Goal: Transaction & Acquisition: Purchase product/service

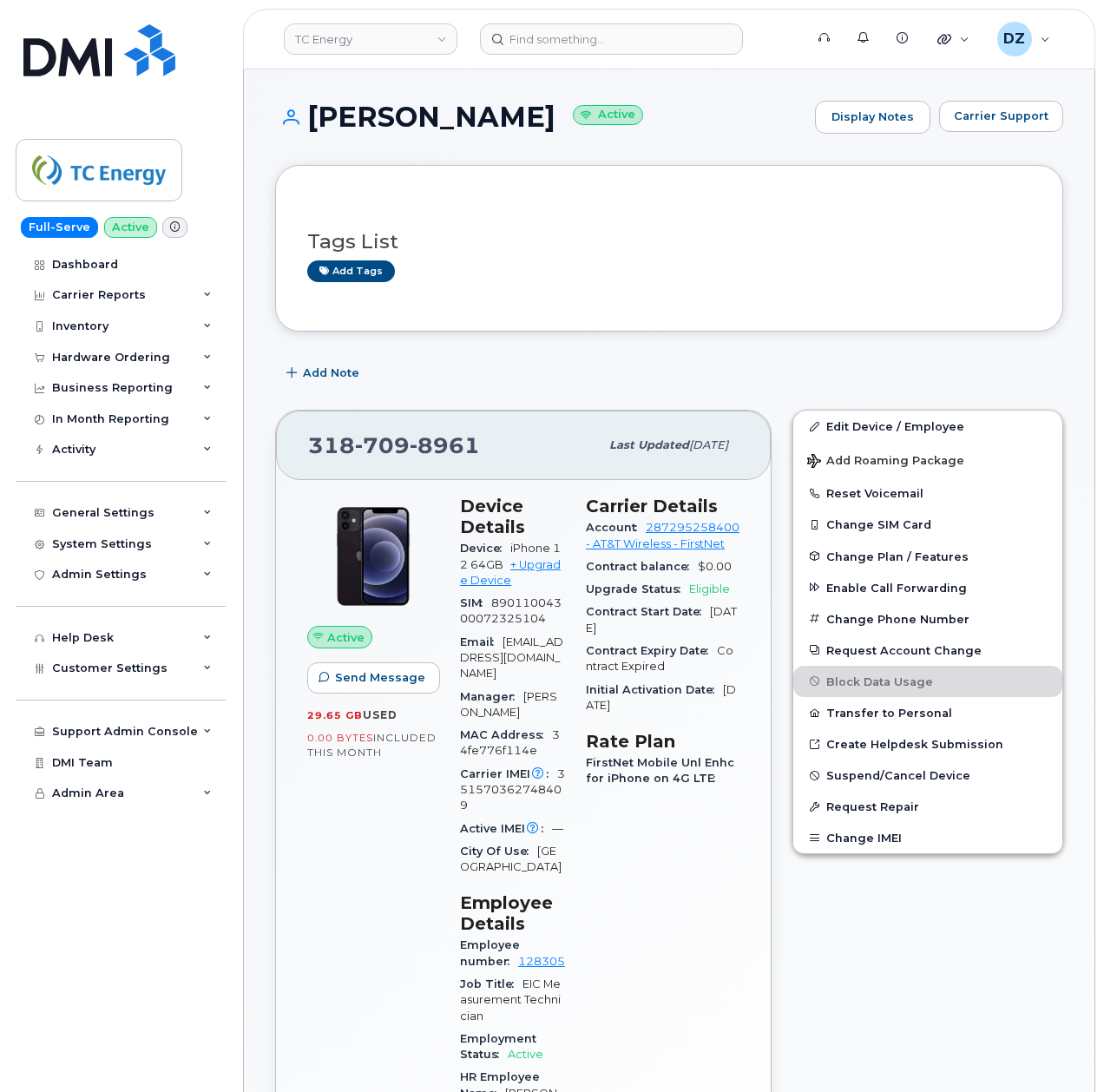
scroll to position [1619, 0]
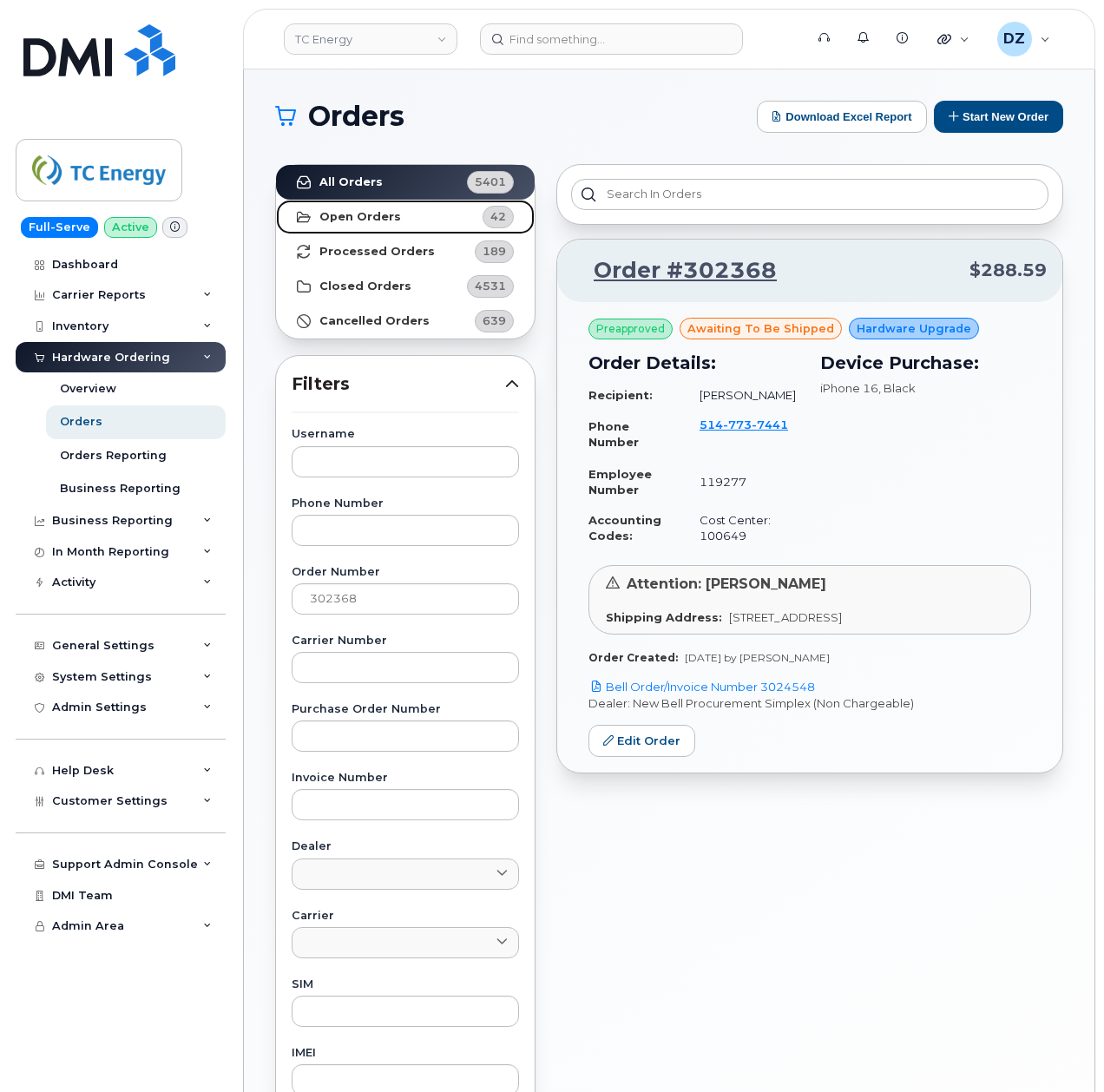
click at [381, 216] on strong "Open Orders" at bounding box center [360, 216] width 82 height 14
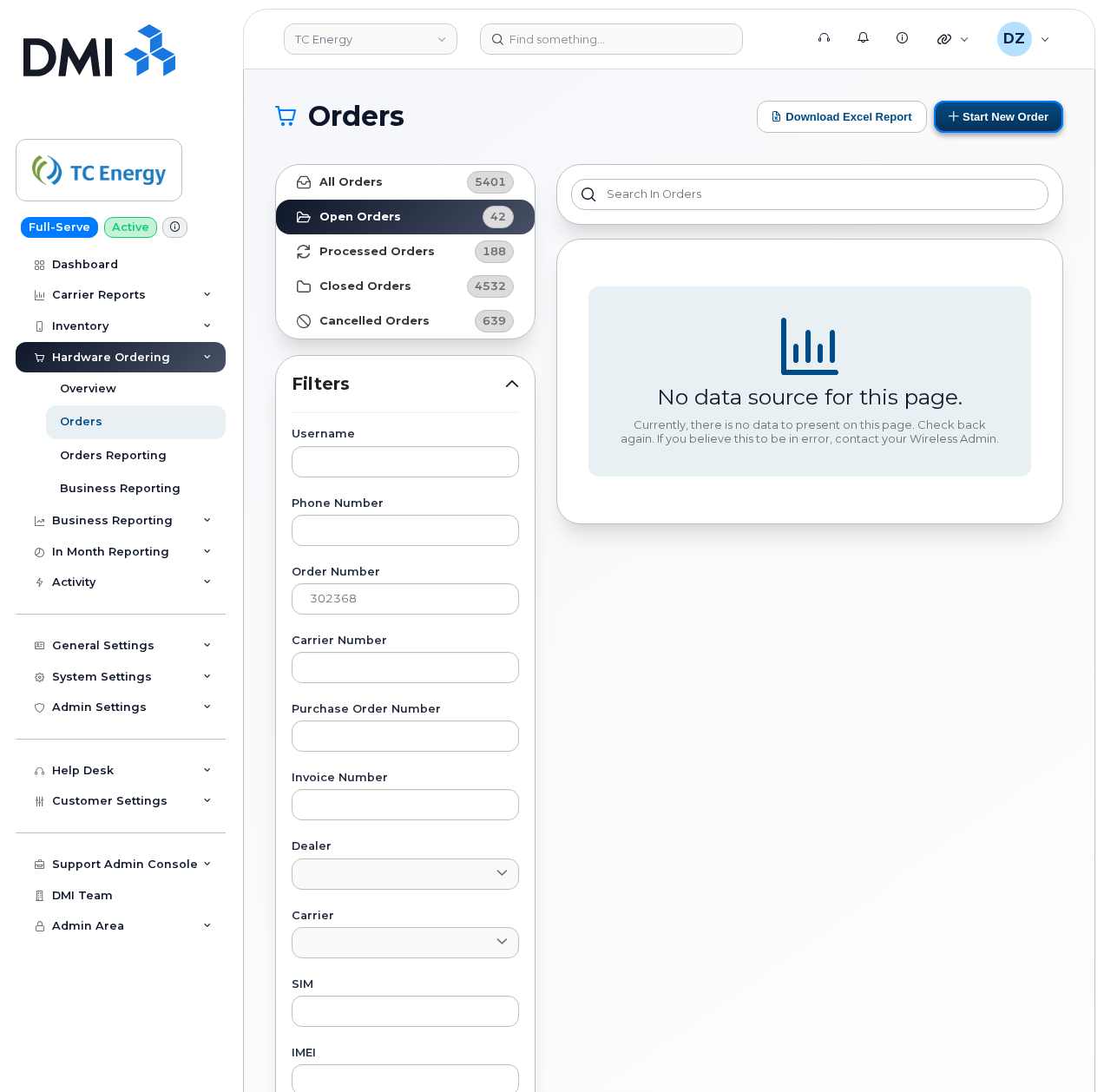
click at [989, 121] on button "Start New Order" at bounding box center [998, 116] width 129 height 32
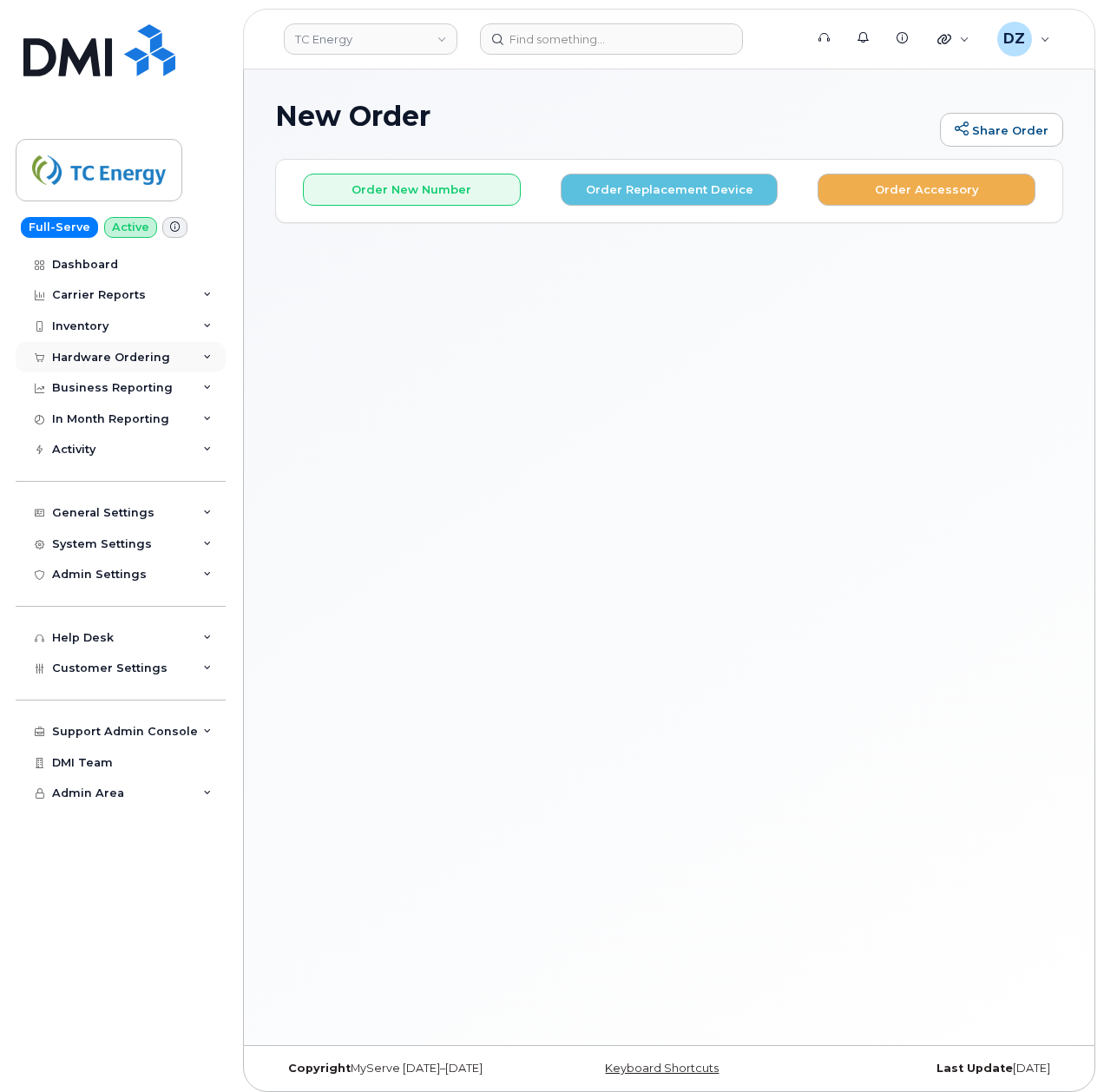
click at [151, 345] on div "Hardware Ordering" at bounding box center [120, 357] width 210 height 31
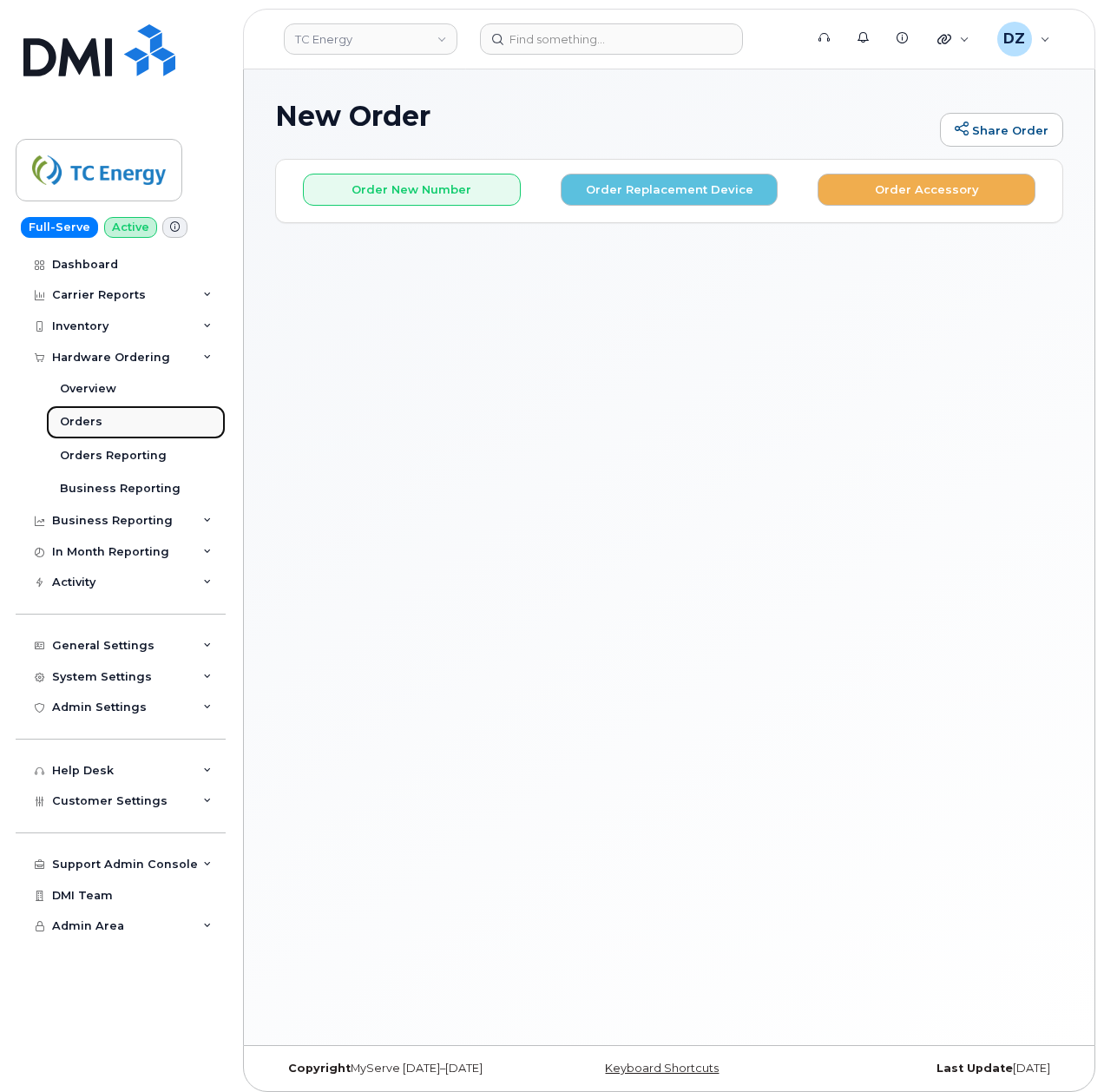
click at [130, 421] on link "Orders" at bounding box center [135, 421] width 180 height 33
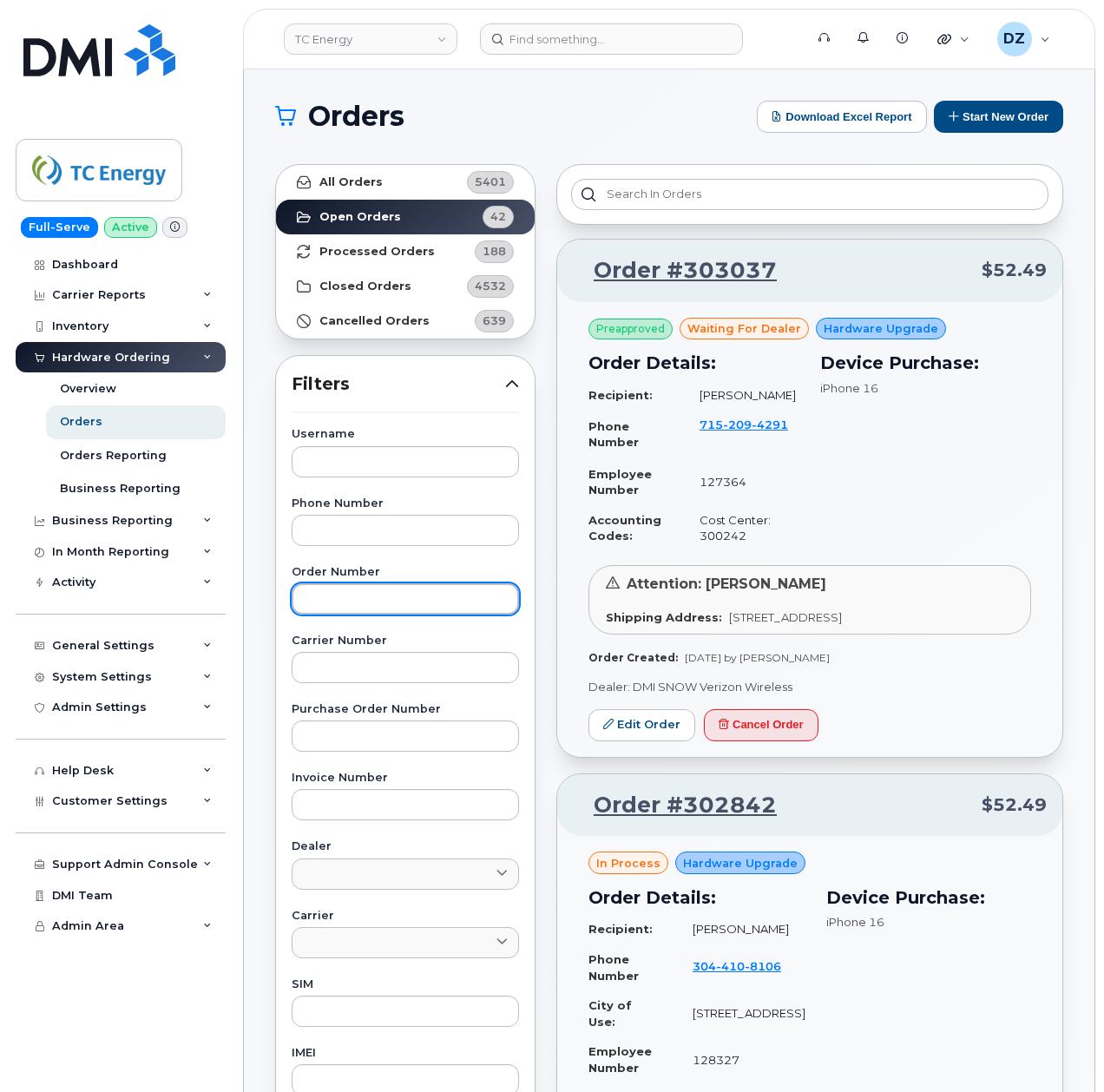
click at [358, 606] on input "text" at bounding box center [405, 599] width 227 height 31
paste input "303037"
type input "303037"
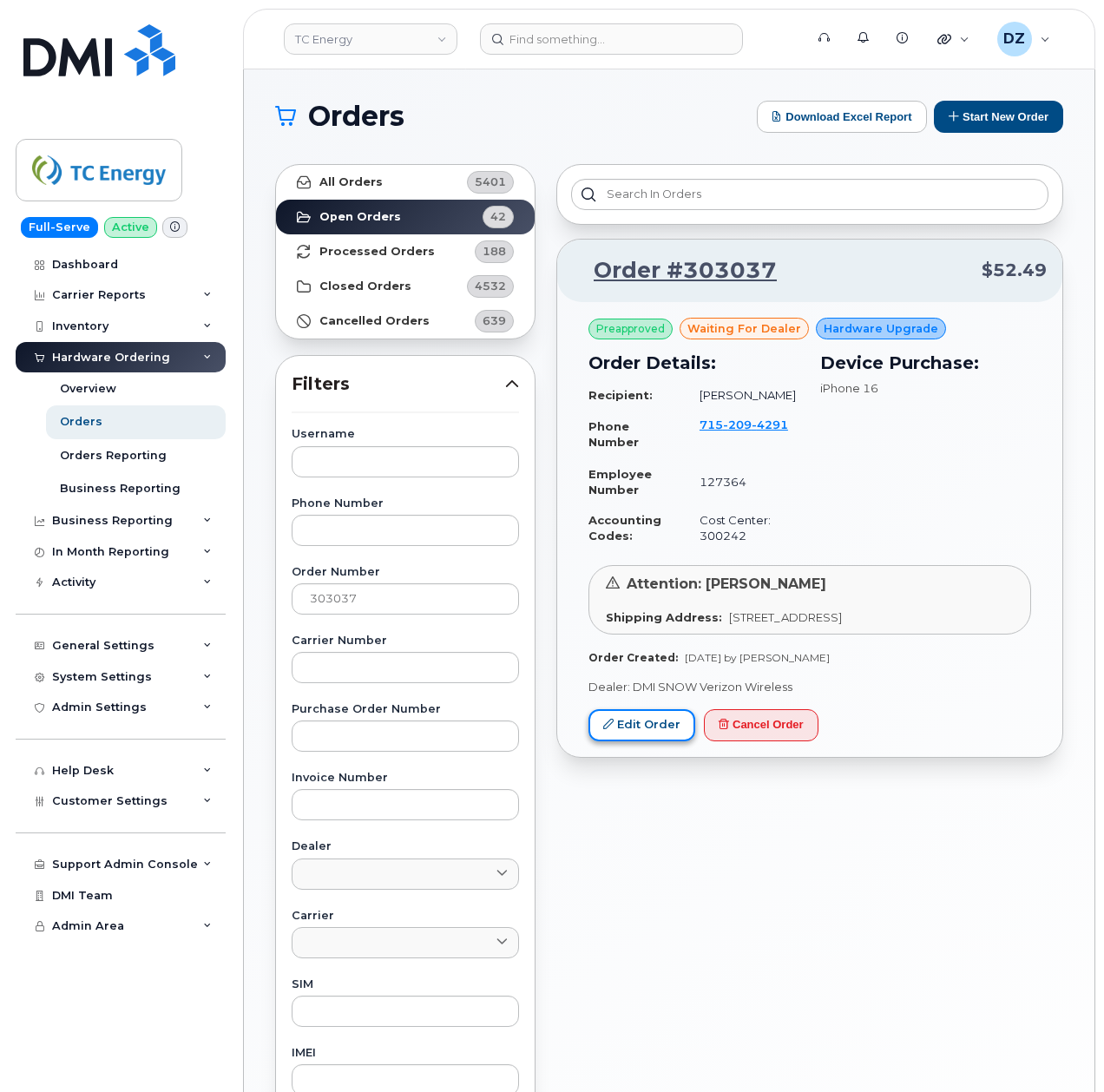
click at [639, 737] on link "Edit Order" at bounding box center [642, 724] width 107 height 32
click at [92, 261] on div "Dashboard" at bounding box center [85, 264] width 66 height 14
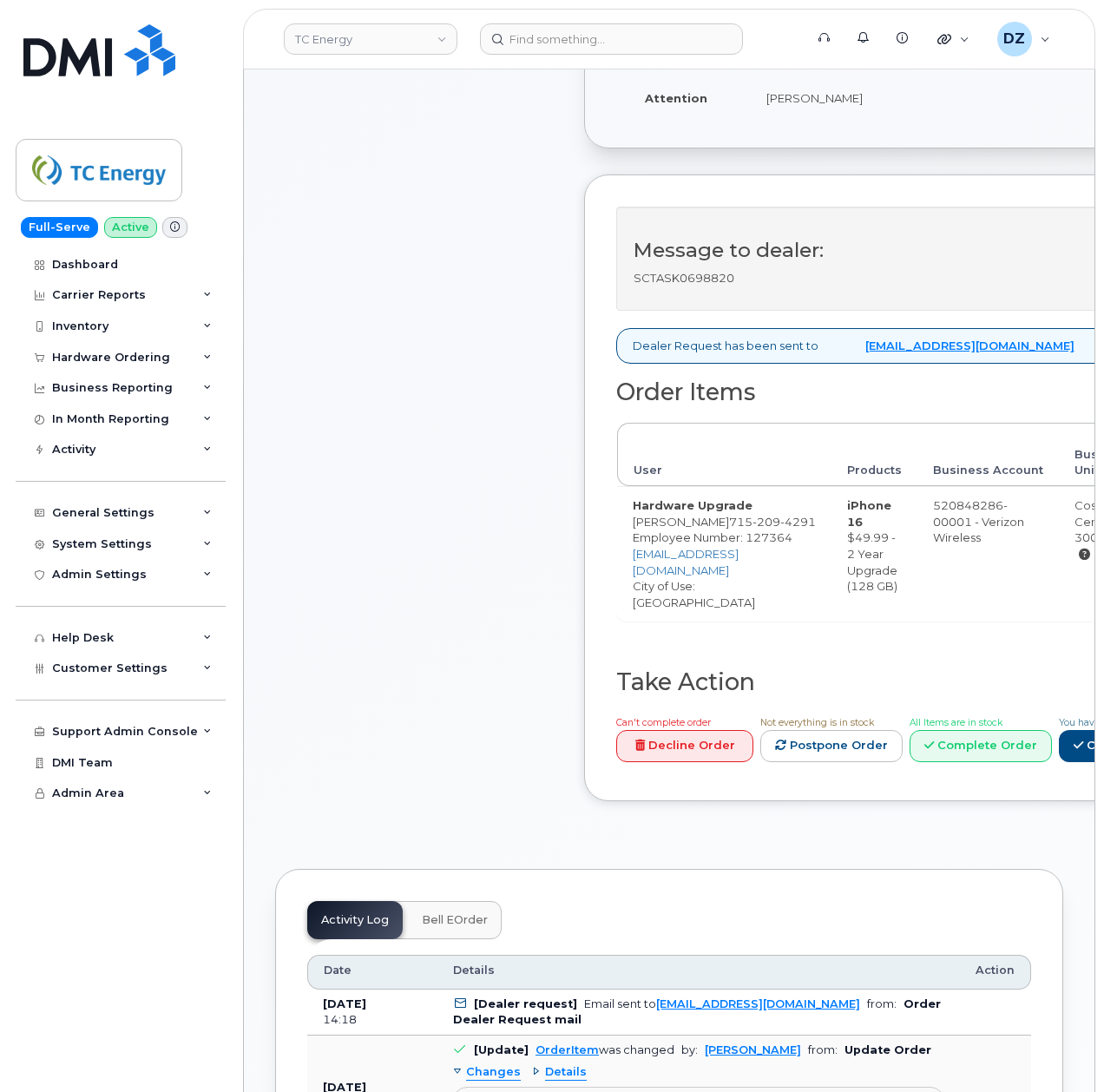
scroll to position [436, 0]
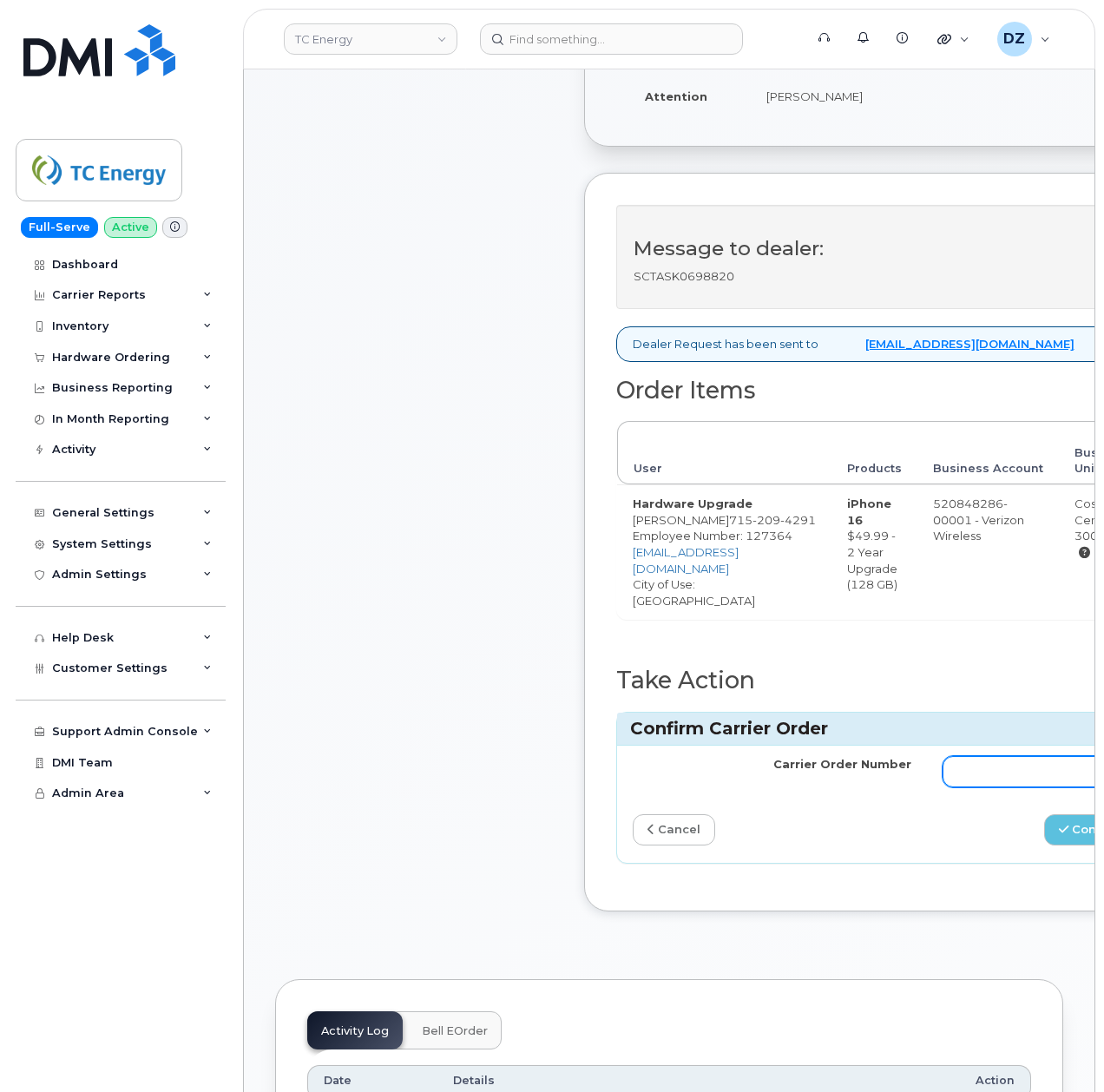
click at [973, 787] on input "Carrier Order Number" at bounding box center [1082, 772] width 279 height 31
paste input "MB1000506425474"
type input "MB1000506425474"
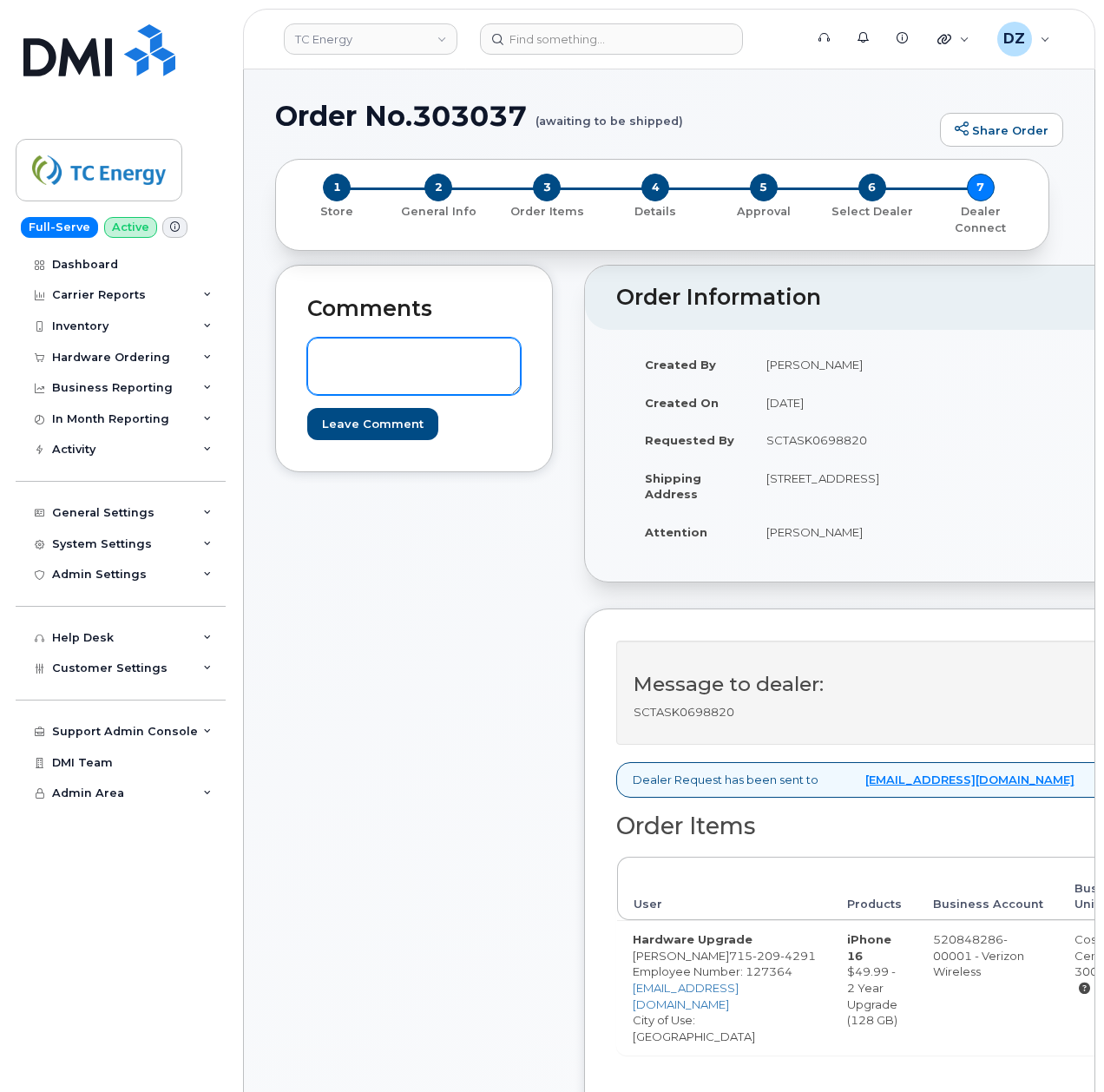
click at [330, 358] on textarea at bounding box center [414, 366] width 214 height 57
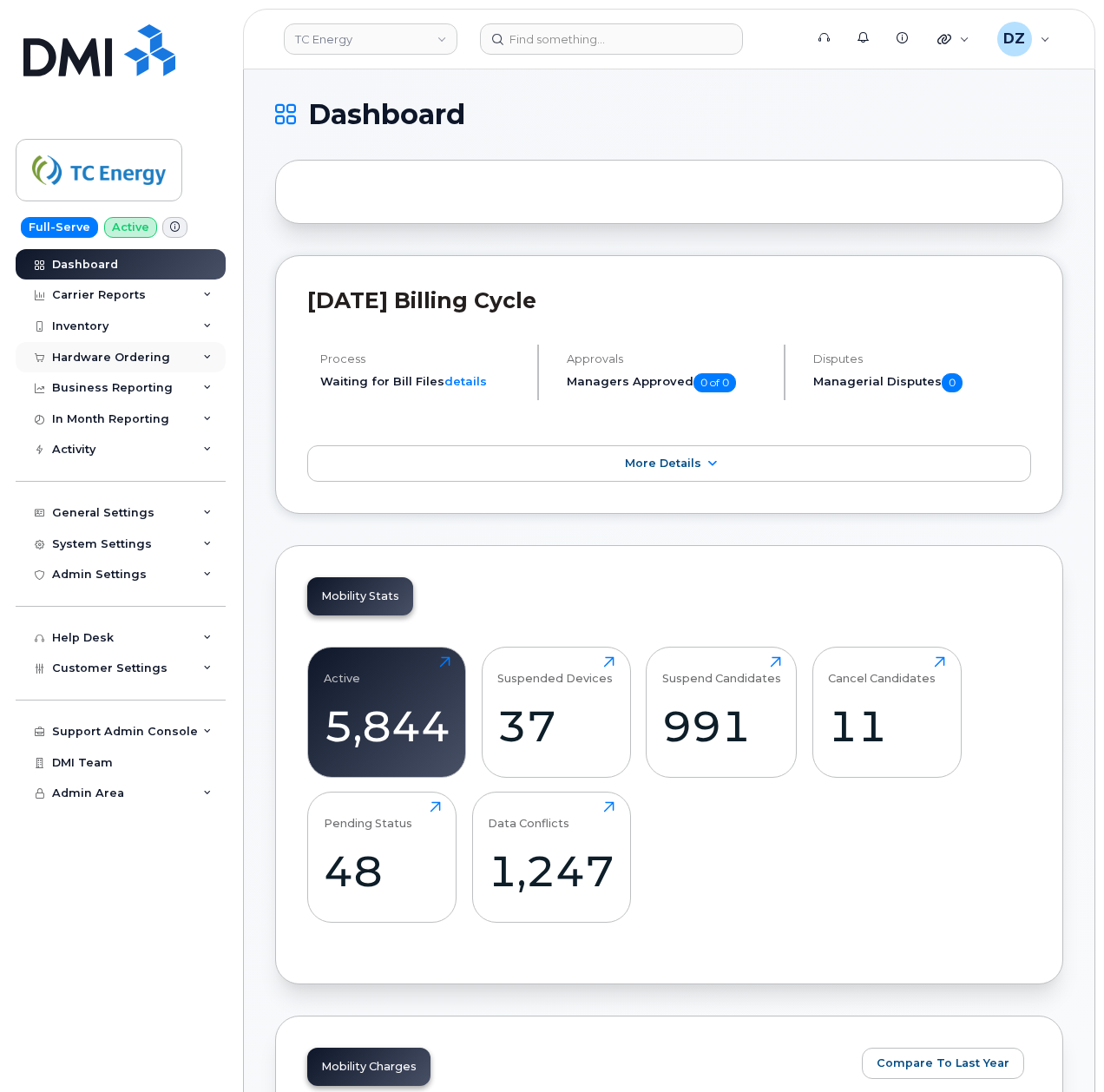
click at [151, 355] on div "Hardware Ordering" at bounding box center [112, 357] width 118 height 14
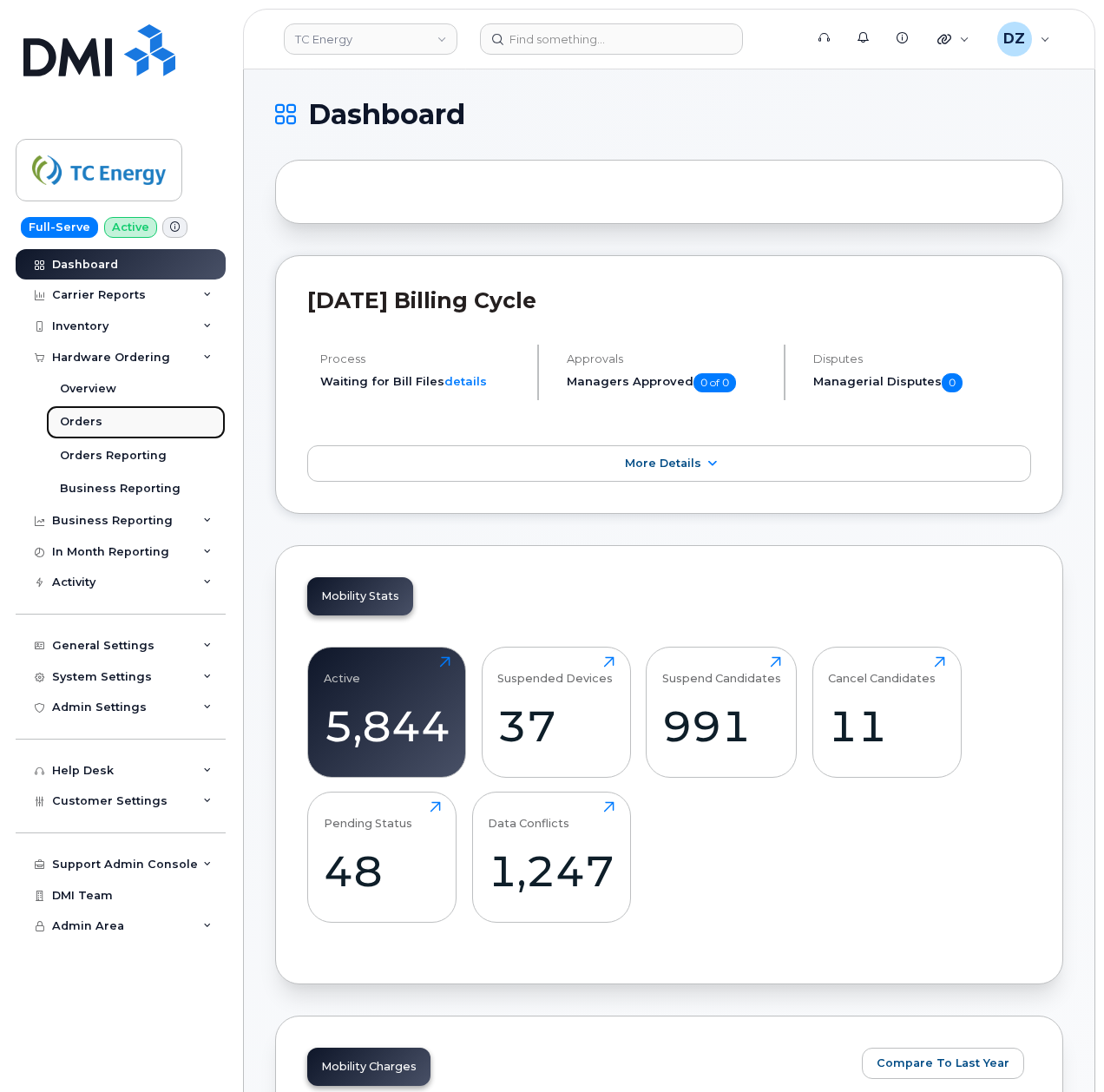
click at [108, 414] on link "Orders" at bounding box center [135, 421] width 180 height 33
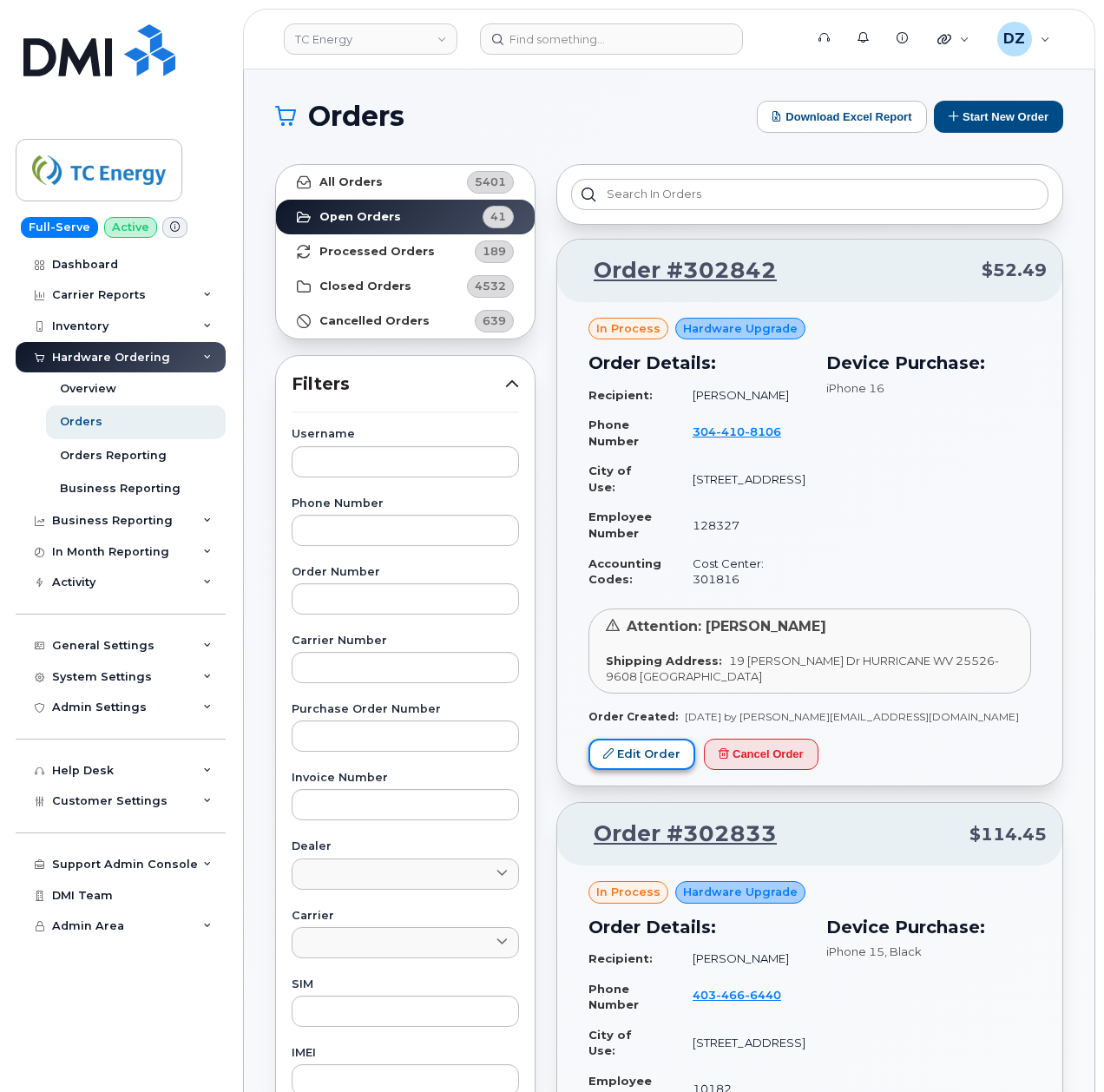
click at [632, 761] on link "Edit Order" at bounding box center [642, 754] width 107 height 32
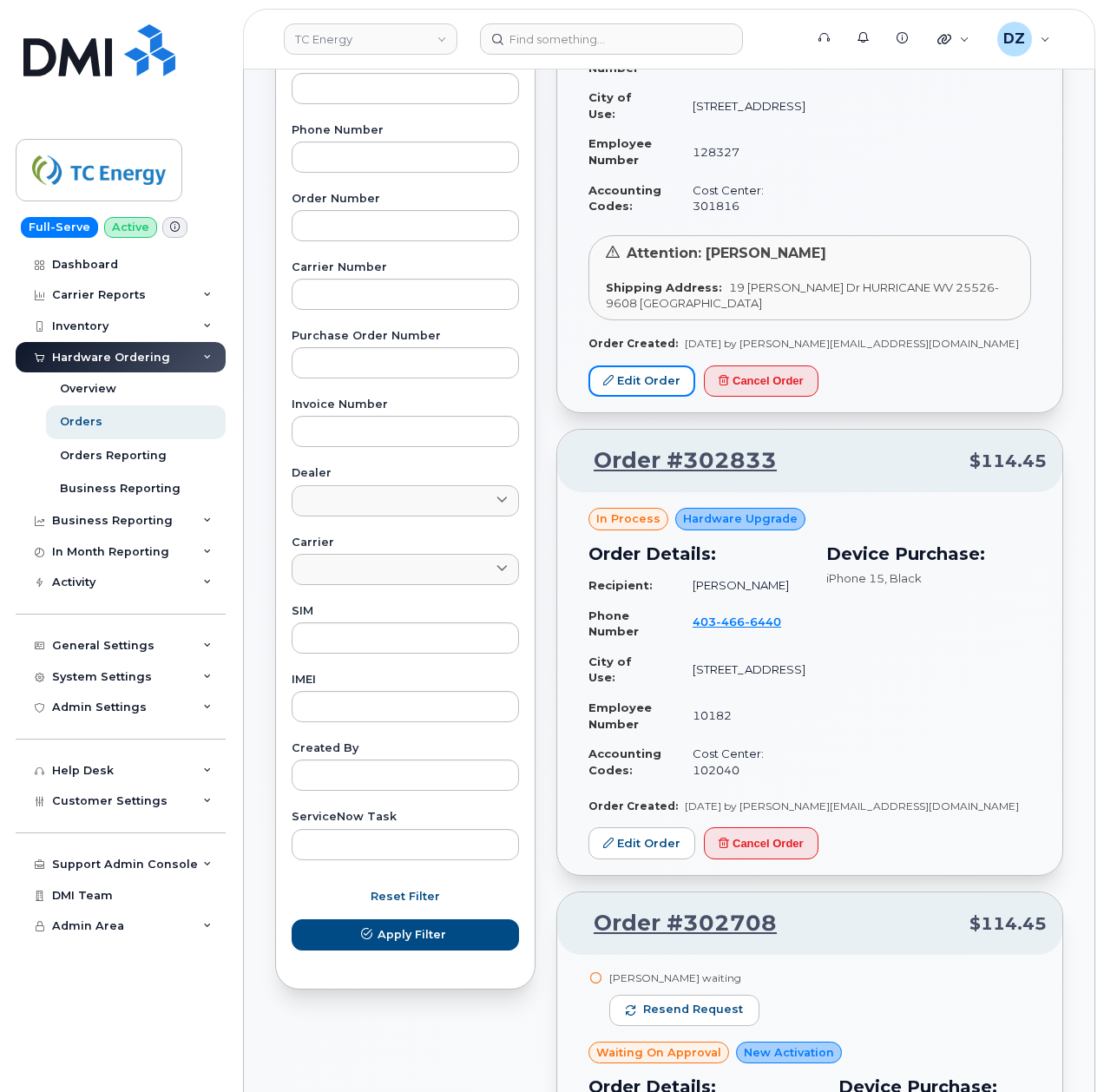
scroll to position [380, 0]
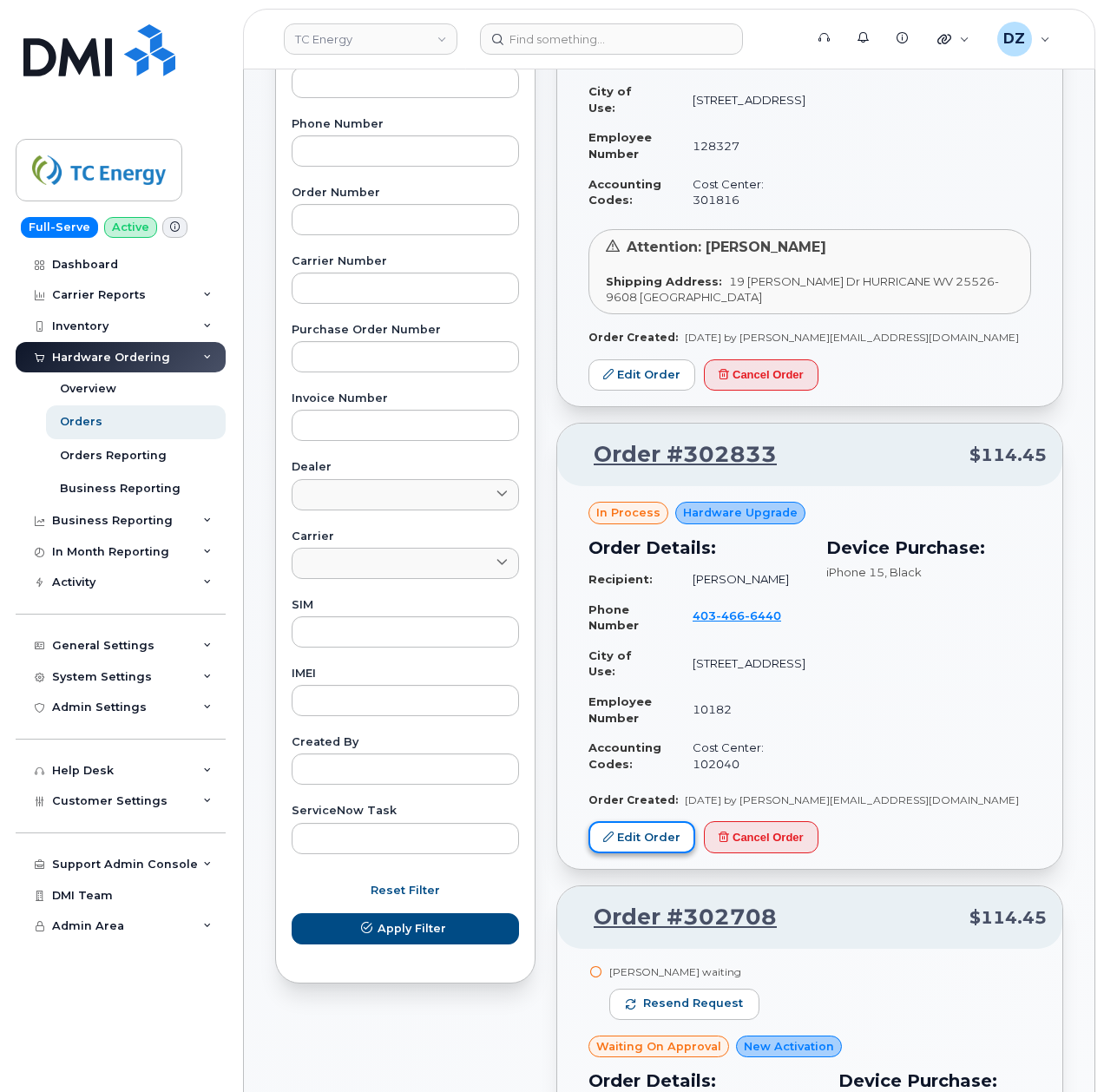
click at [632, 837] on link "Edit Order" at bounding box center [642, 837] width 107 height 32
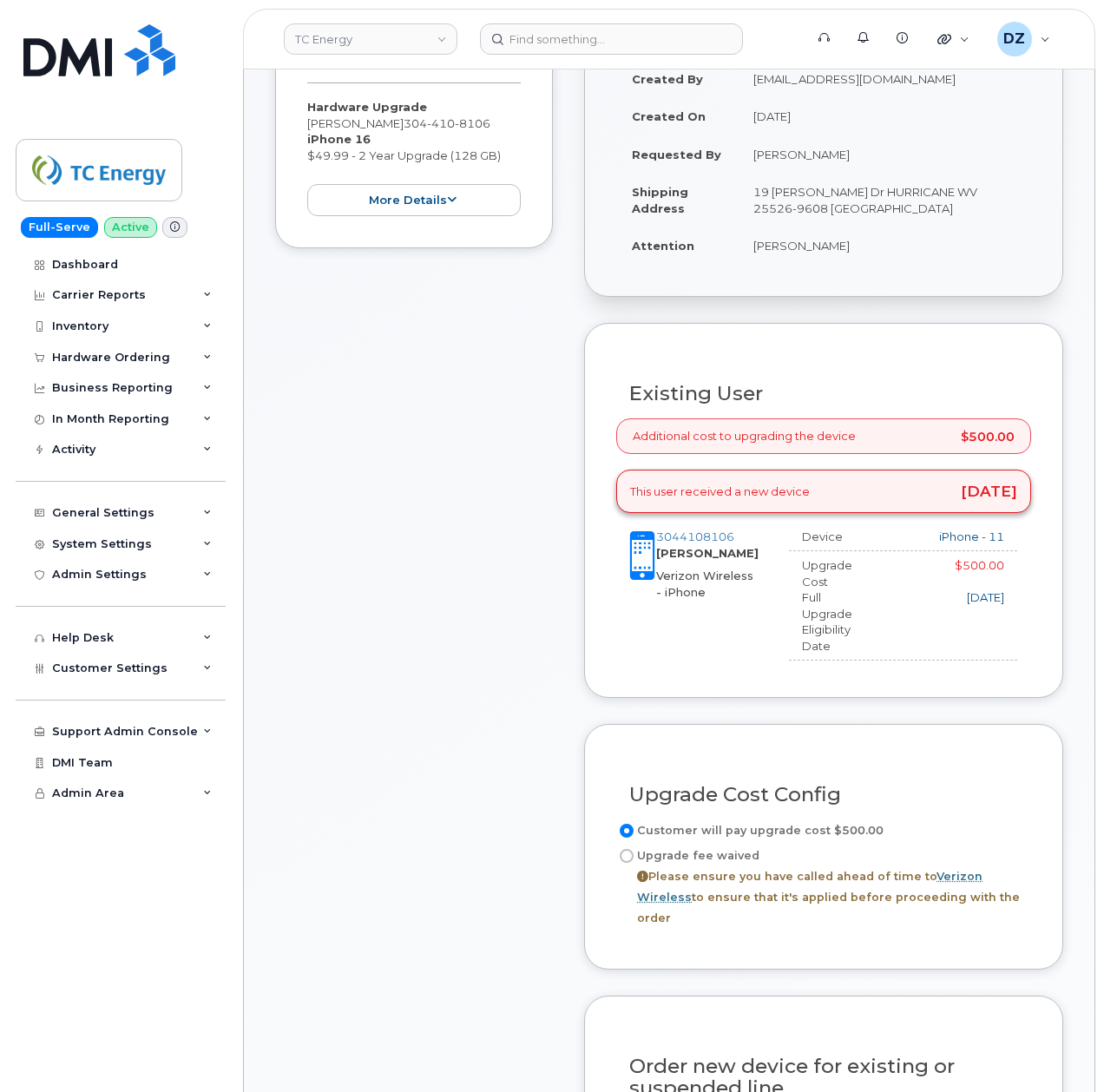
scroll to position [372, 0]
click at [622, 847] on input "Upgrade fee waived Please ensure you have called ahead of time to Verizon Wirel…" at bounding box center [626, 854] width 14 height 14
radio input "true"
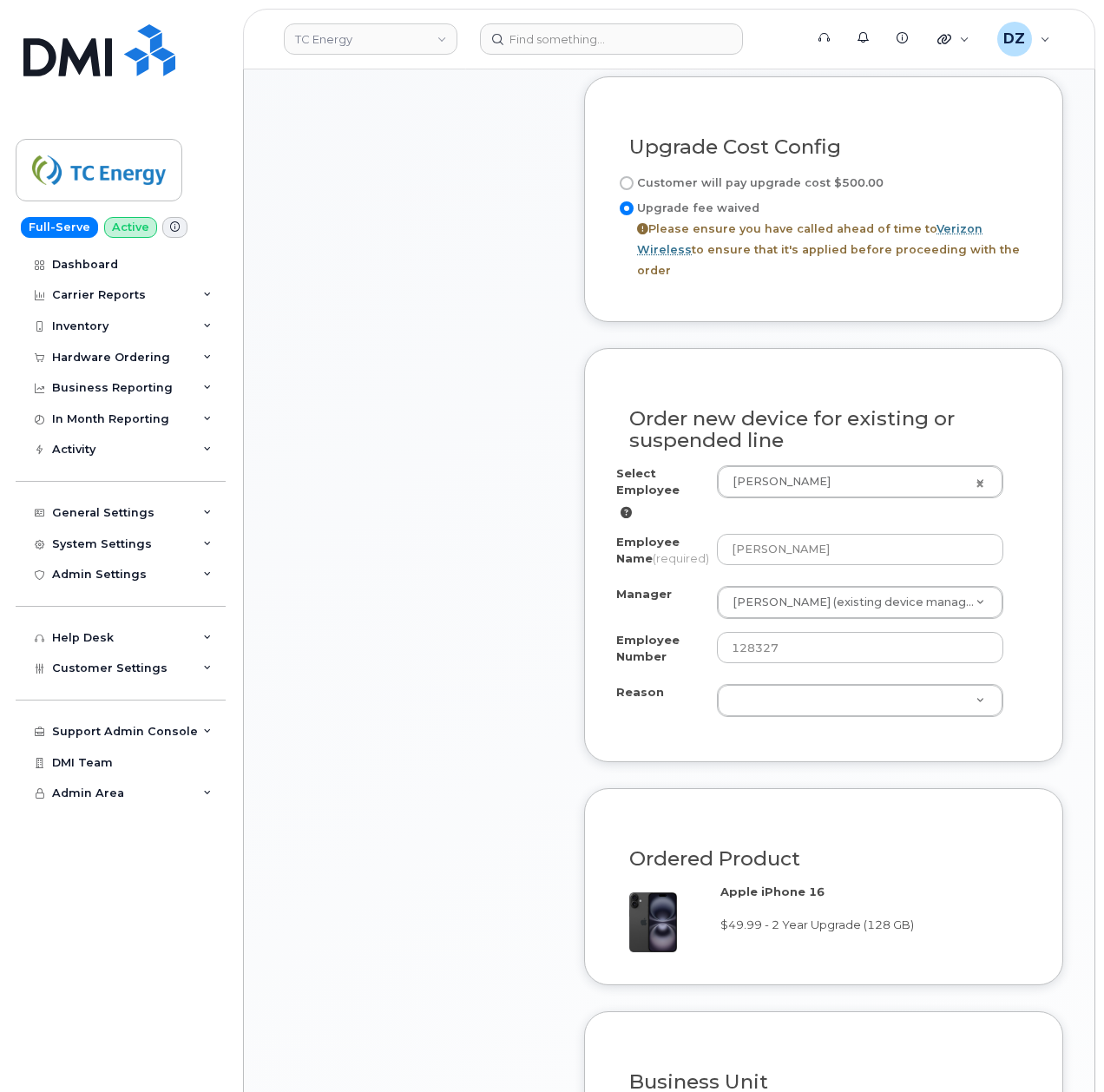
scroll to position [1022, 0]
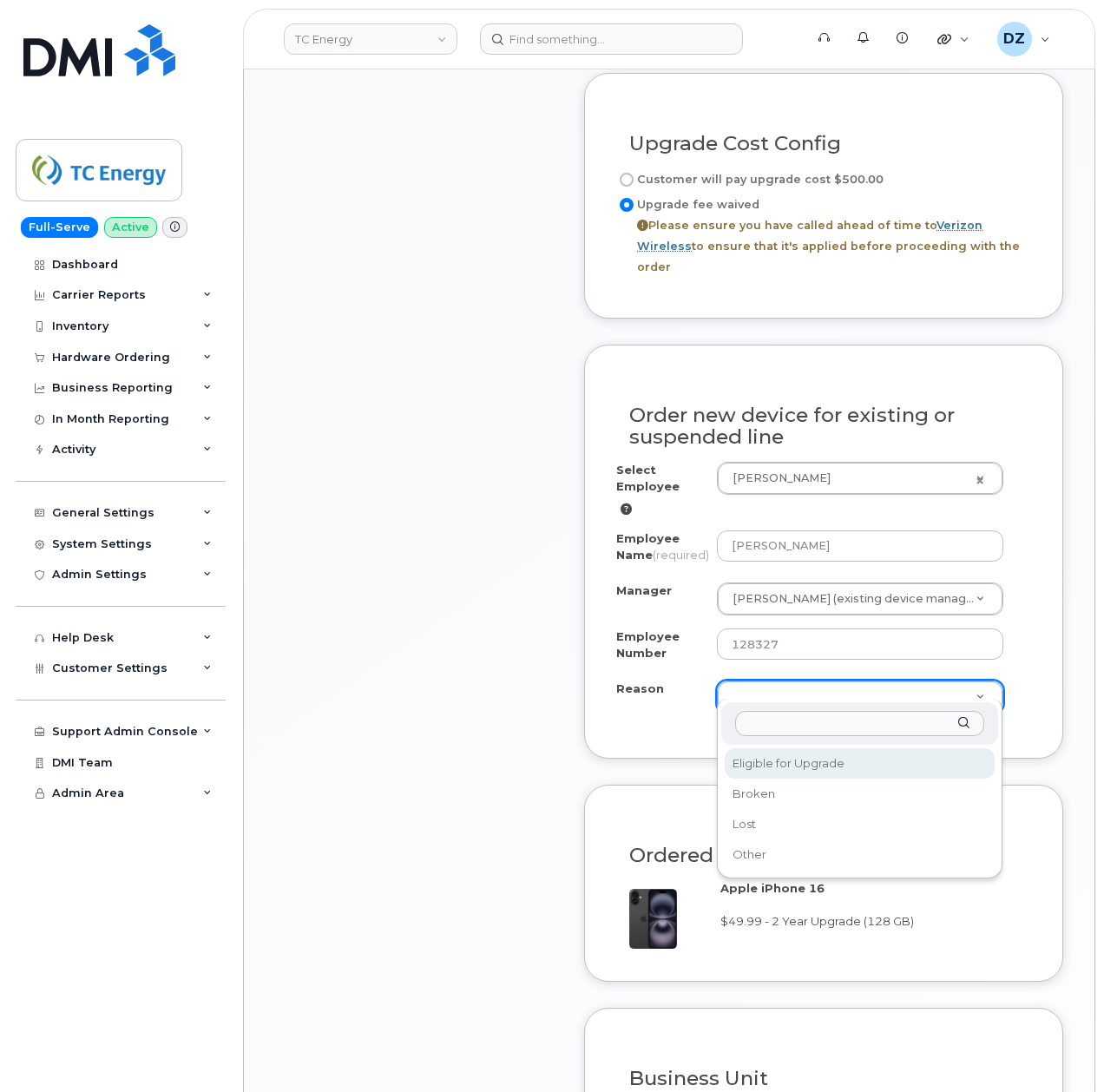
select select "eligible_for_upgrade"
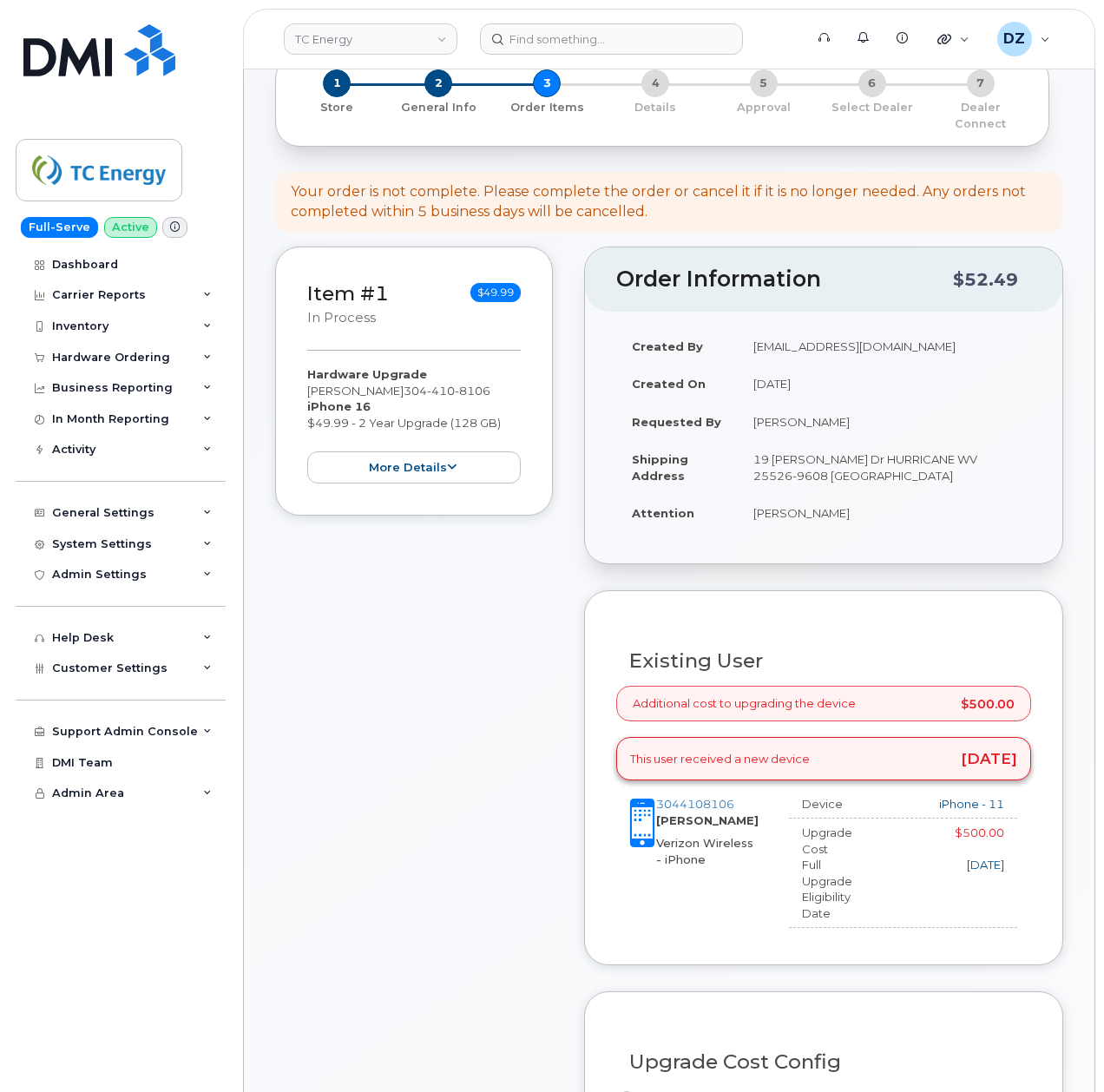
scroll to position [102, 0]
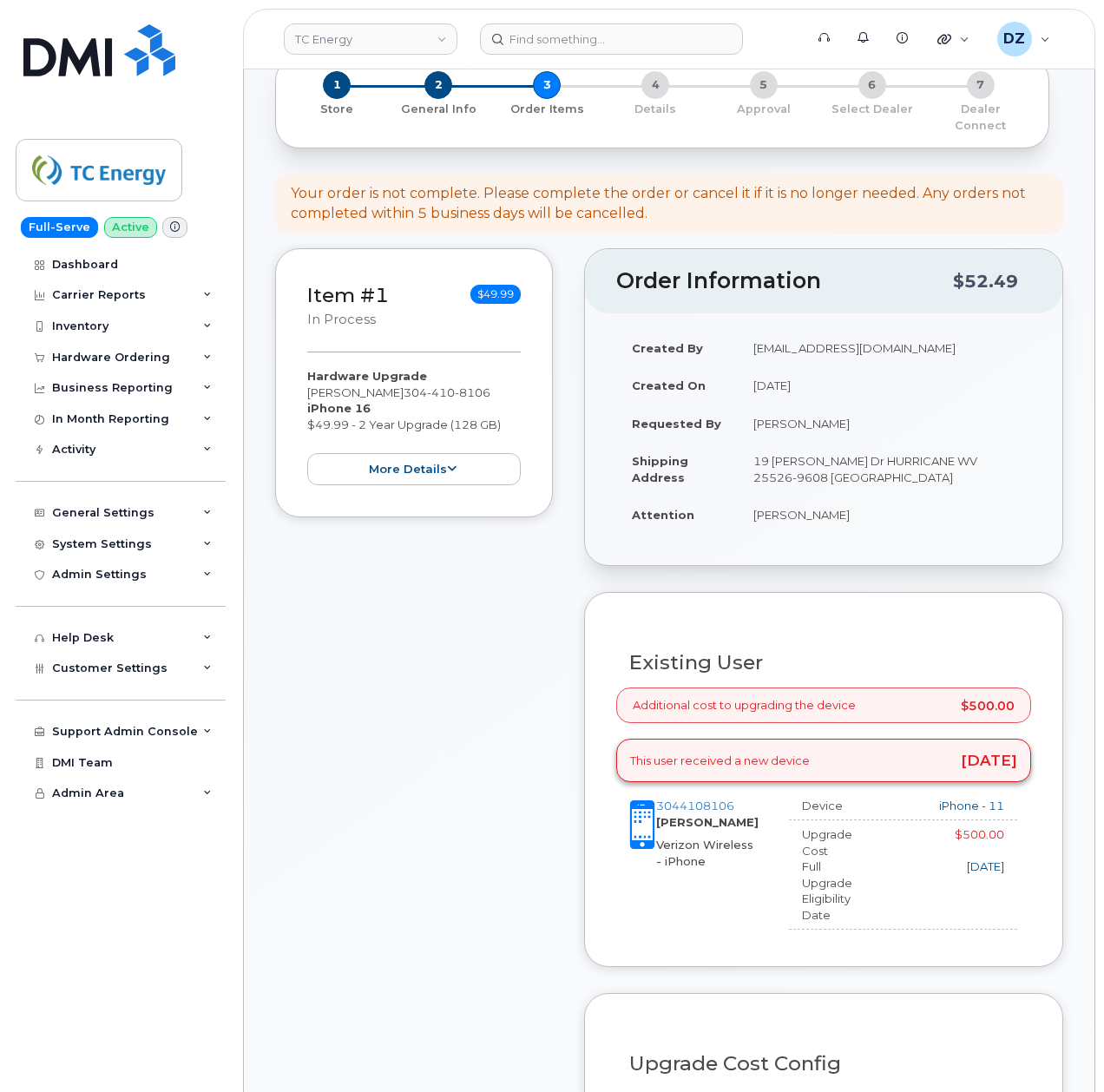
click at [404, 385] on span "304 410 8106" at bounding box center [447, 392] width 86 height 14
copy span "304 410 8106"
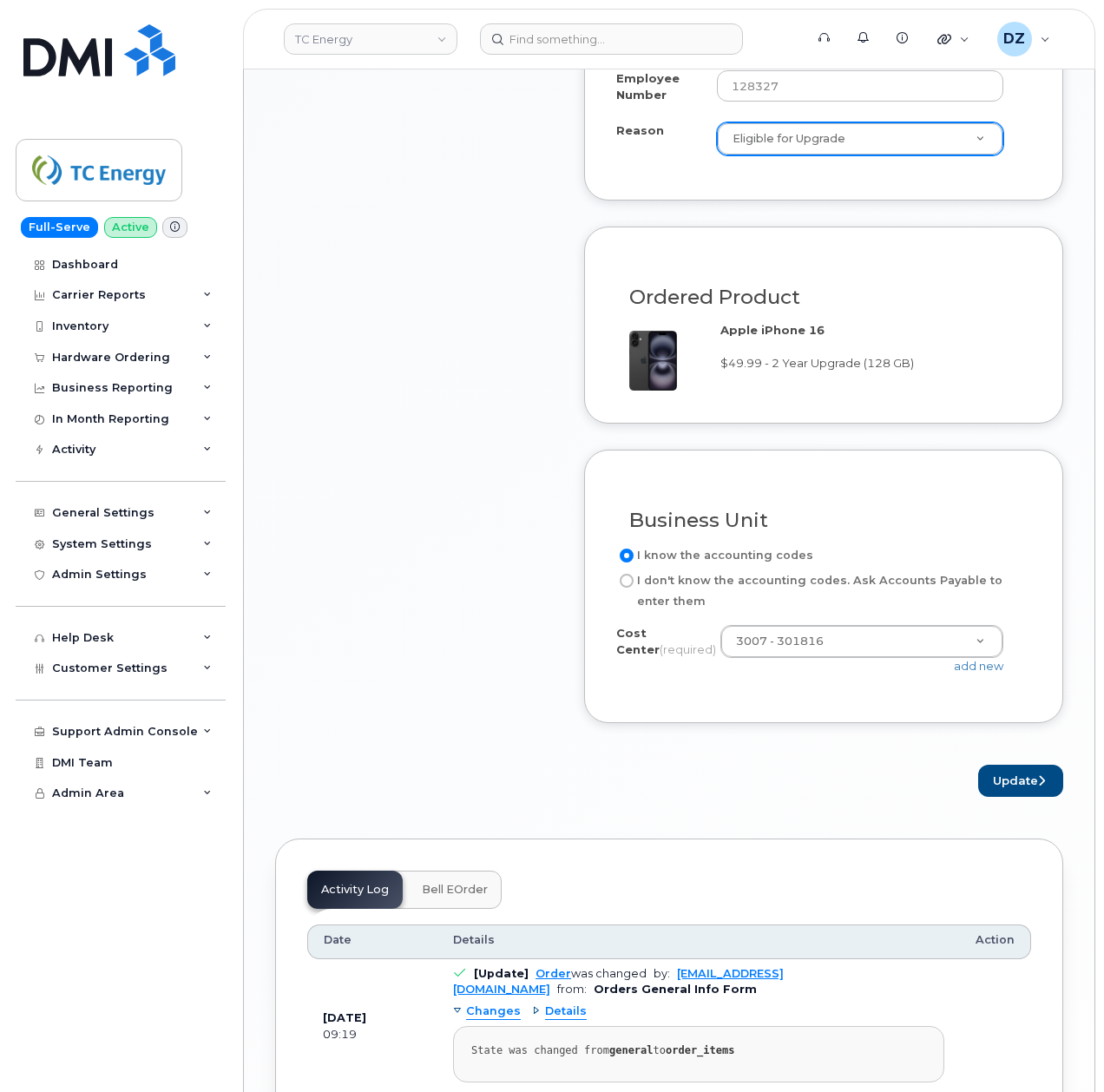
scroll to position [1581, 0]
click at [991, 764] on button "Update" at bounding box center [1020, 779] width 85 height 32
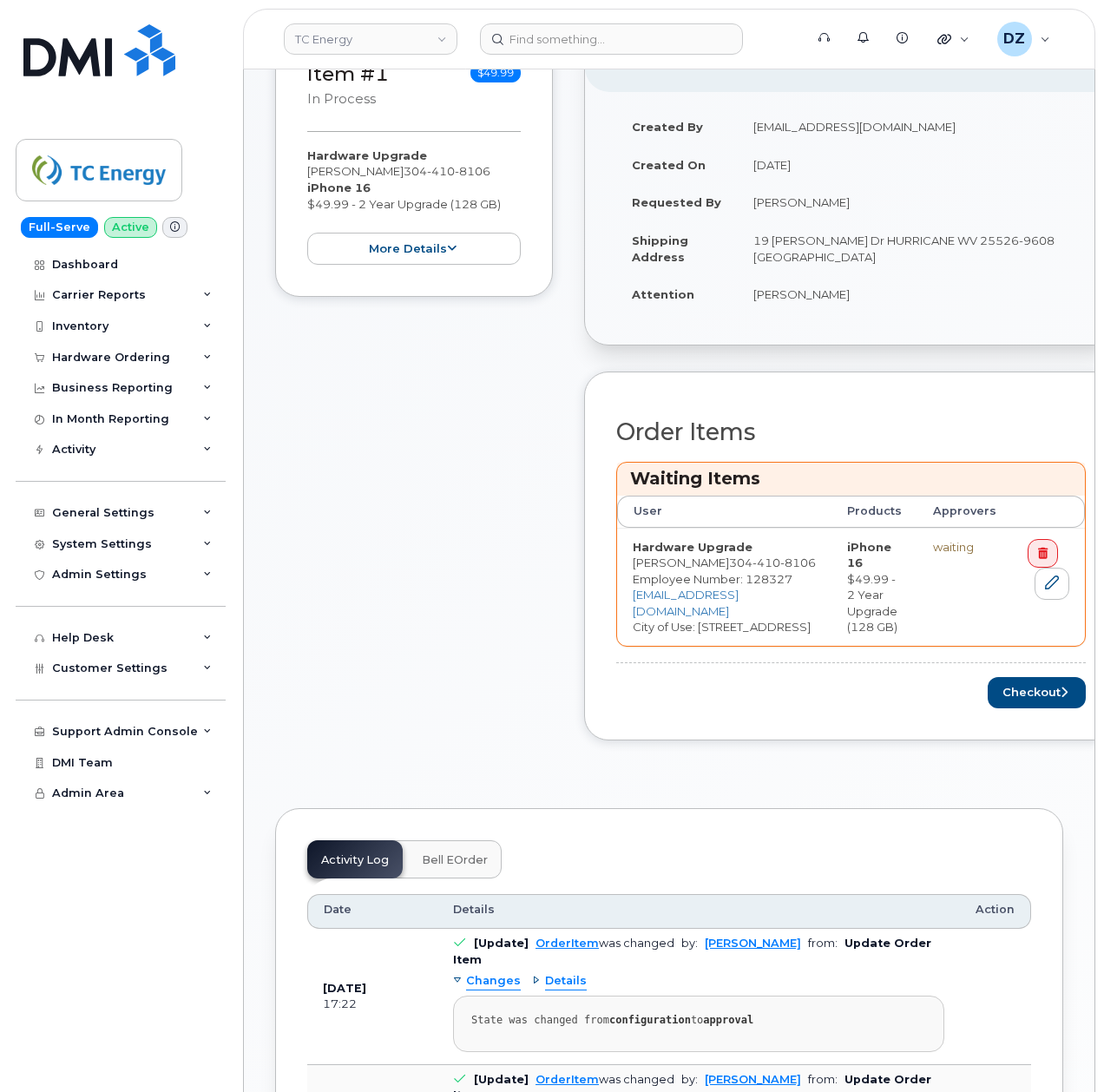
scroll to position [397, 0]
click at [987, 689] on button "Checkout" at bounding box center [1036, 693] width 98 height 32
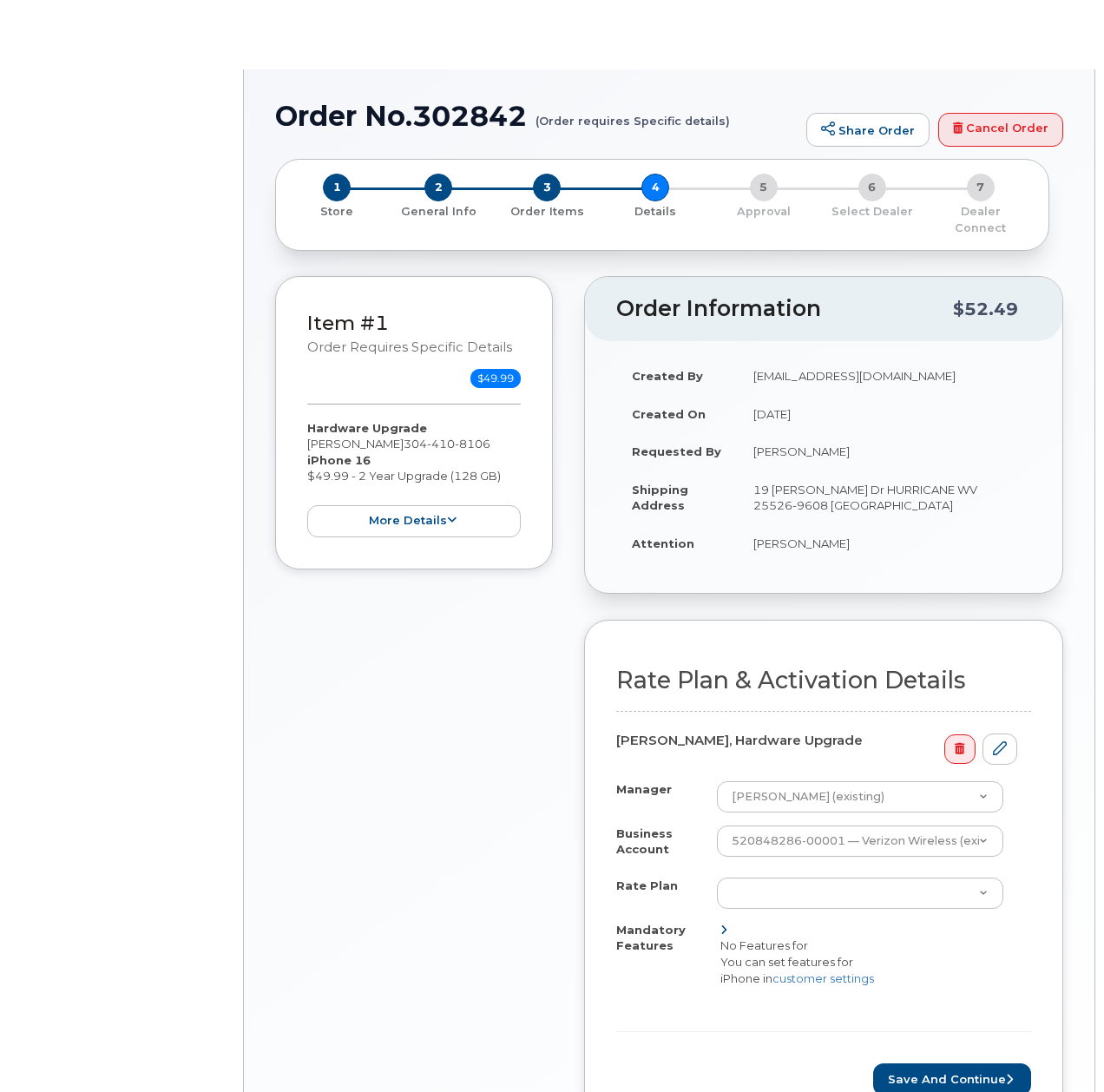
select select "ACCOUNT LEVEL PLAN"
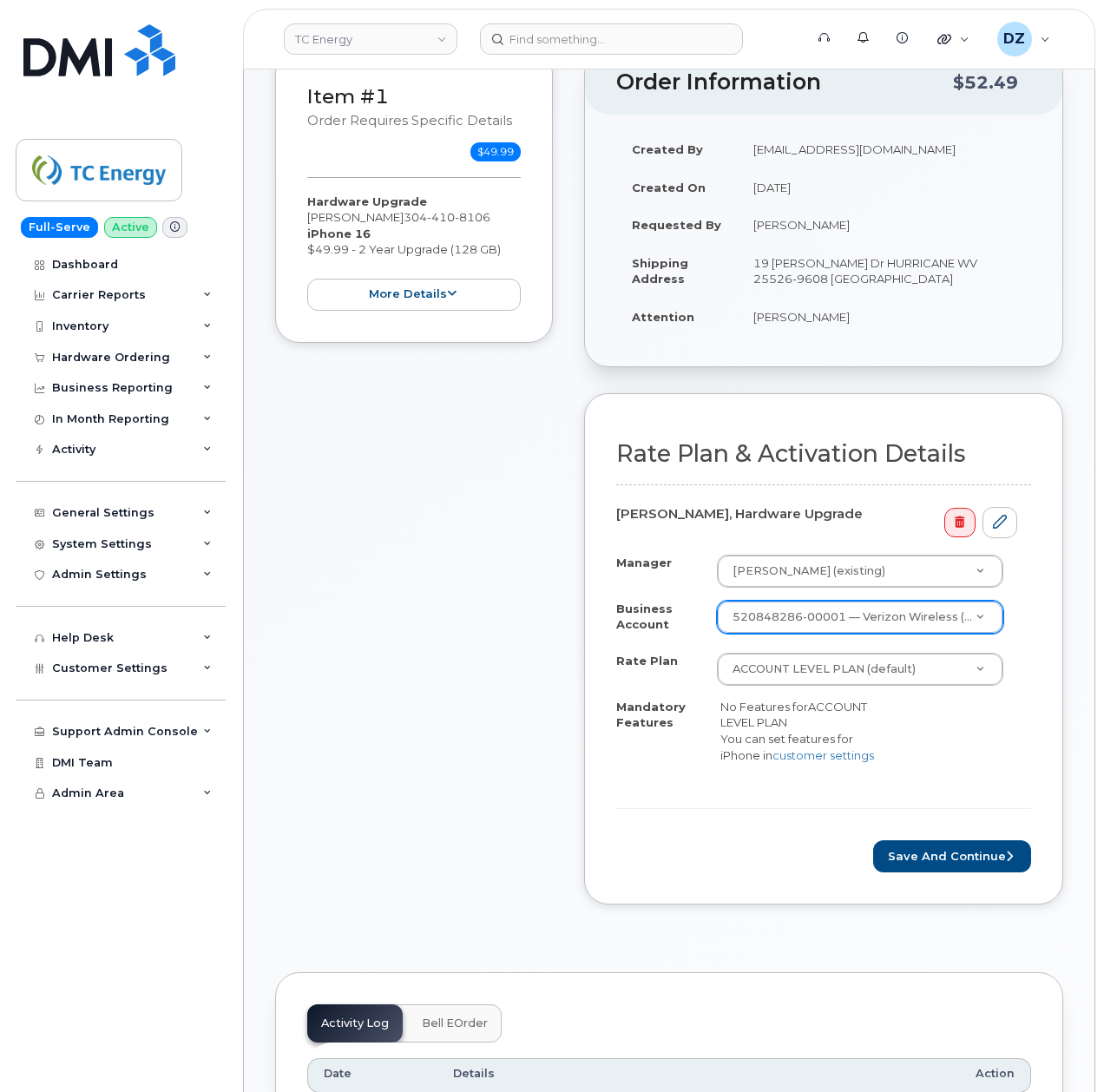
scroll to position [233, 0]
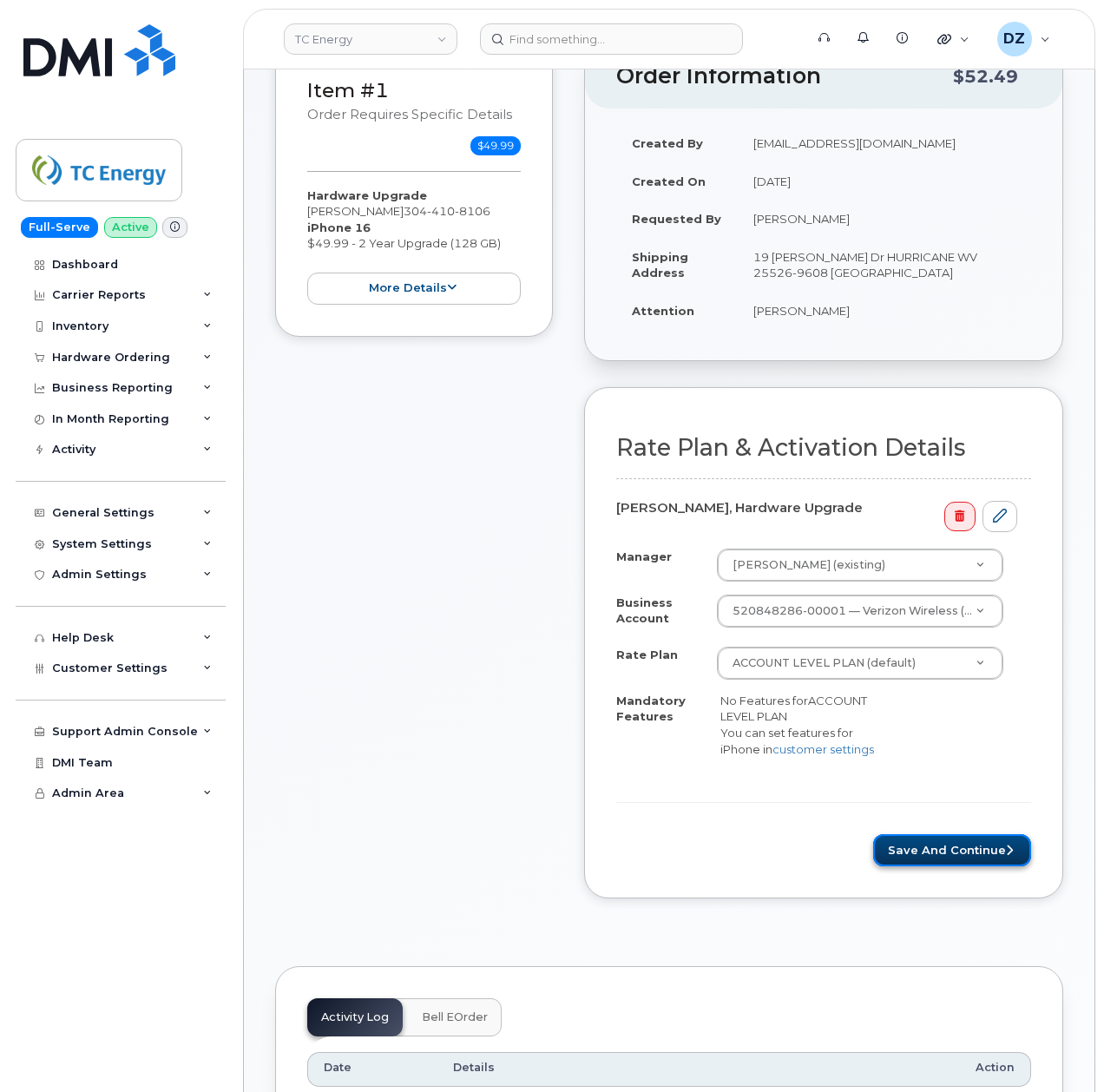
click at [959, 858] on button "Save and Continue" at bounding box center [952, 849] width 158 height 32
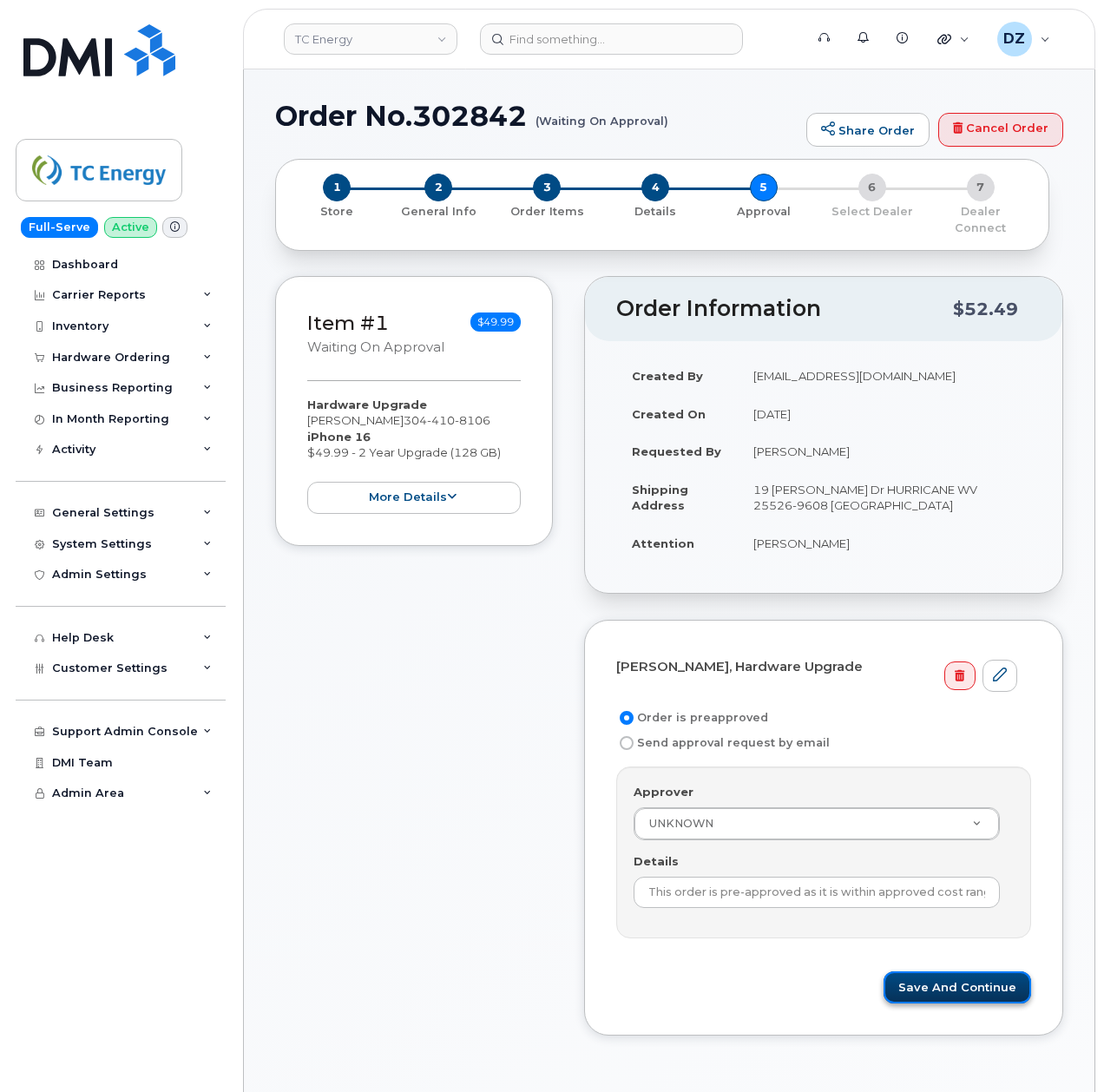
click at [950, 972] on button "Save and Continue" at bounding box center [957, 986] width 148 height 32
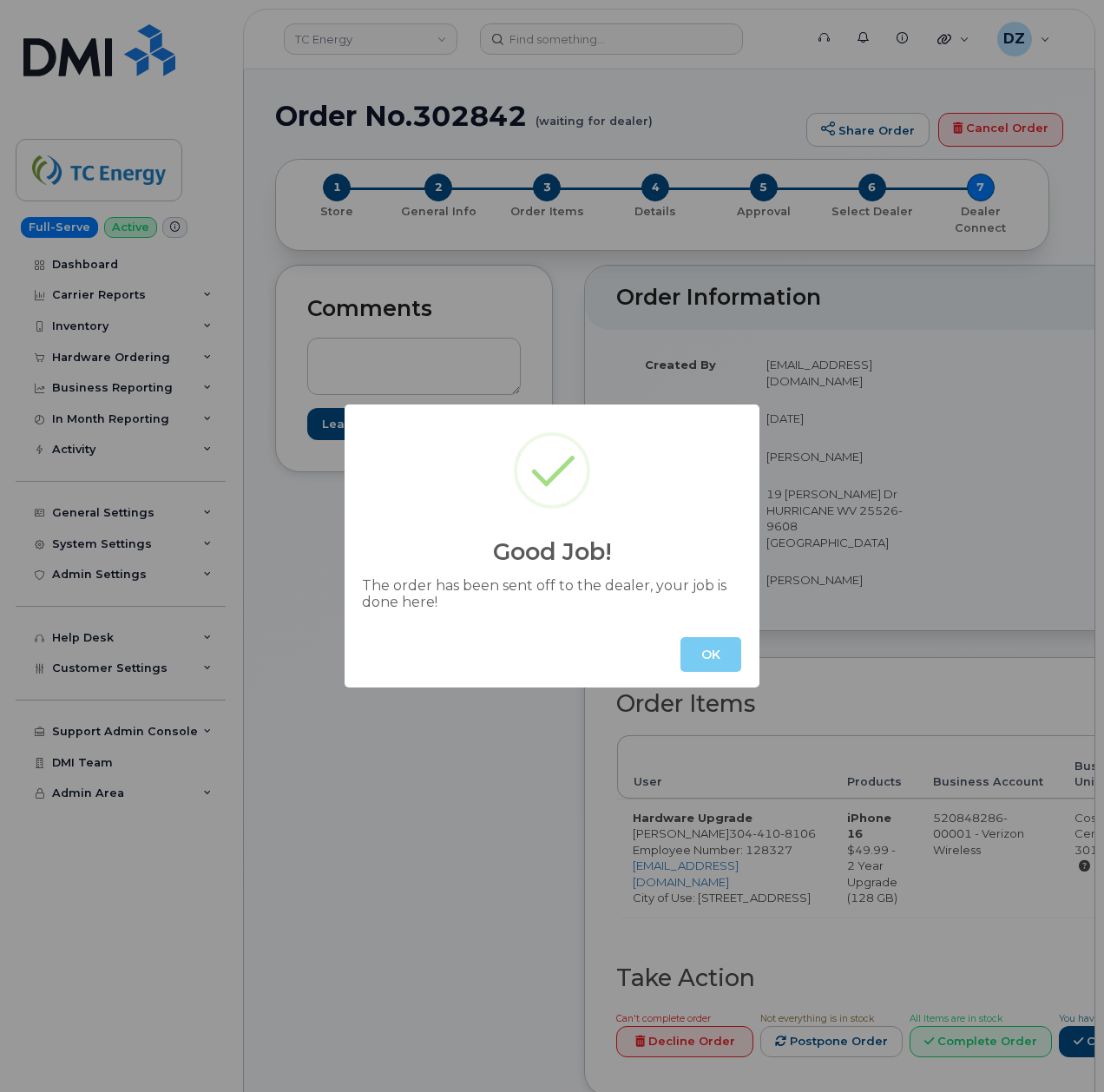
click at [705, 653] on button "OK" at bounding box center [711, 654] width 61 height 35
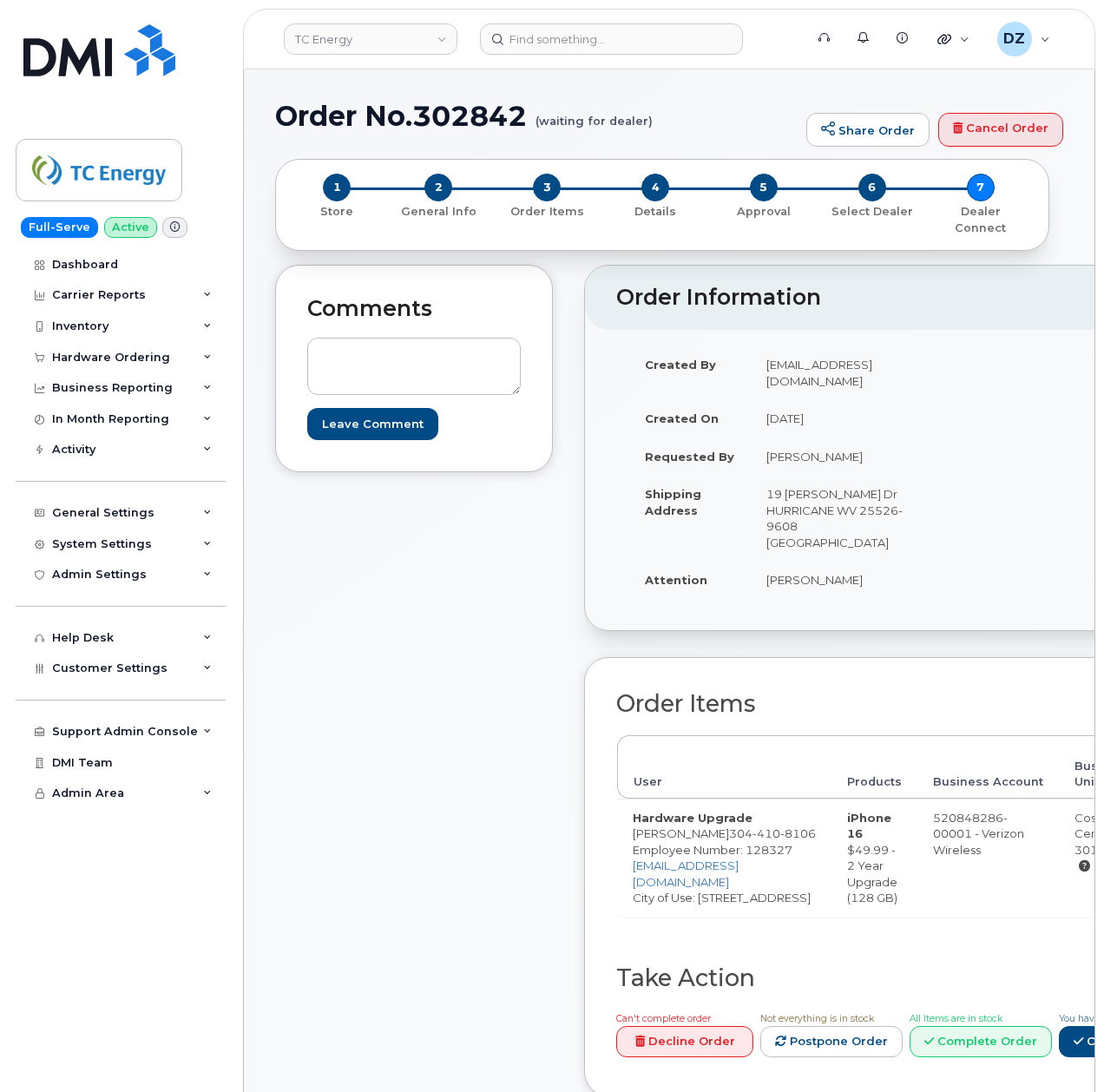
click at [751, 507] on td "19 Carol Dr HURRICANE WV 25526-9608 UNITED STATES" at bounding box center [835, 517] width 170 height 85
drag, startPoint x: 745, startPoint y: 513, endPoint x: 782, endPoint y: 508, distance: 37.3
click at [782, 508] on td "19 Carol Dr HURRICANE WV 25526-9608 UNITED STATES" at bounding box center [835, 517] width 170 height 85
click at [751, 511] on td "19 Carol Dr HURRICANE WV 25526-9608 UNITED STATES" at bounding box center [835, 517] width 170 height 85
drag, startPoint x: 736, startPoint y: 511, endPoint x: 800, endPoint y: 528, distance: 66.2
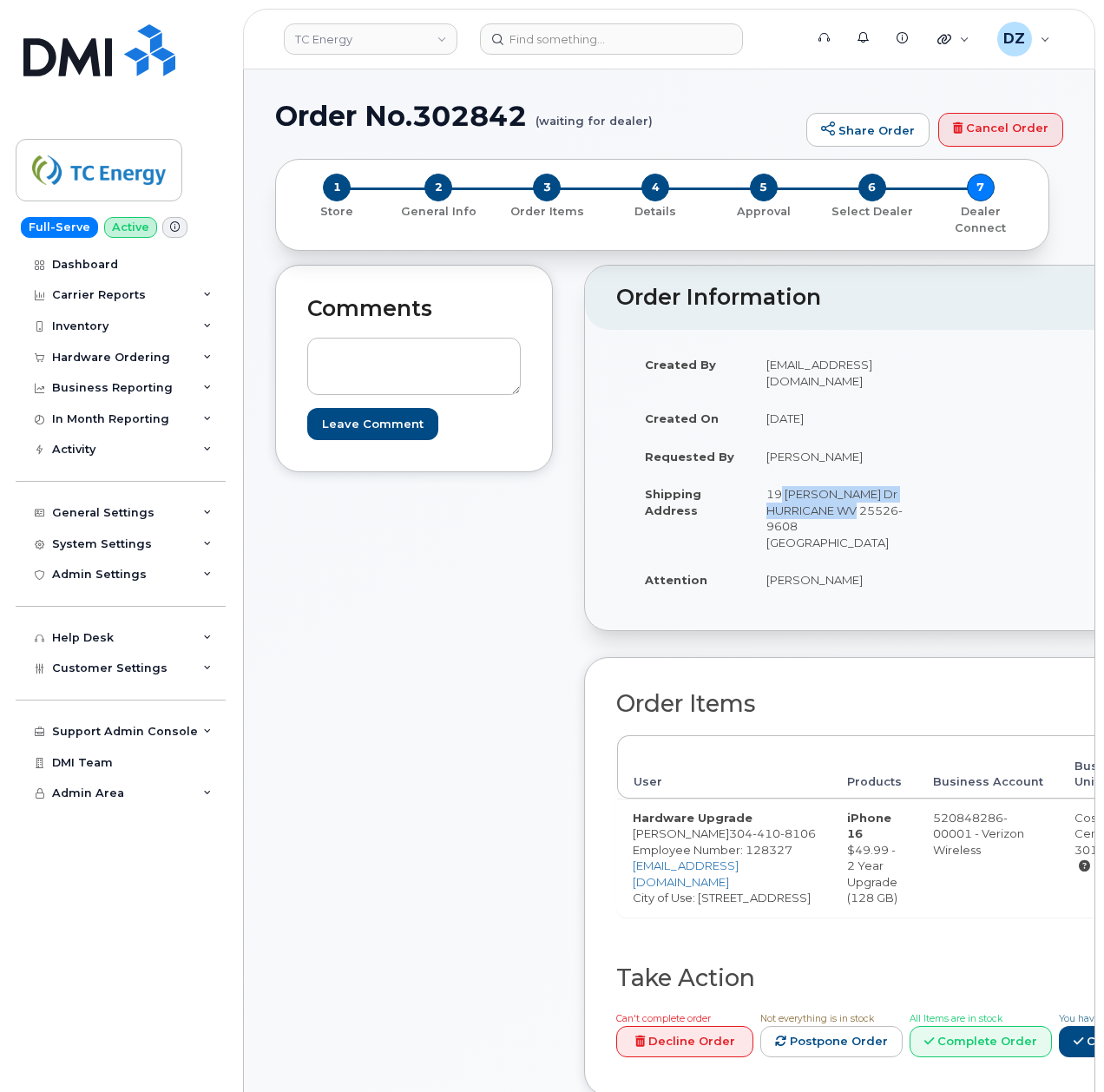
click at [800, 528] on td "19 Carol Dr HURRICANE WV 25526-9608 UNITED STATES" at bounding box center [835, 517] width 170 height 85
copy td "19 Carol Dr HURRICANE WV 25526"
click at [648, 839] on td "Hardware Upgrade Cory Henson 304 410 8106 Employee Number: 128327 cory_henson@t…" at bounding box center [724, 857] width 215 height 118
click at [688, 834] on td "Hardware Upgrade Cory Henson 304 410 8106 Employee Number: 128327 cory_henson@t…" at bounding box center [724, 857] width 215 height 118
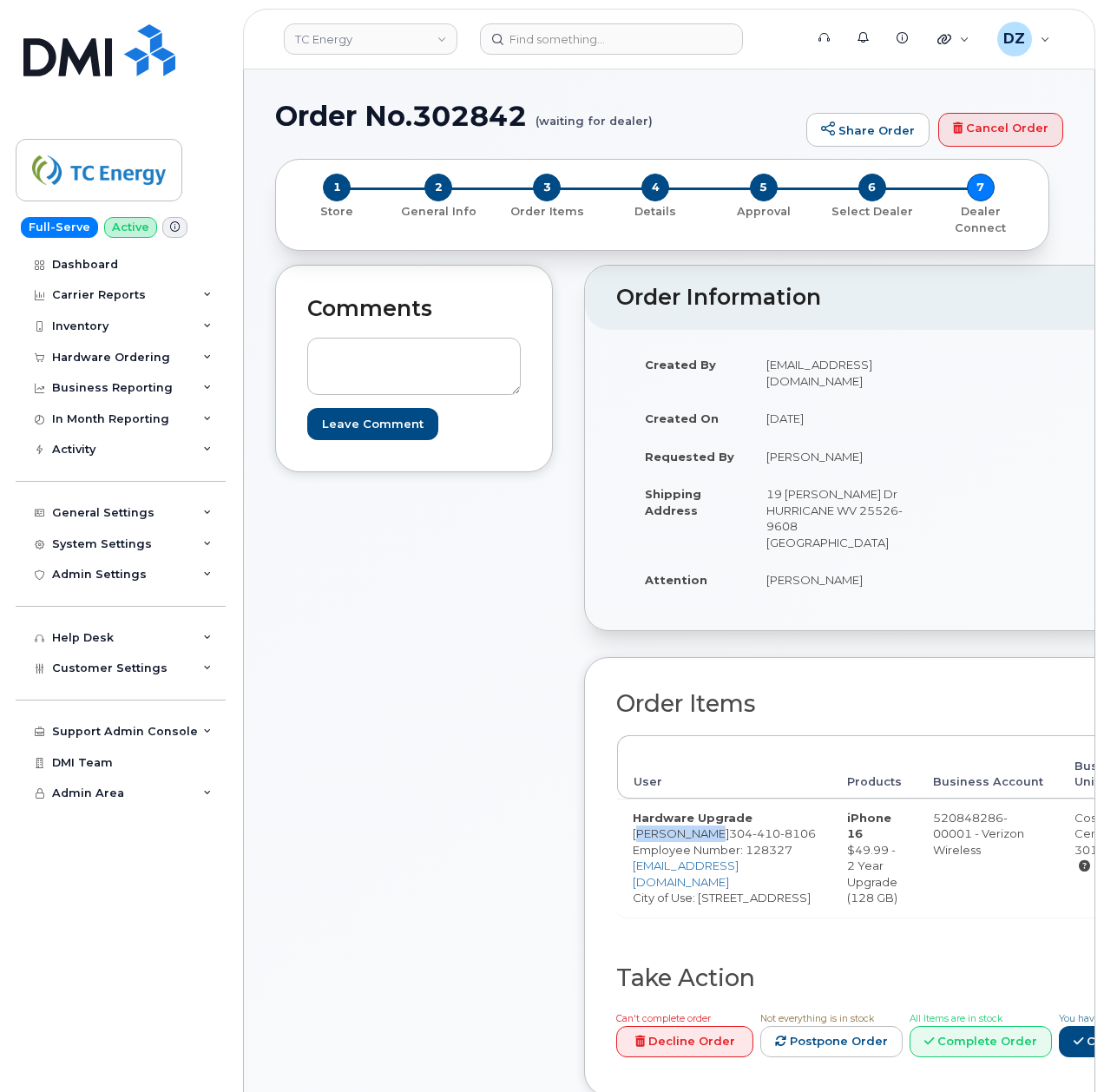
copy td "Cory Henson"
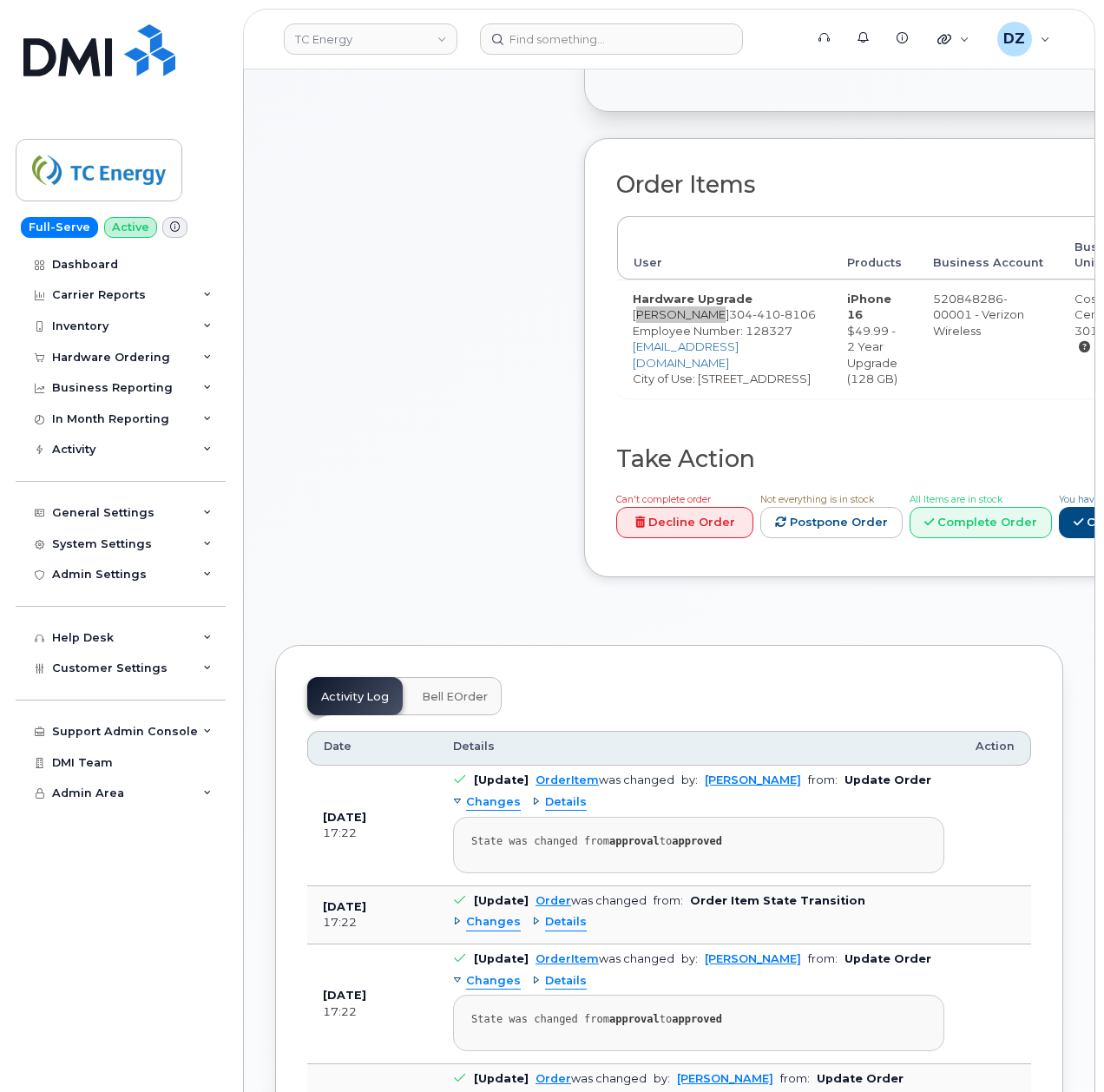
scroll to position [520, 0]
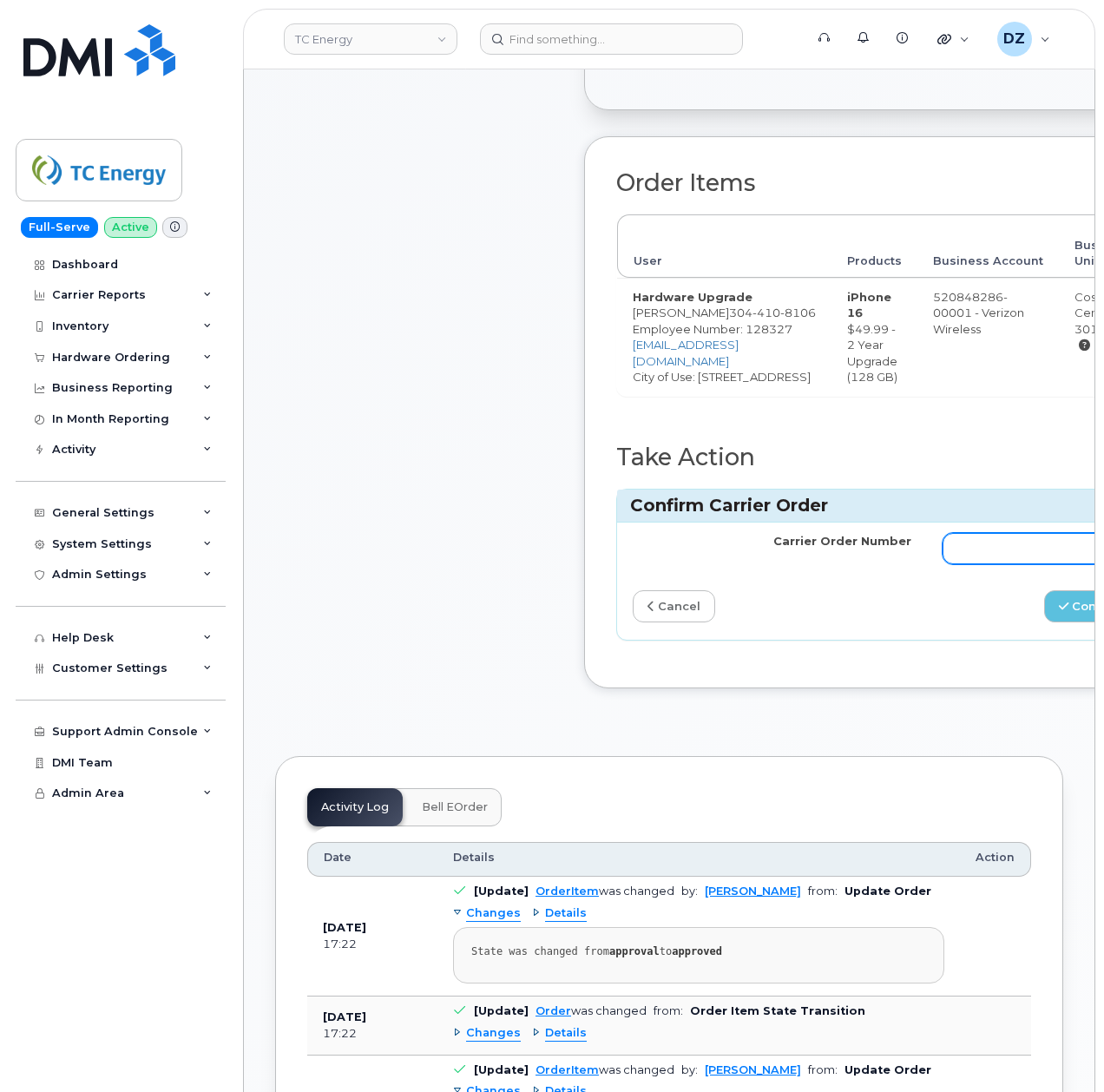
paste input "MB1000506443623"
click at [998, 564] on input "MB1000506443623" at bounding box center [1082, 548] width 279 height 31
type input "MB1000506443623"
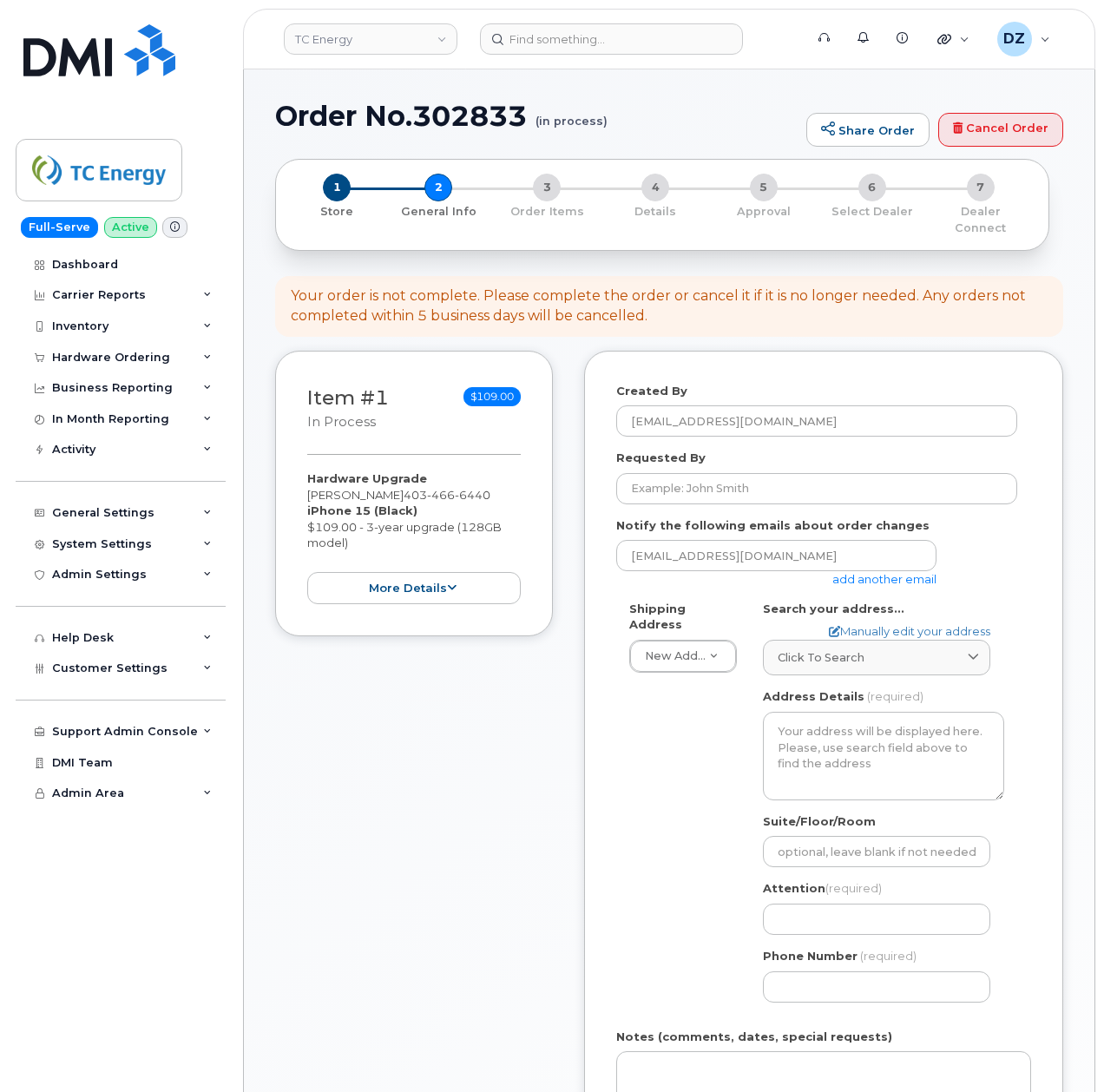
select select
click at [73, 347] on div "Hardware Ordering" at bounding box center [120, 357] width 210 height 31
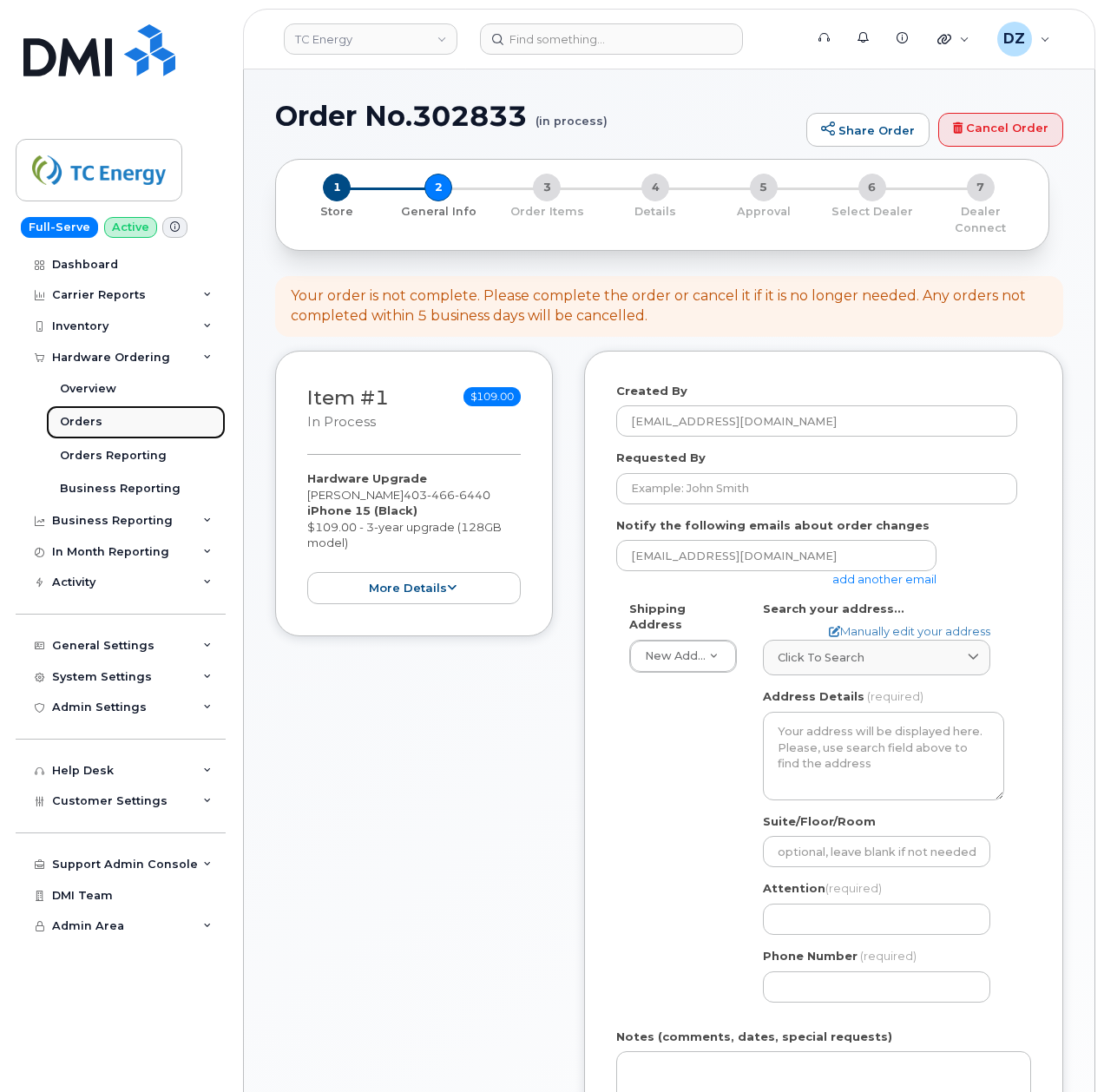
click at [87, 424] on div "Orders" at bounding box center [82, 421] width 43 height 16
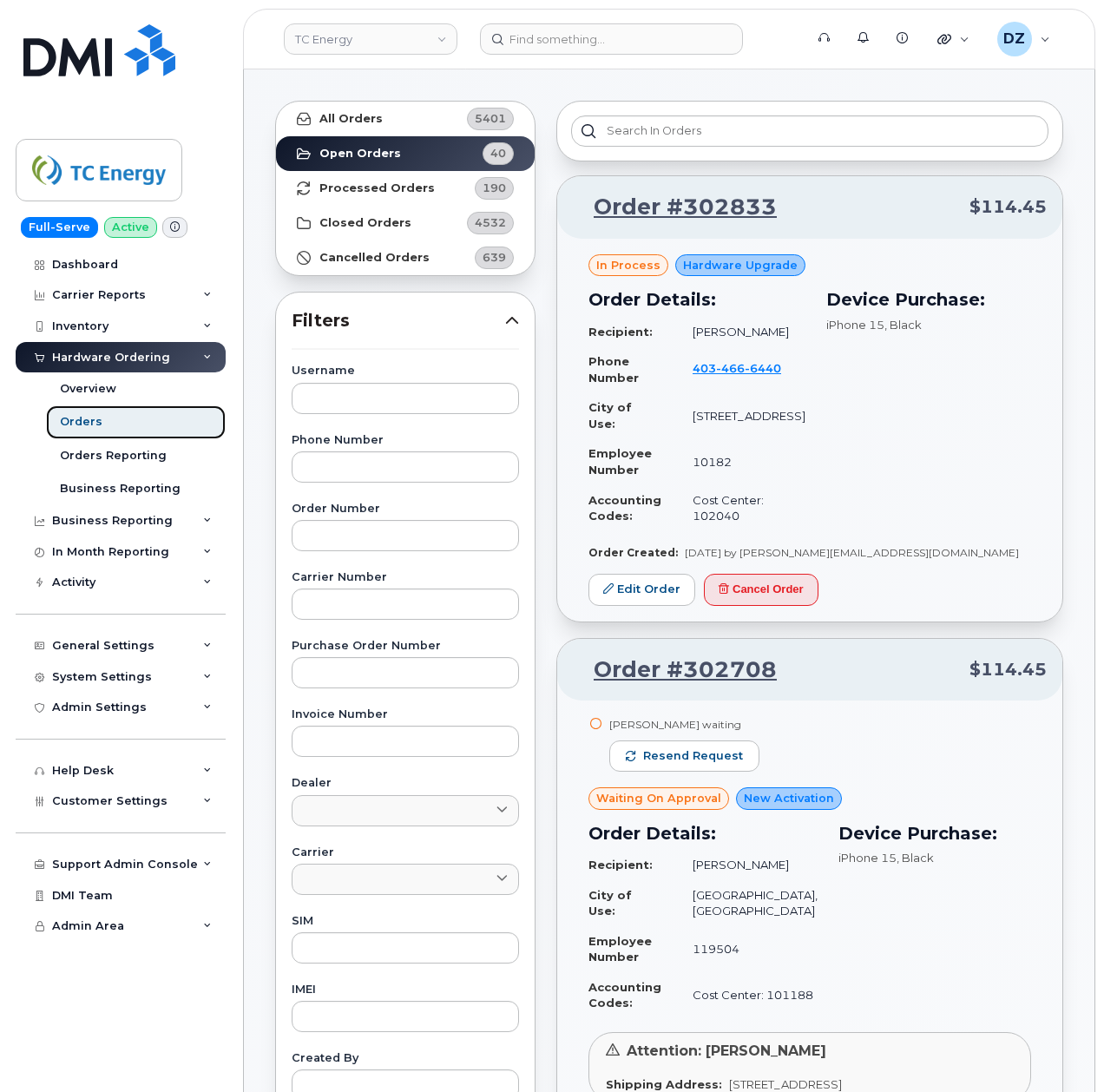
scroll to position [64, 0]
click at [629, 593] on link "Edit Order" at bounding box center [642, 588] width 107 height 32
drag, startPoint x: 695, startPoint y: 323, endPoint x: 785, endPoint y: 335, distance: 90.8
click at [785, 335] on td "[PERSON_NAME]" at bounding box center [741, 330] width 128 height 30
copy td "[PERSON_NAME]"
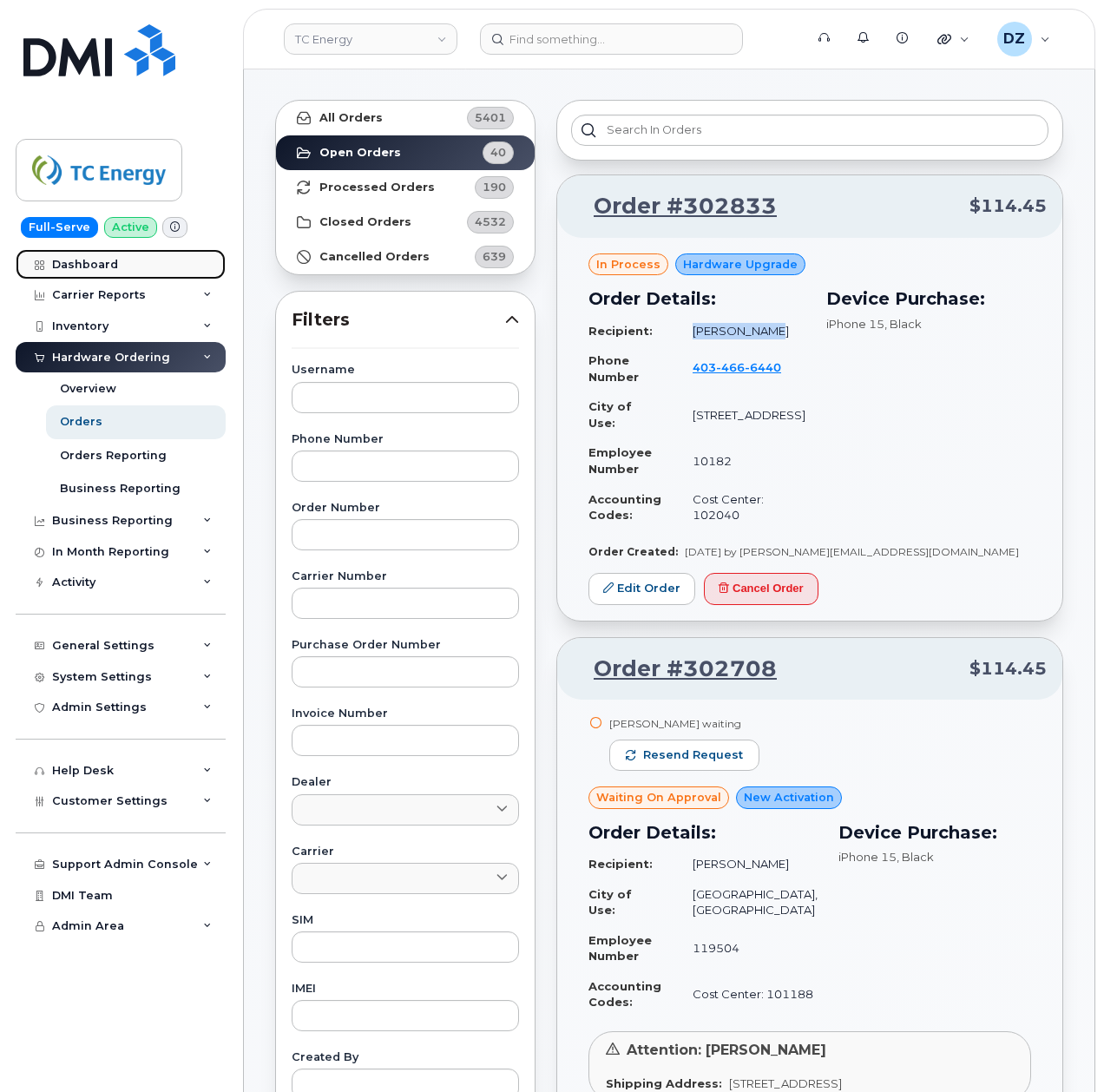
click at [112, 261] on div "Dashboard" at bounding box center [85, 264] width 66 height 14
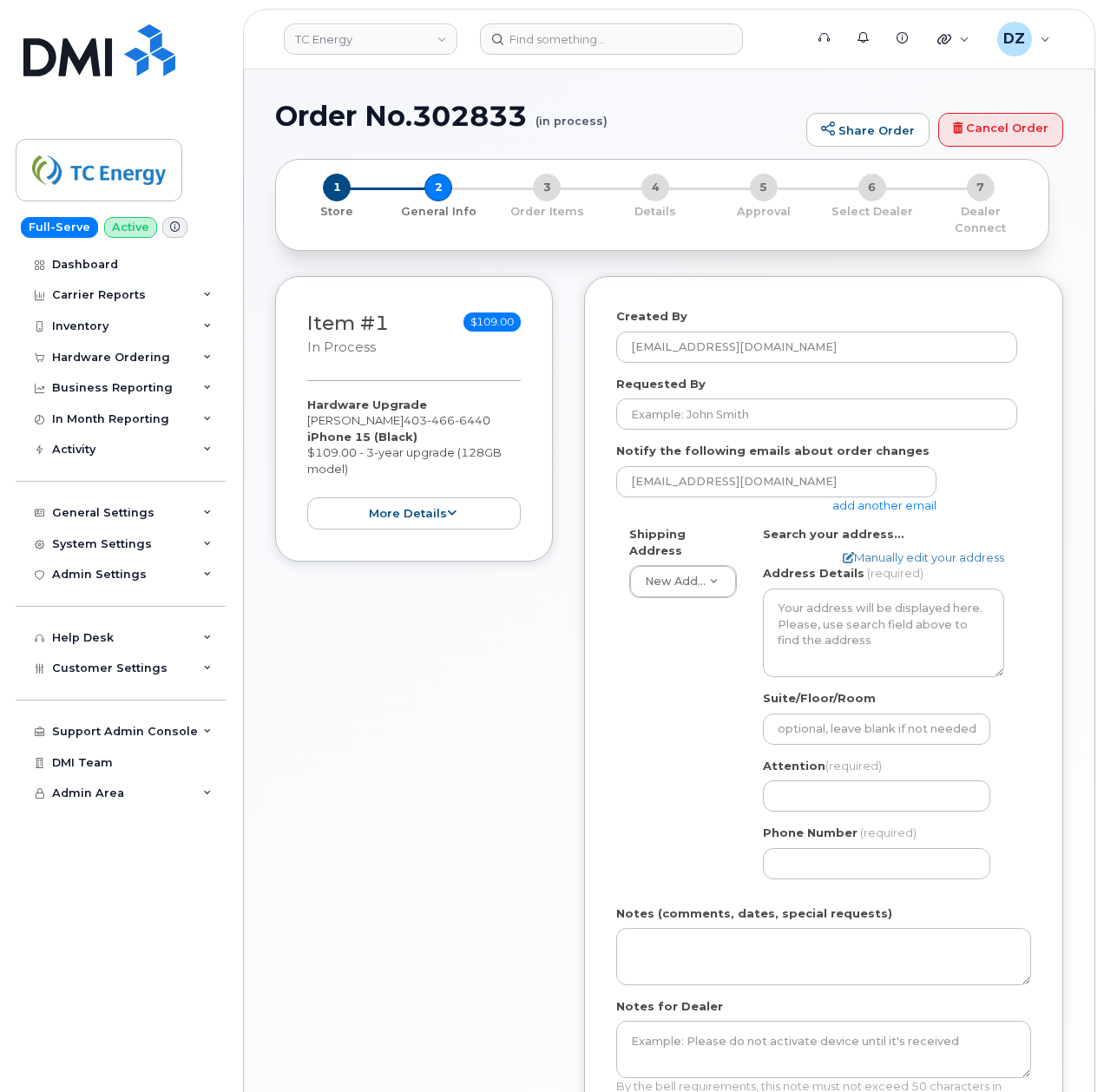
select select
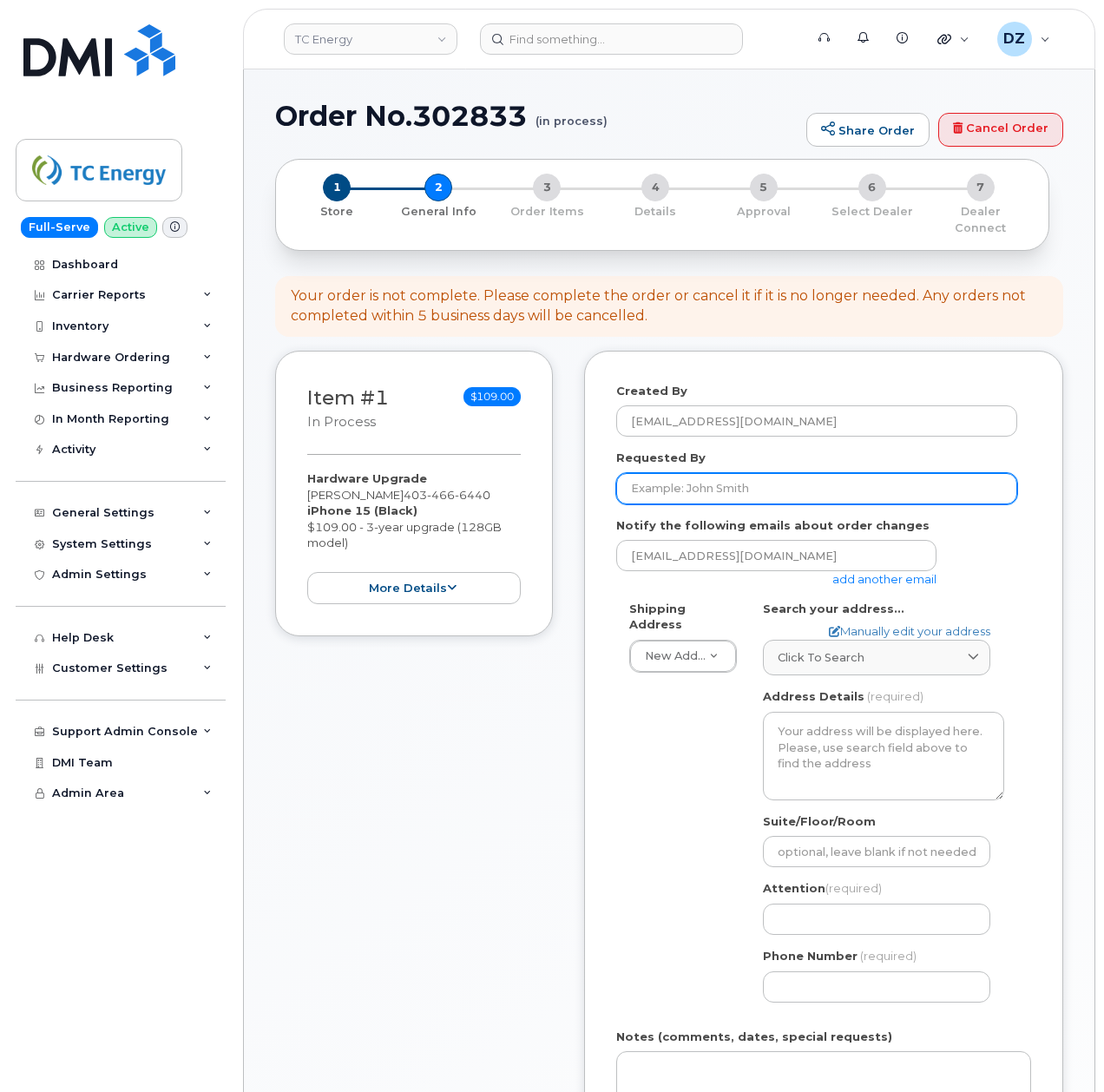
paste input "[PERSON_NAME]"
click at [698, 480] on input "[PERSON_NAME]" at bounding box center [817, 488] width 401 height 31
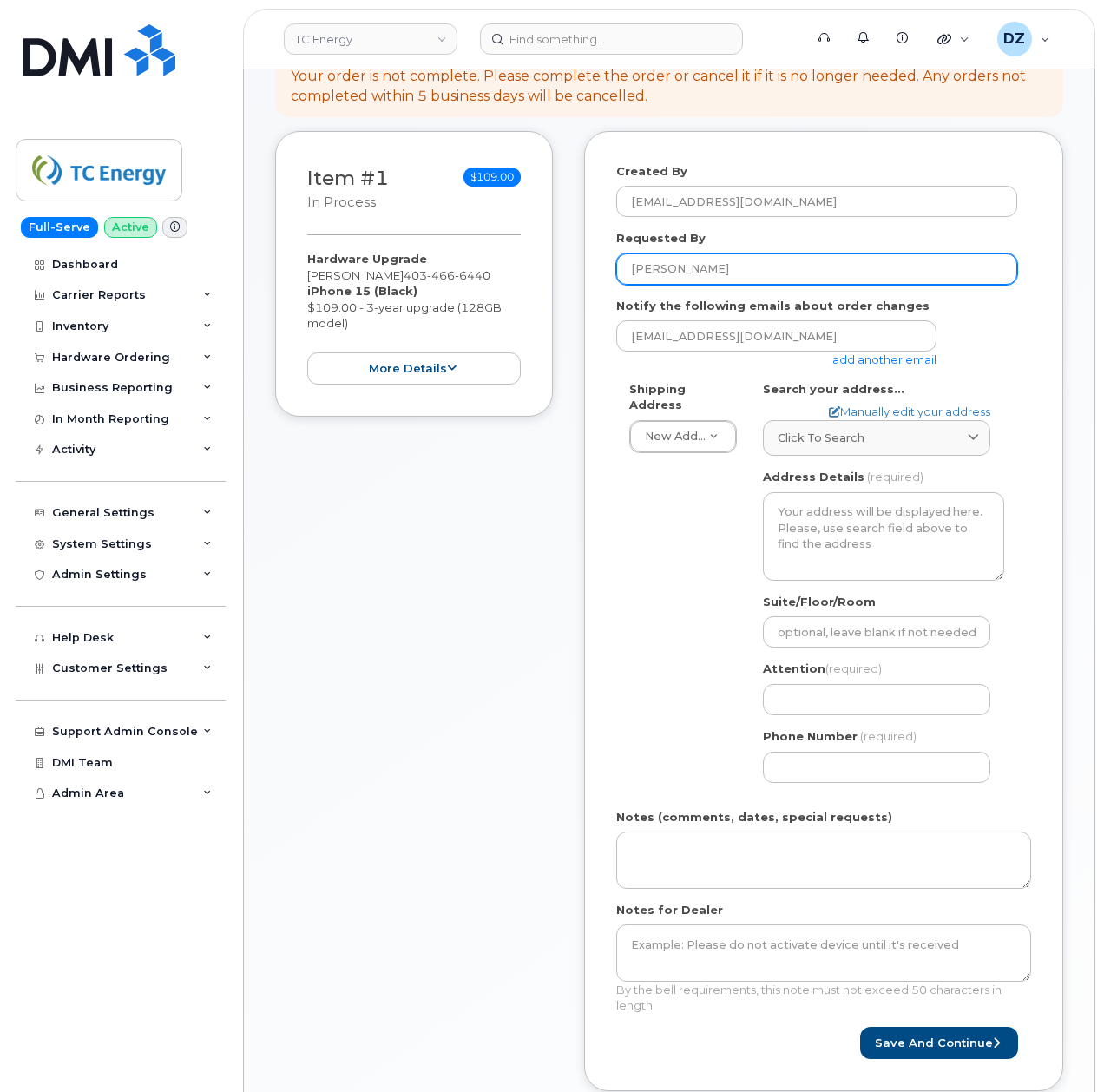
scroll to position [236, 0]
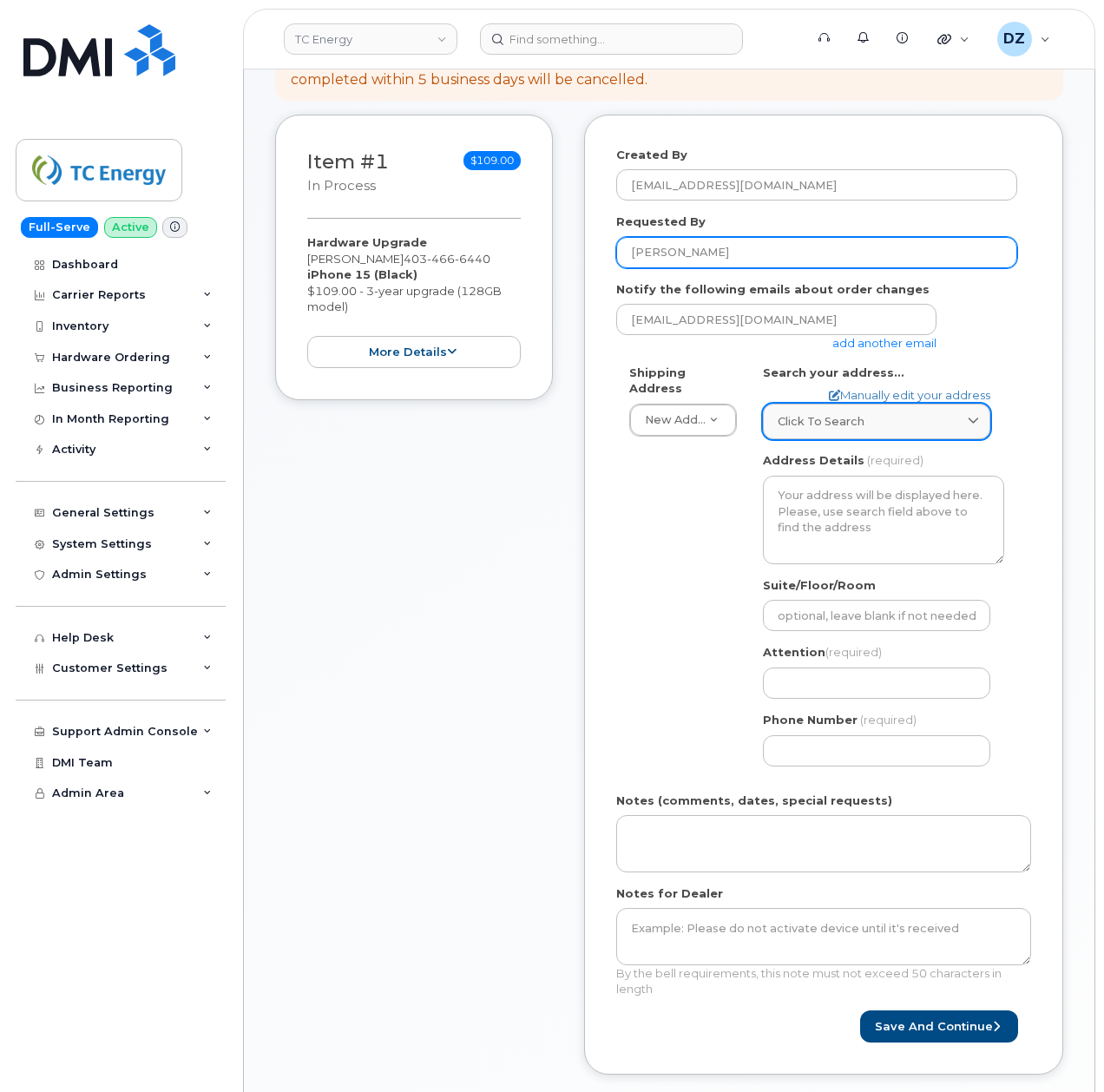
type input "[PERSON_NAME]"
click at [823, 414] on span "Click to search" at bounding box center [820, 421] width 86 height 17
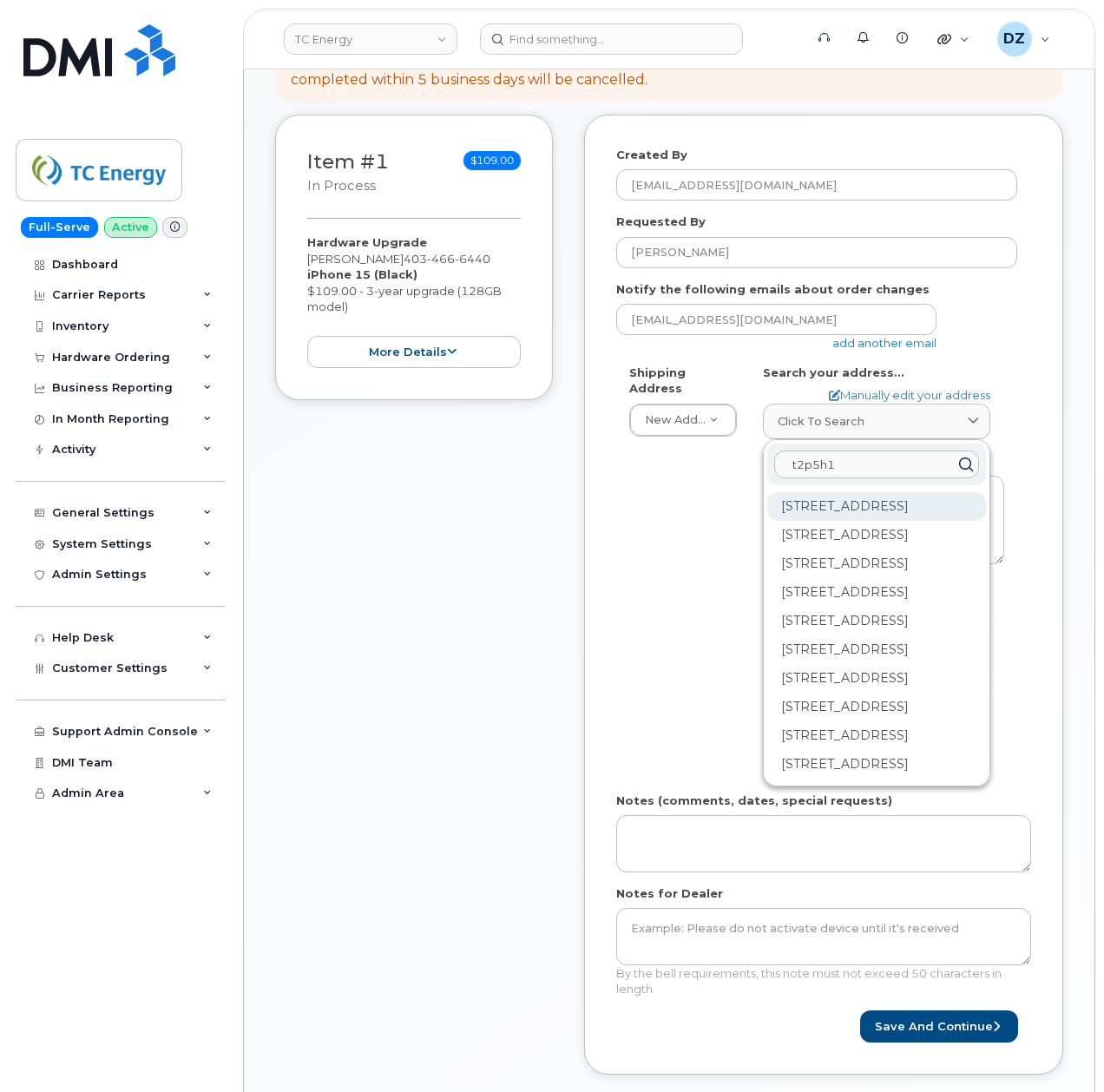
type input "t2p5h1"
click at [837, 508] on div "450 1 St SW Calgary AB T2P 5H1" at bounding box center [876, 506] width 218 height 28
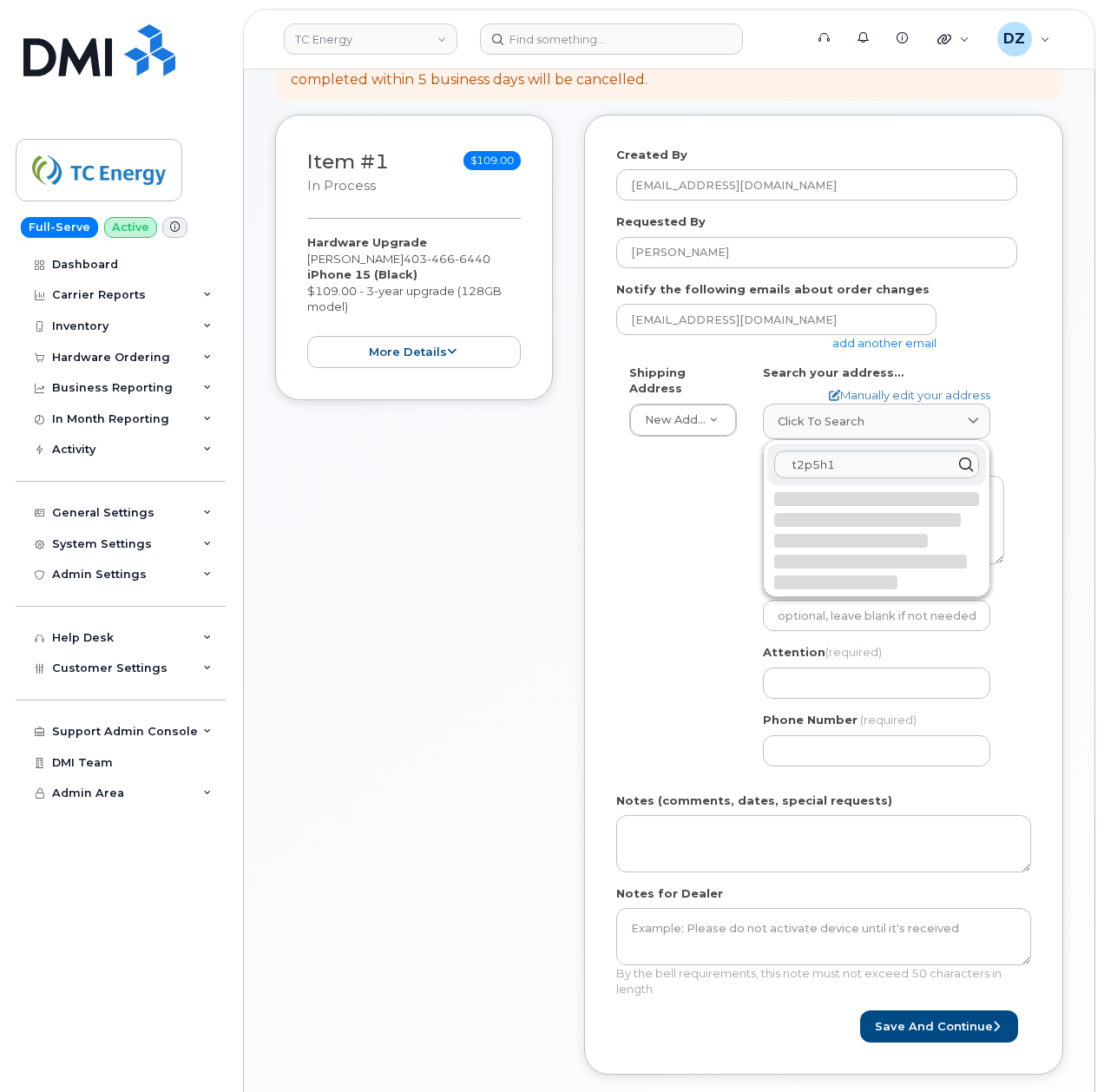
select select
type textarea "450 1 St SW CALGARY AB T2P 5H1 CANADA"
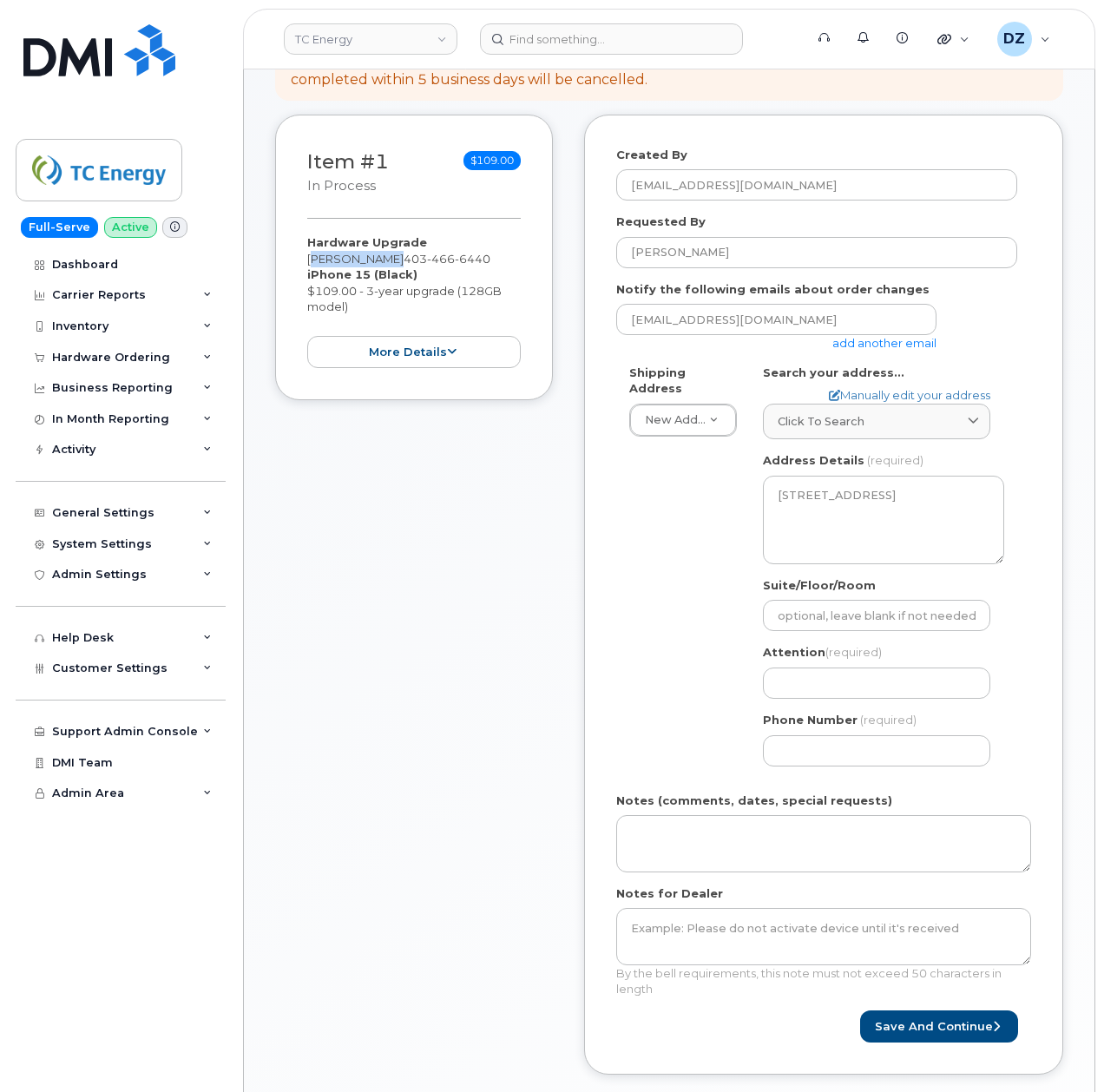
drag, startPoint x: 307, startPoint y: 241, endPoint x: 387, endPoint y: 241, distance: 80.0
click at [387, 241] on div "Item #1 in process $109.00 Hardware Upgrade Andres Noboa 403 466 6440 iPhone 15…" at bounding box center [414, 257] width 278 height 285
copy div "[PERSON_NAME]"
paste input "[PERSON_NAME]"
click at [822, 678] on input "Attention (required)" at bounding box center [877, 682] width 227 height 31
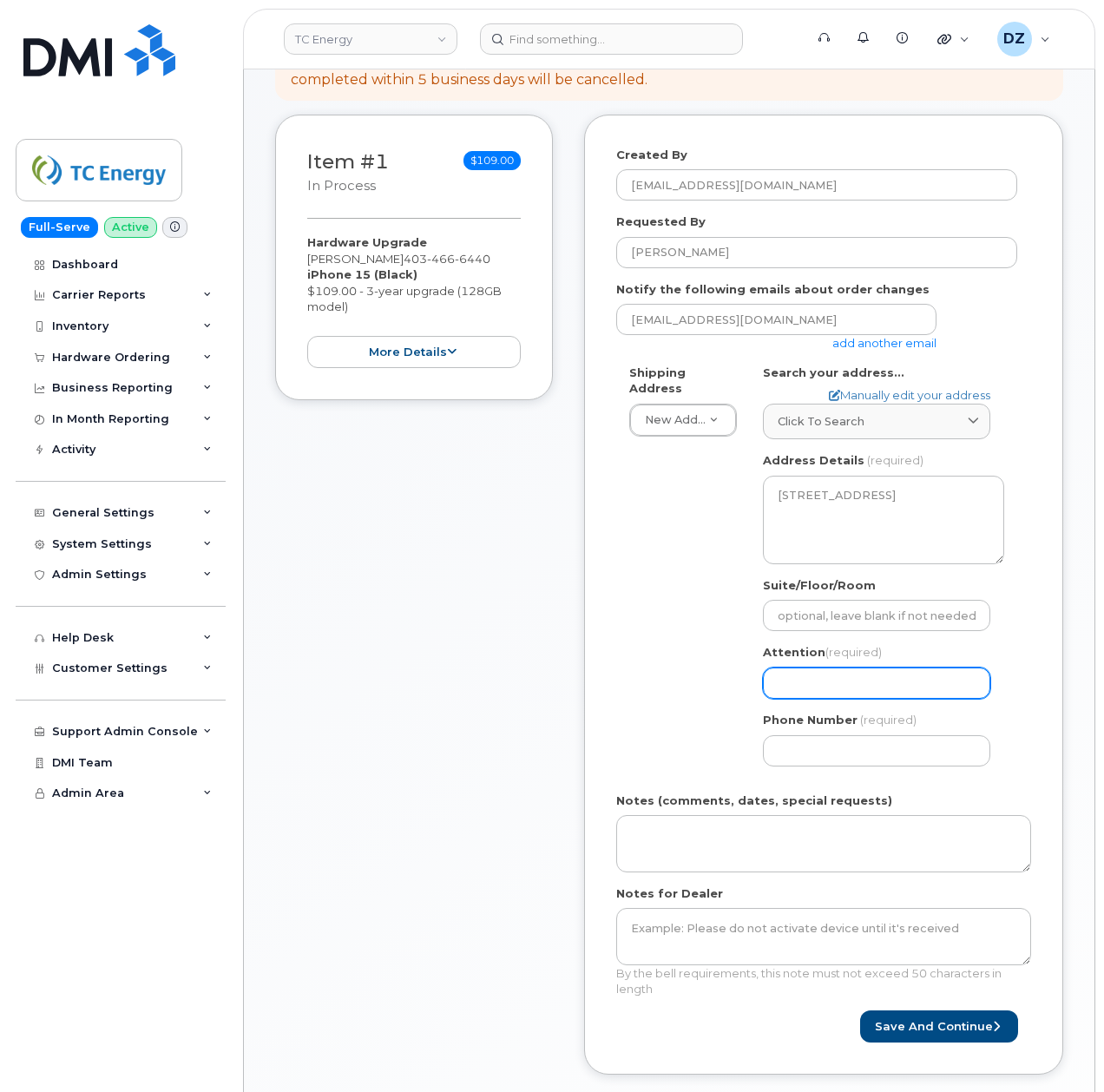
select select
type input "[PERSON_NAME]"
drag, startPoint x: 393, startPoint y: 244, endPoint x: 477, endPoint y: 242, distance: 84.0
click at [477, 251] on span "403 466 6440" at bounding box center [447, 258] width 86 height 14
copy span "403 466 6440"
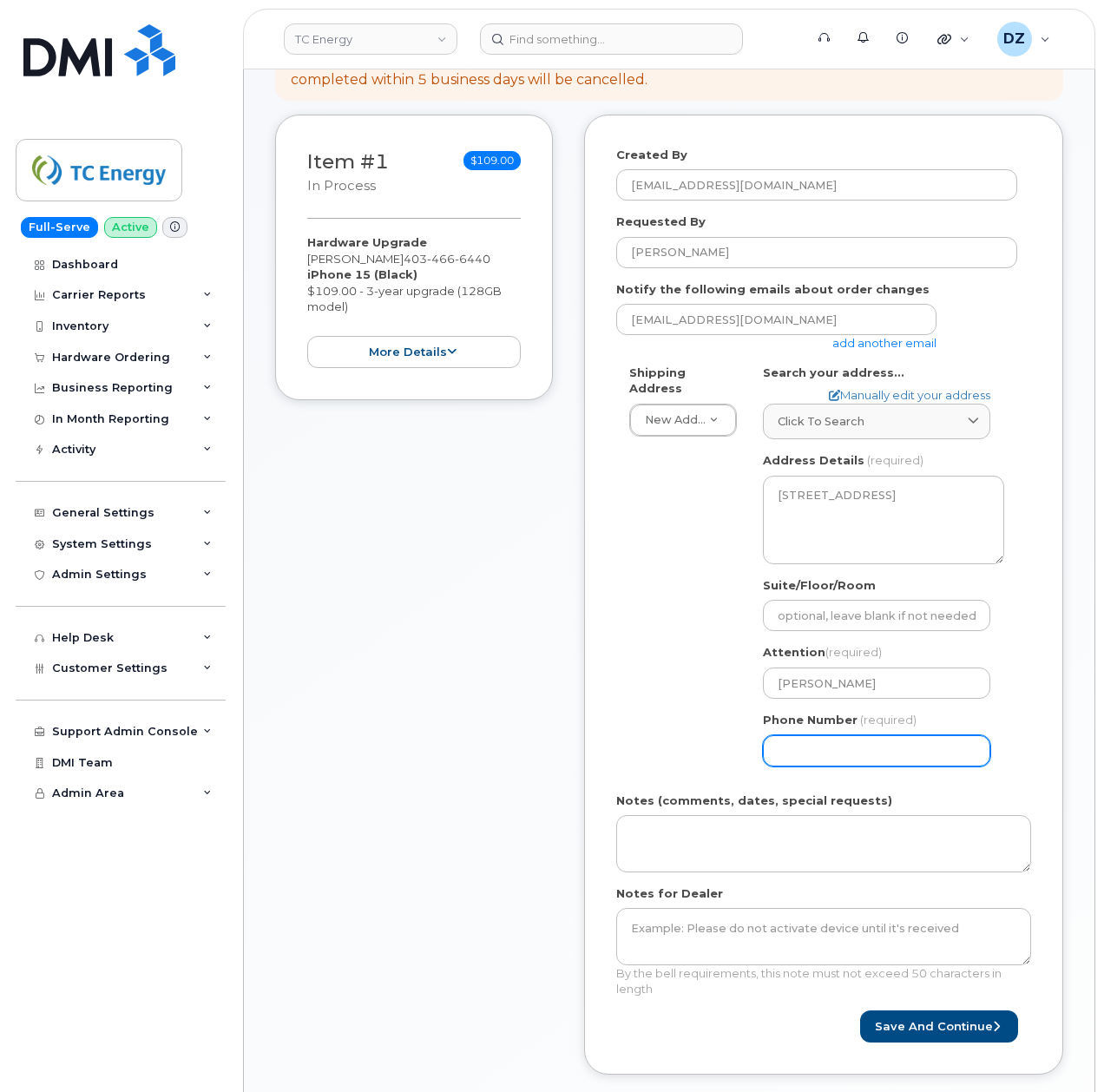
click at [828, 750] on input "Phone Number" at bounding box center [877, 750] width 227 height 31
paste input "4034666440"
select select
type input "4034666440"
click at [688, 718] on div "Shipping Address New Address New Address 10255 S Washington Ave 117 Kohen Dr 18…" at bounding box center [817, 571] width 401 height 414
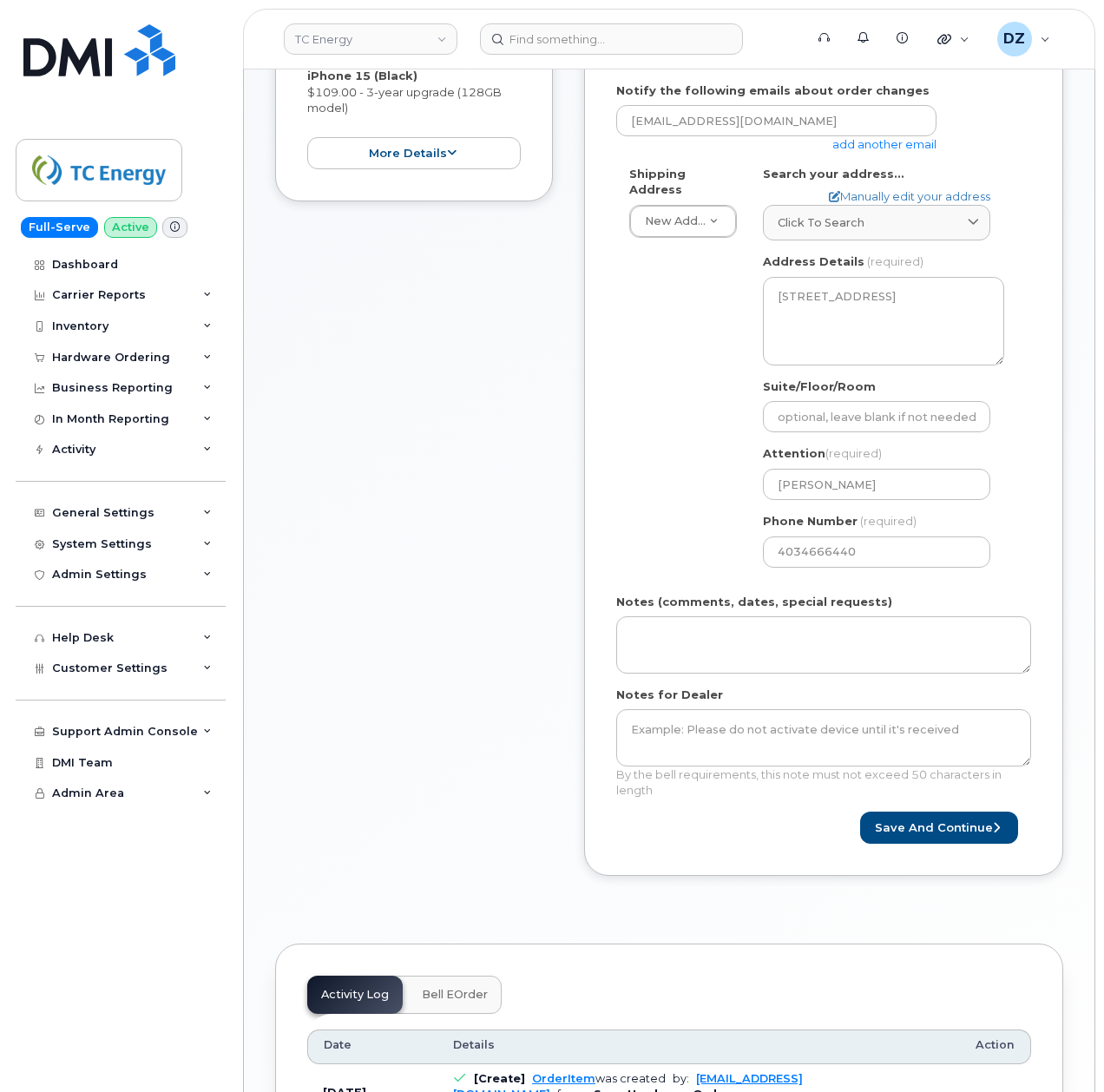
scroll to position [455, 0]
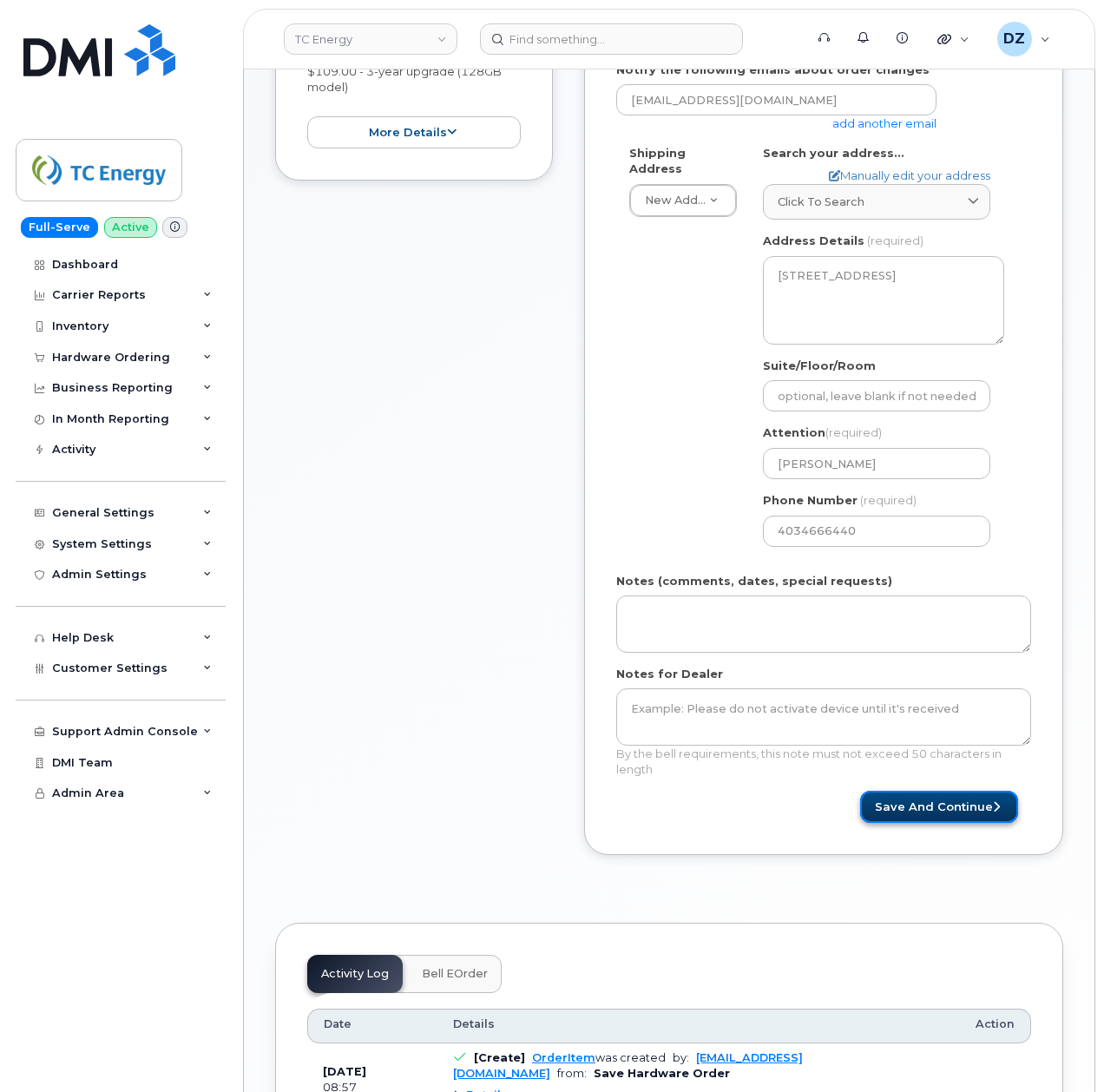
click at [941, 792] on button "Save and Continue" at bounding box center [939, 806] width 158 height 32
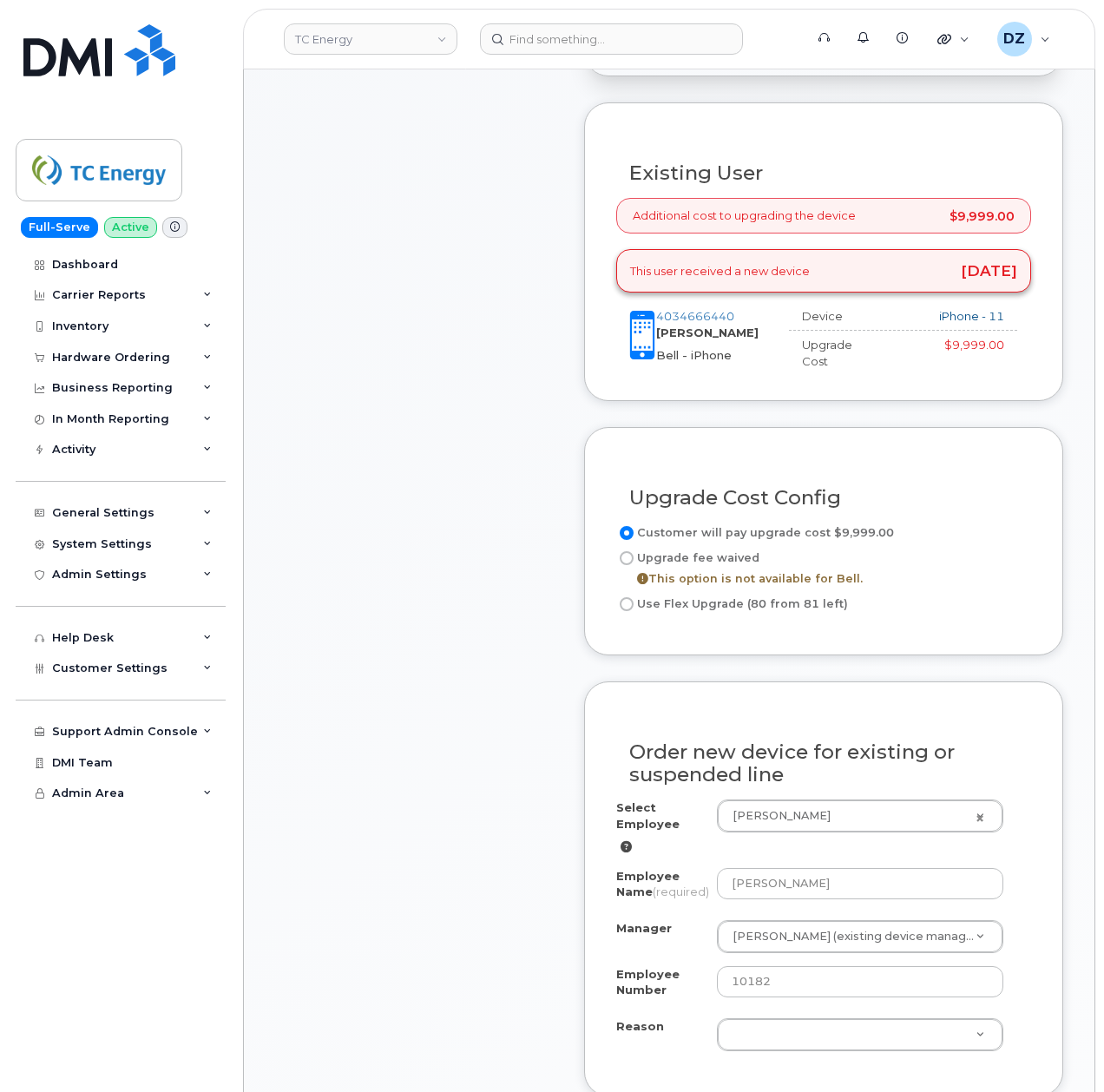
scroll to position [594, 0]
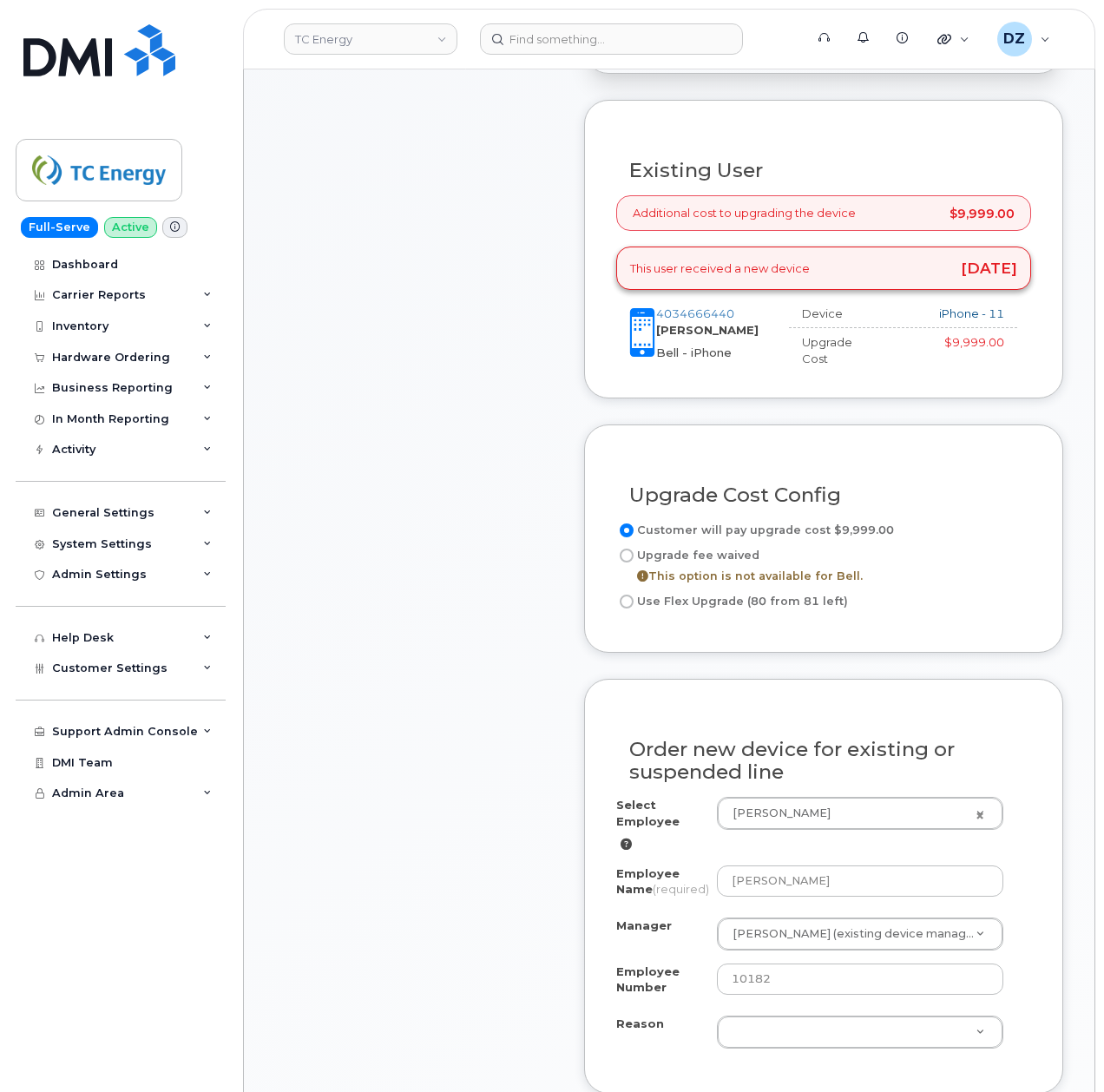
click at [622, 594] on input "Use Flex Upgrade (80 from 81 left)" at bounding box center [626, 601] width 14 height 14
radio input "true"
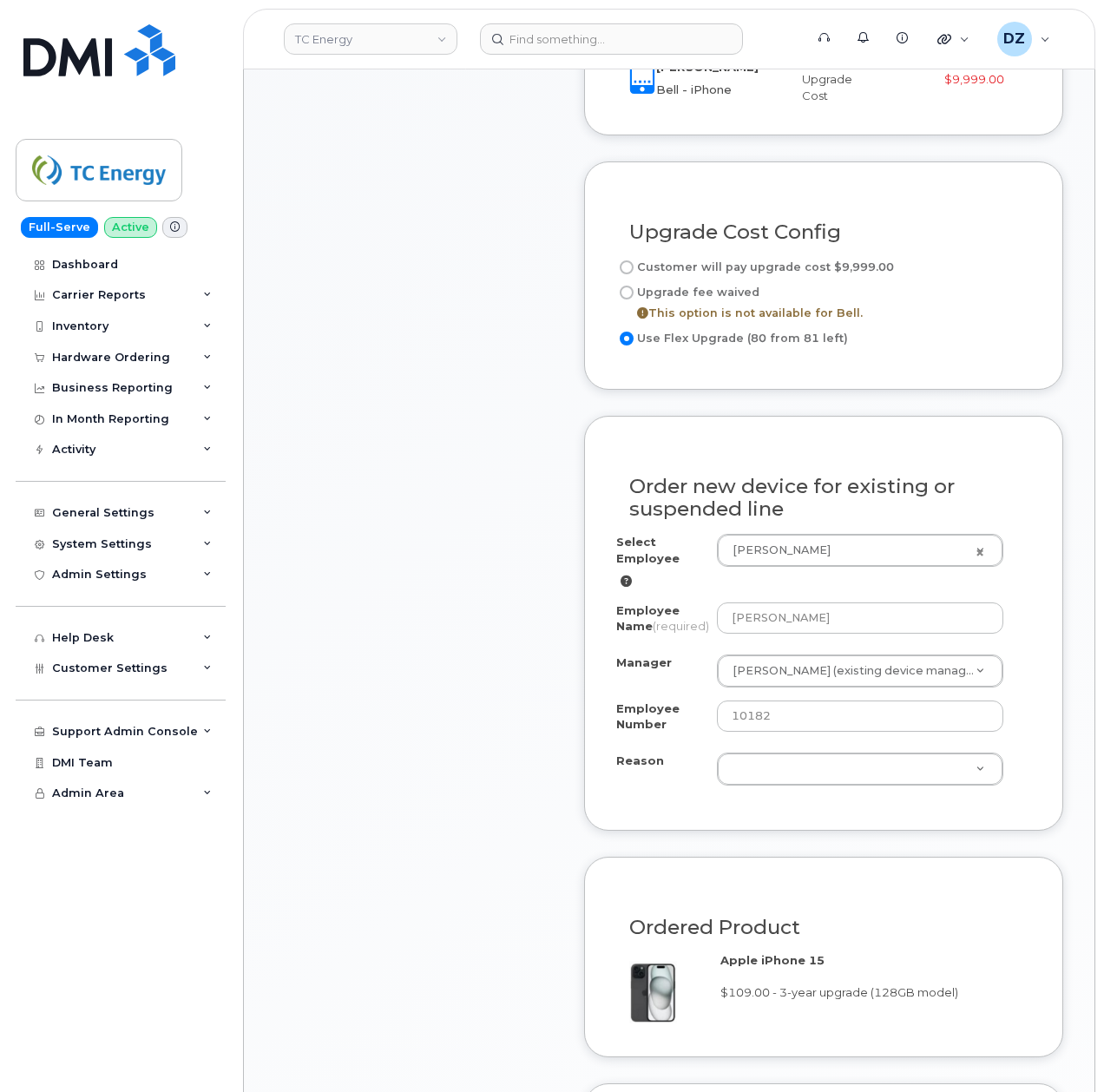
scroll to position [858, 0]
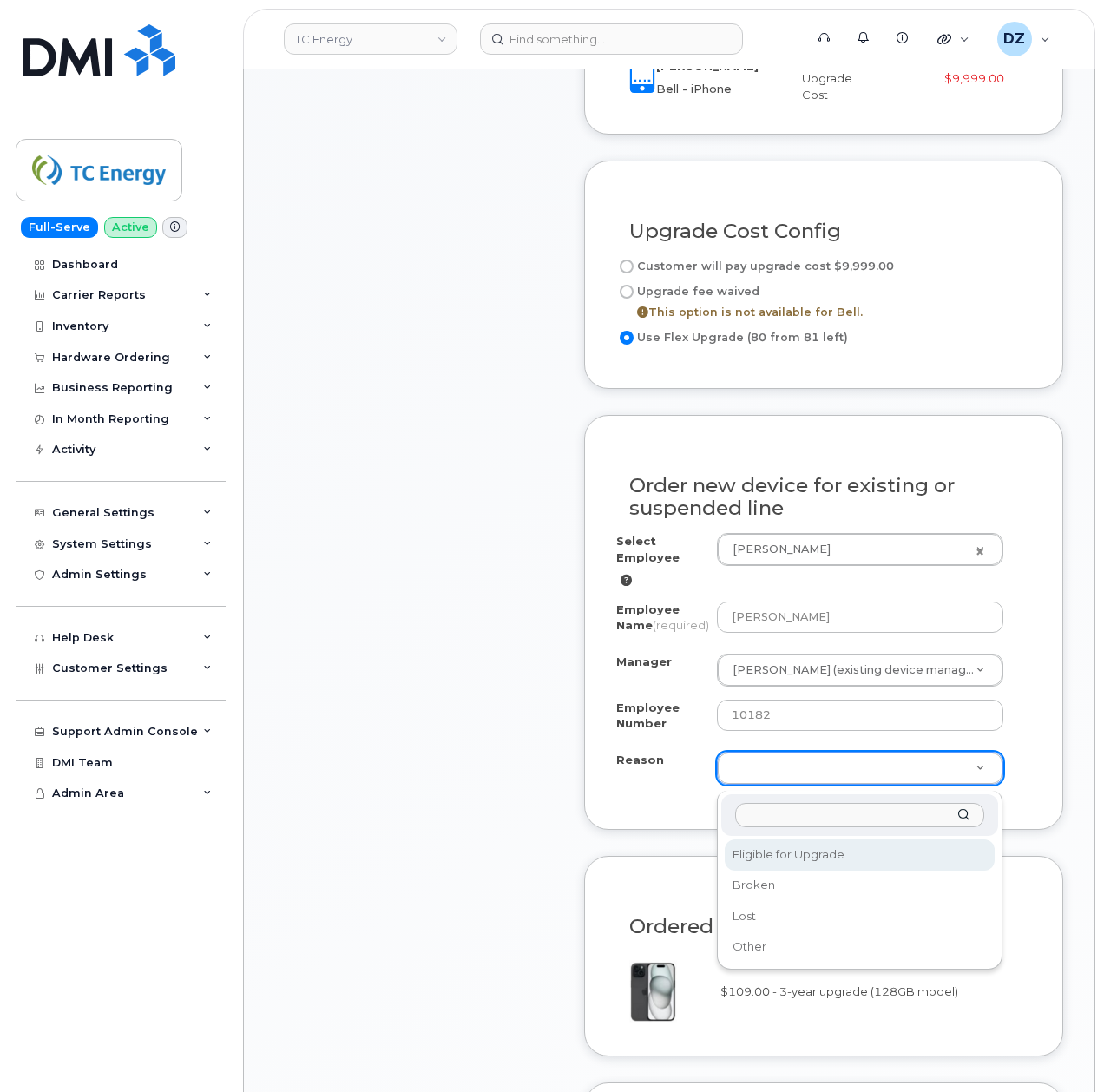
select select "eligible_for_upgrade"
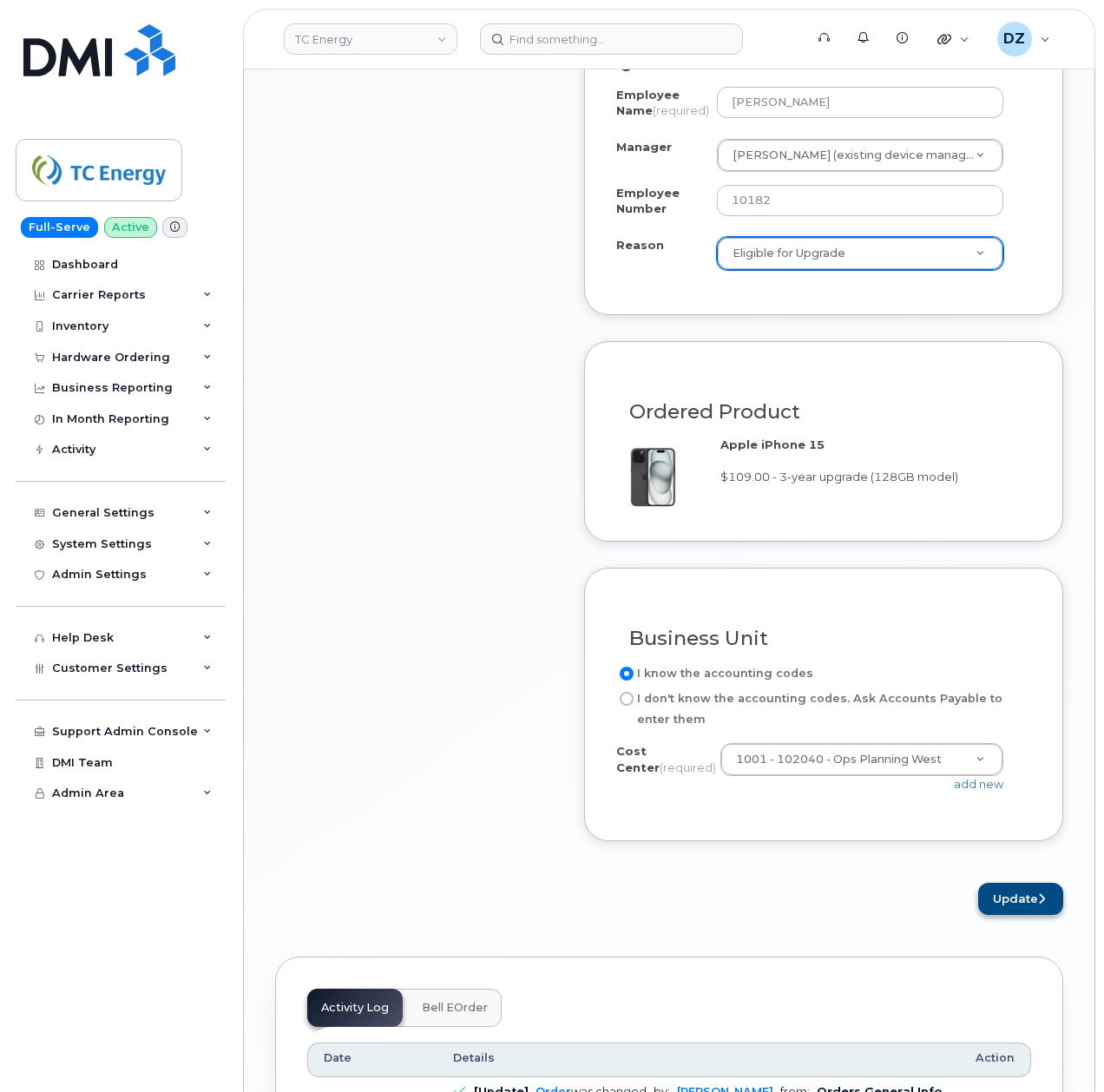
scroll to position [1374, 0]
click at [1009, 900] on button "Update" at bounding box center [1020, 896] width 85 height 32
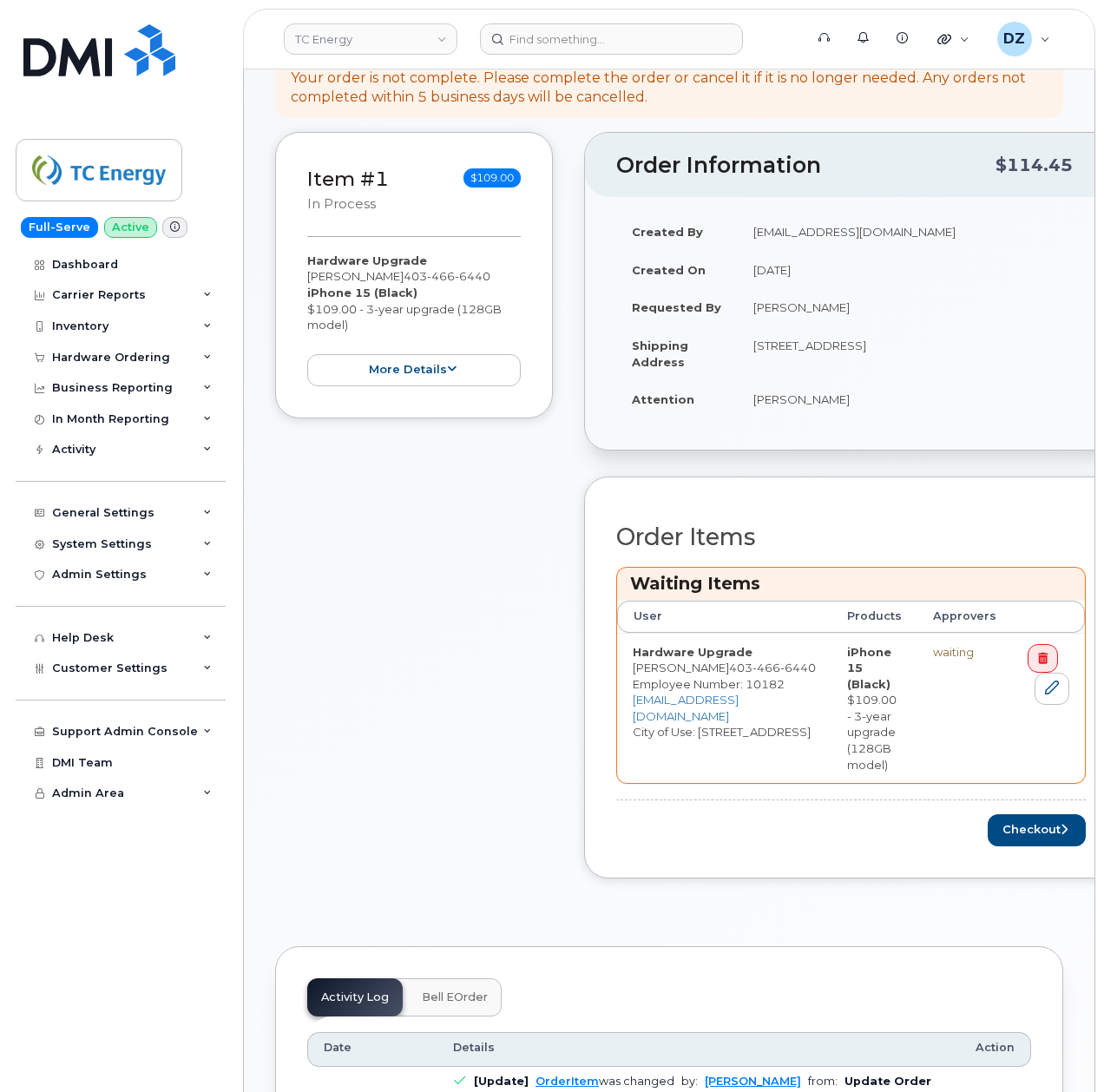
scroll to position [295, 0]
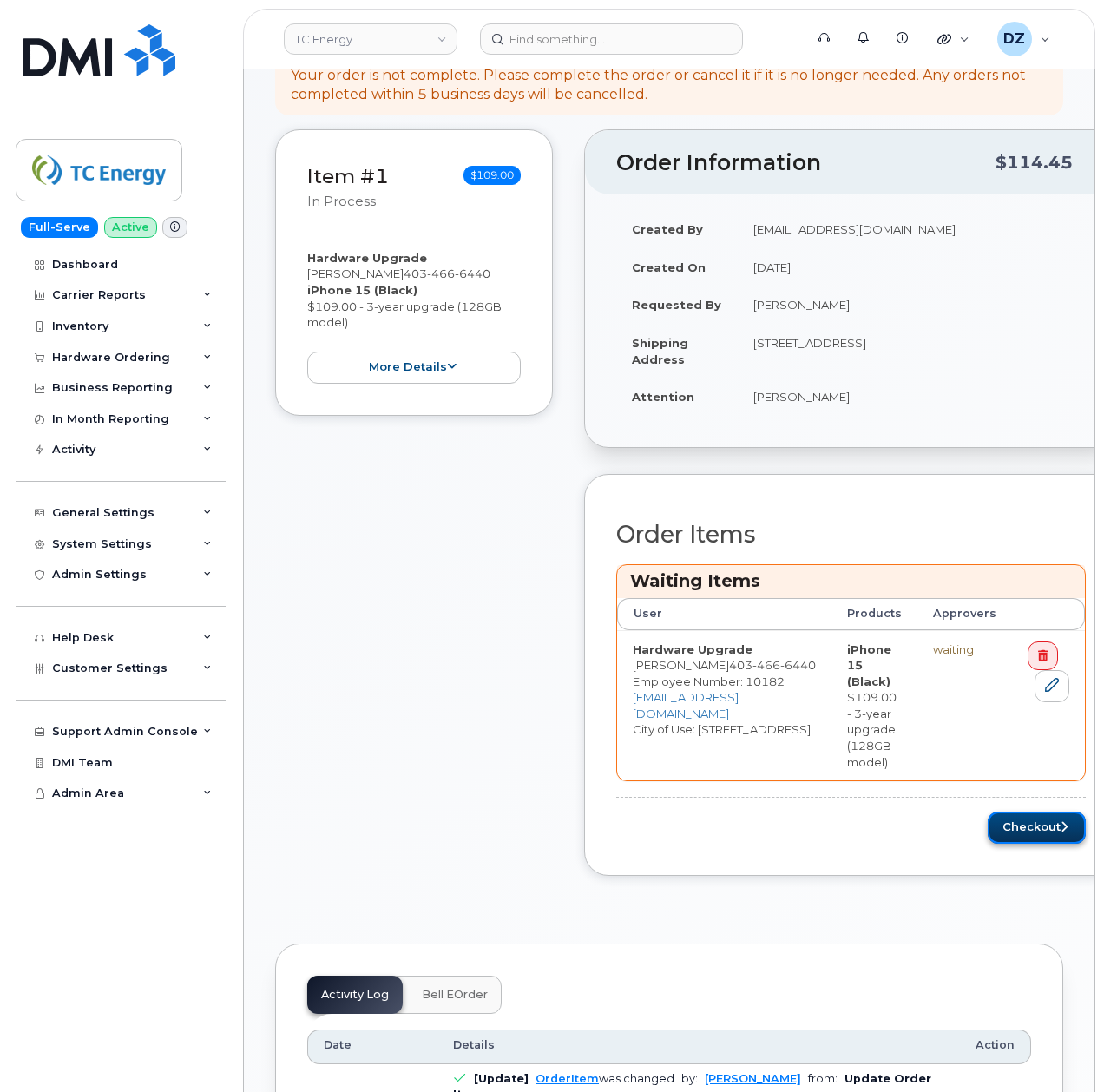
click at [1040, 822] on button "Checkout" at bounding box center [1036, 827] width 98 height 32
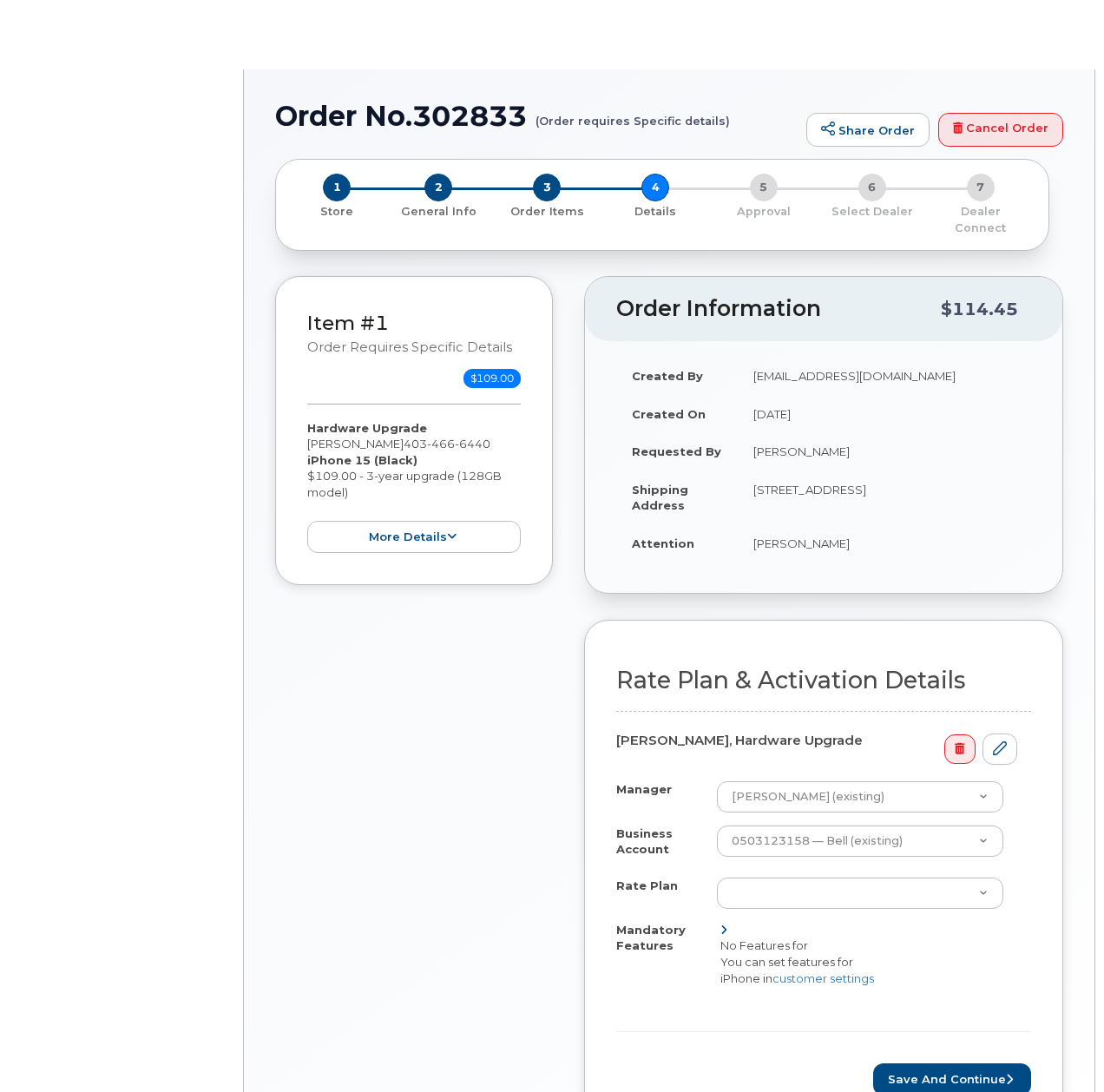
select select "Smartshare Plus 90/10GB"
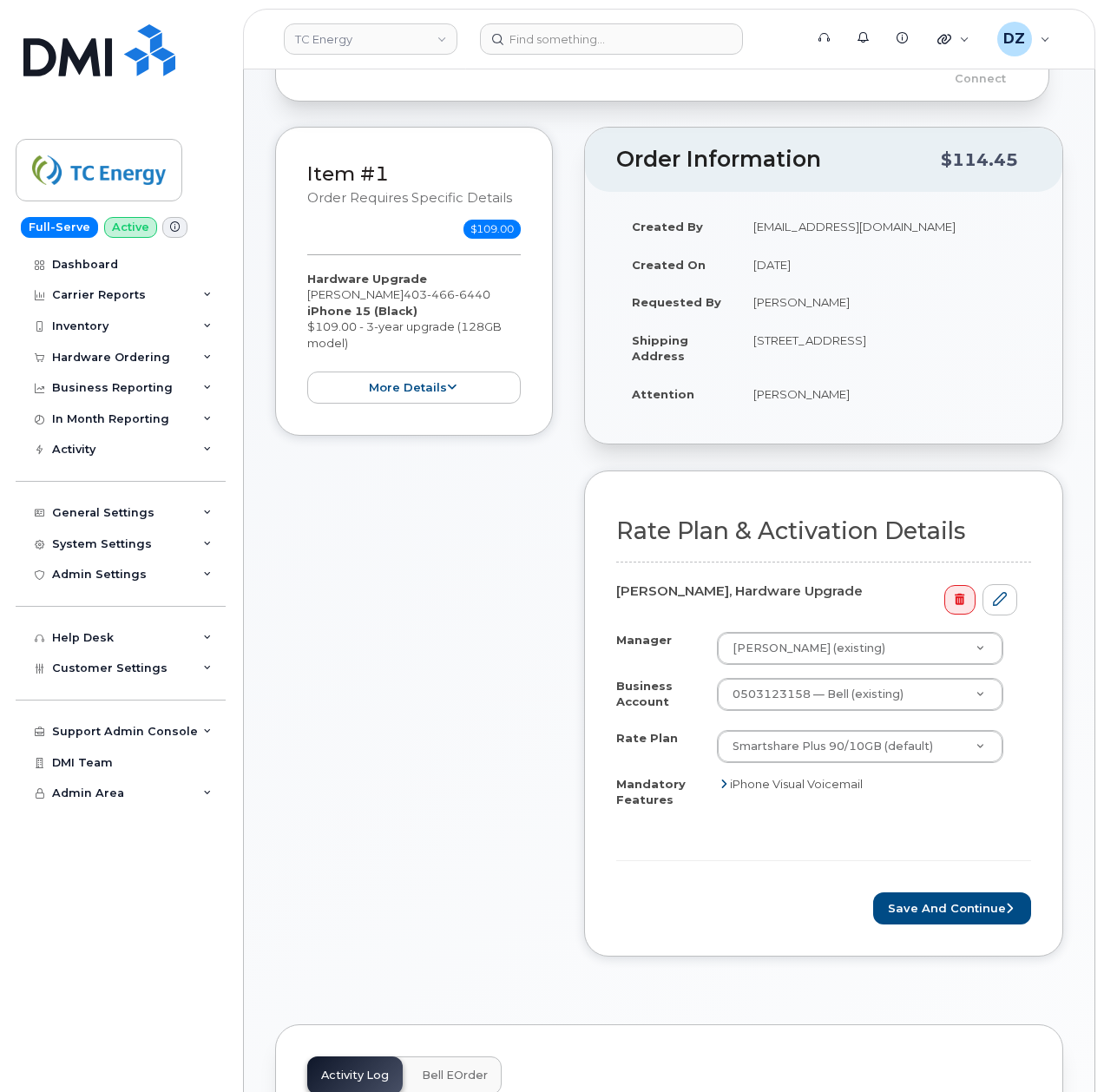
scroll to position [151, 0]
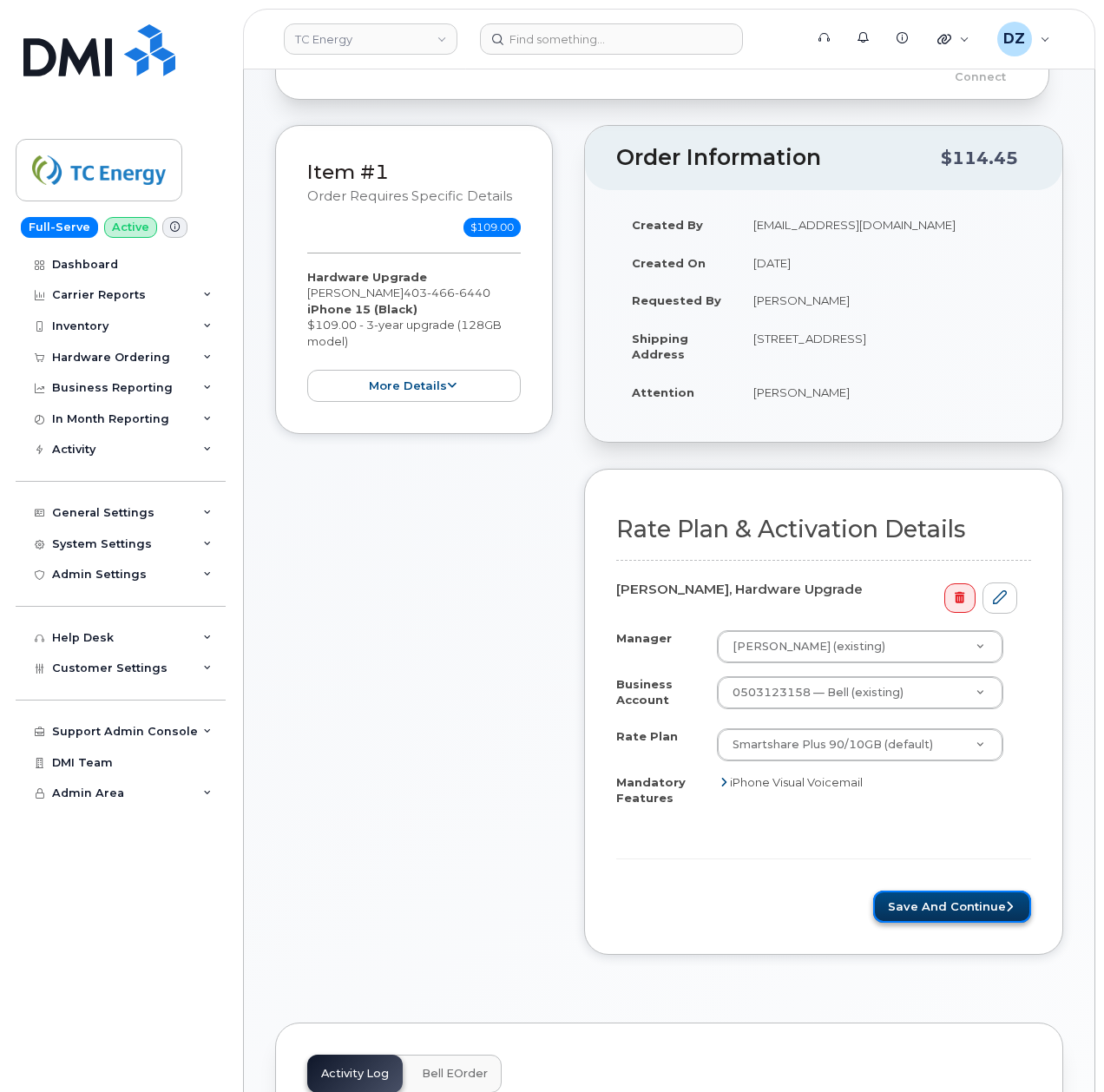
click at [953, 890] on button "Save and Continue" at bounding box center [952, 906] width 158 height 32
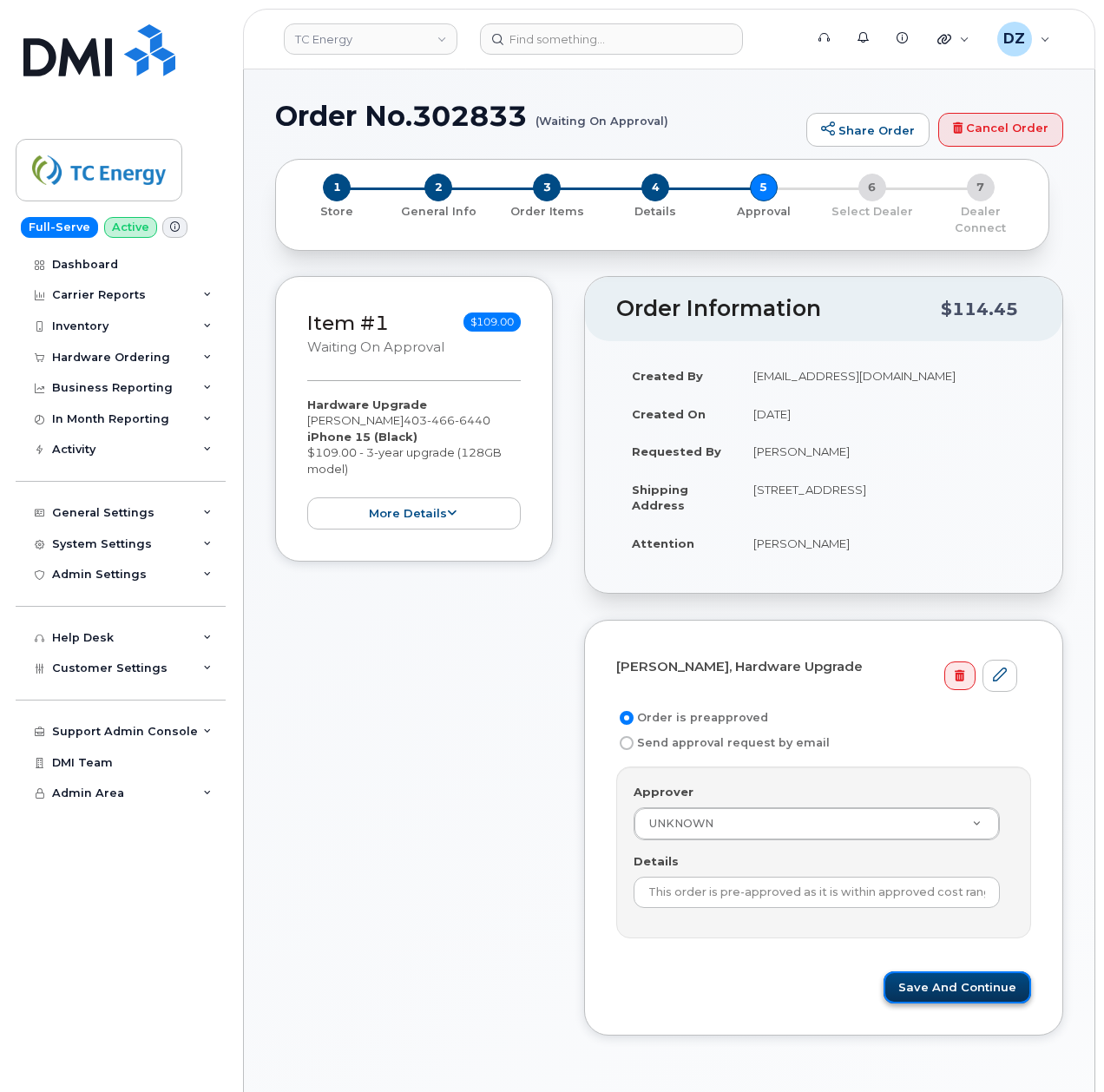
click at [952, 976] on button "Save and Continue" at bounding box center [957, 986] width 148 height 32
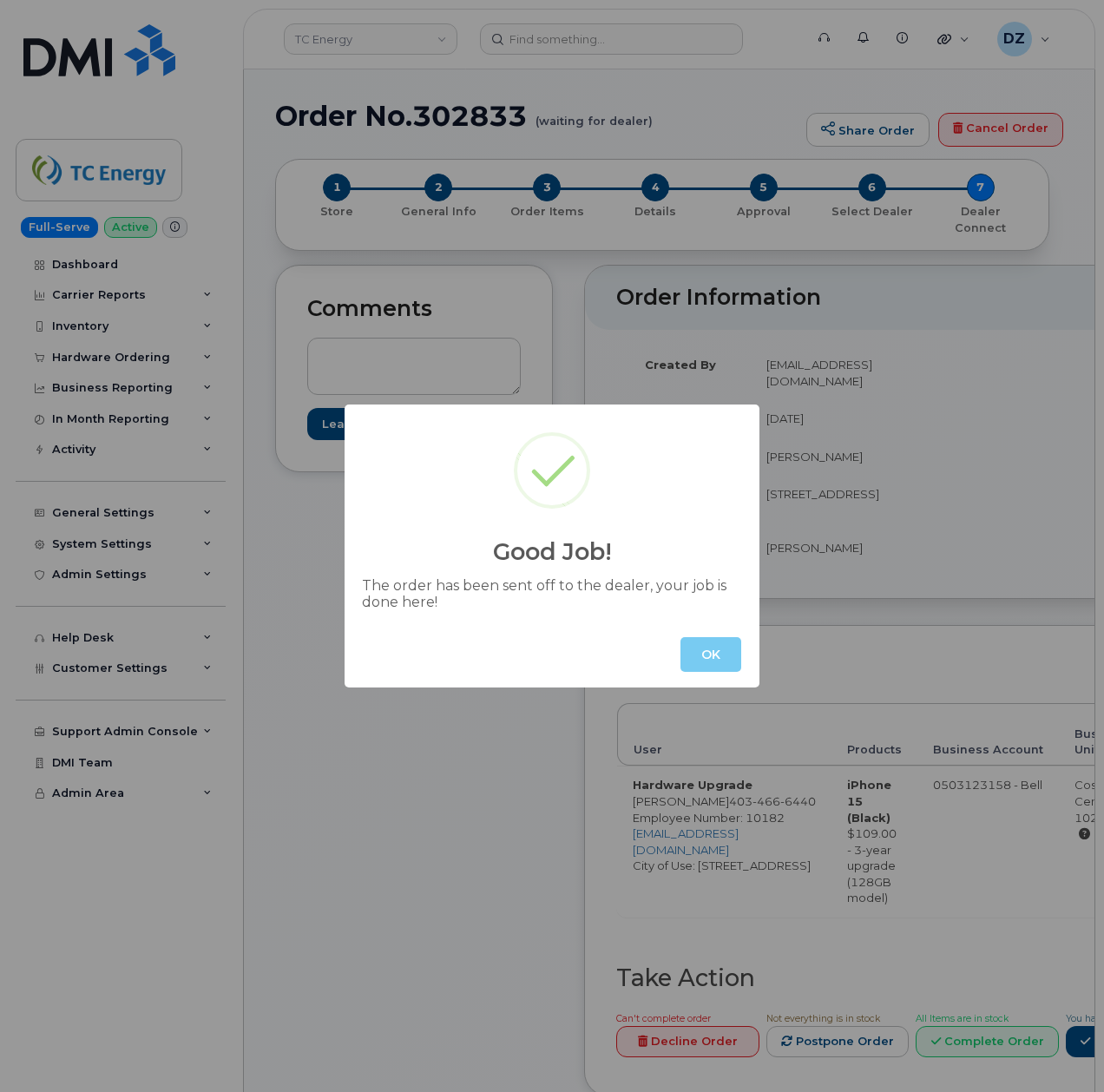
click at [712, 652] on button "OK" at bounding box center [711, 654] width 61 height 35
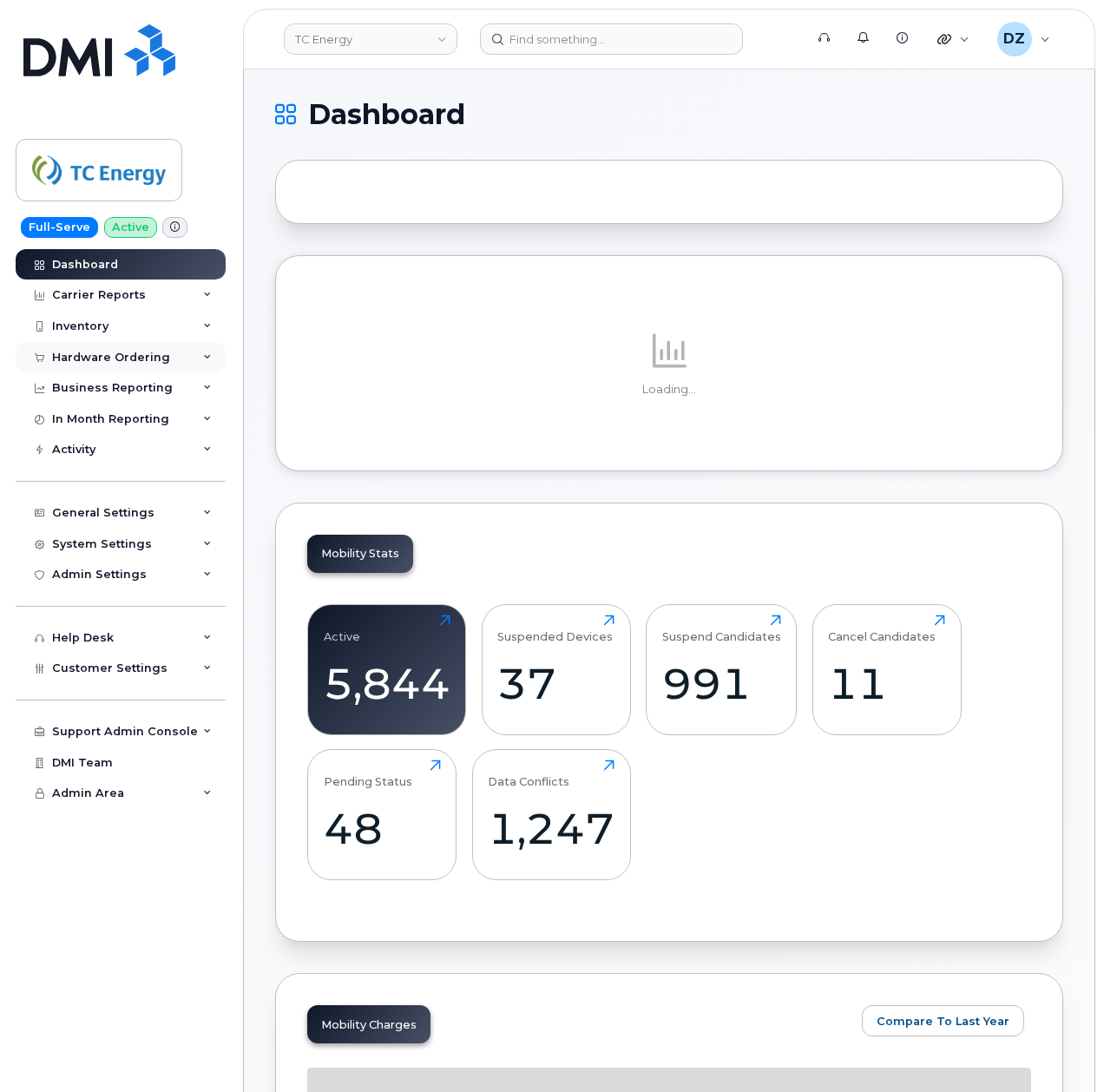
click at [183, 355] on div "Hardware Ordering" at bounding box center [120, 357] width 210 height 31
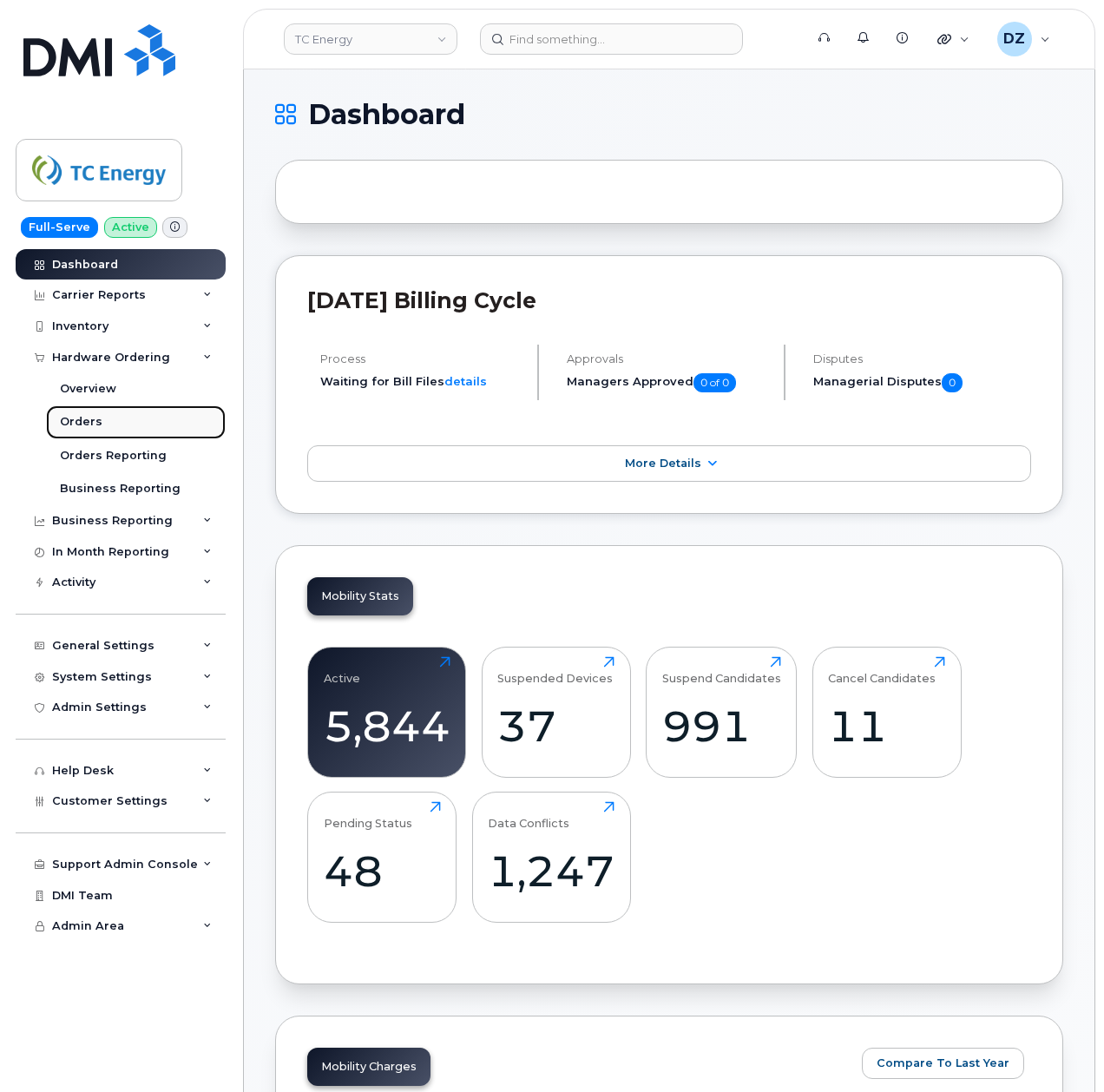
click at [109, 414] on link "Orders" at bounding box center [135, 421] width 180 height 33
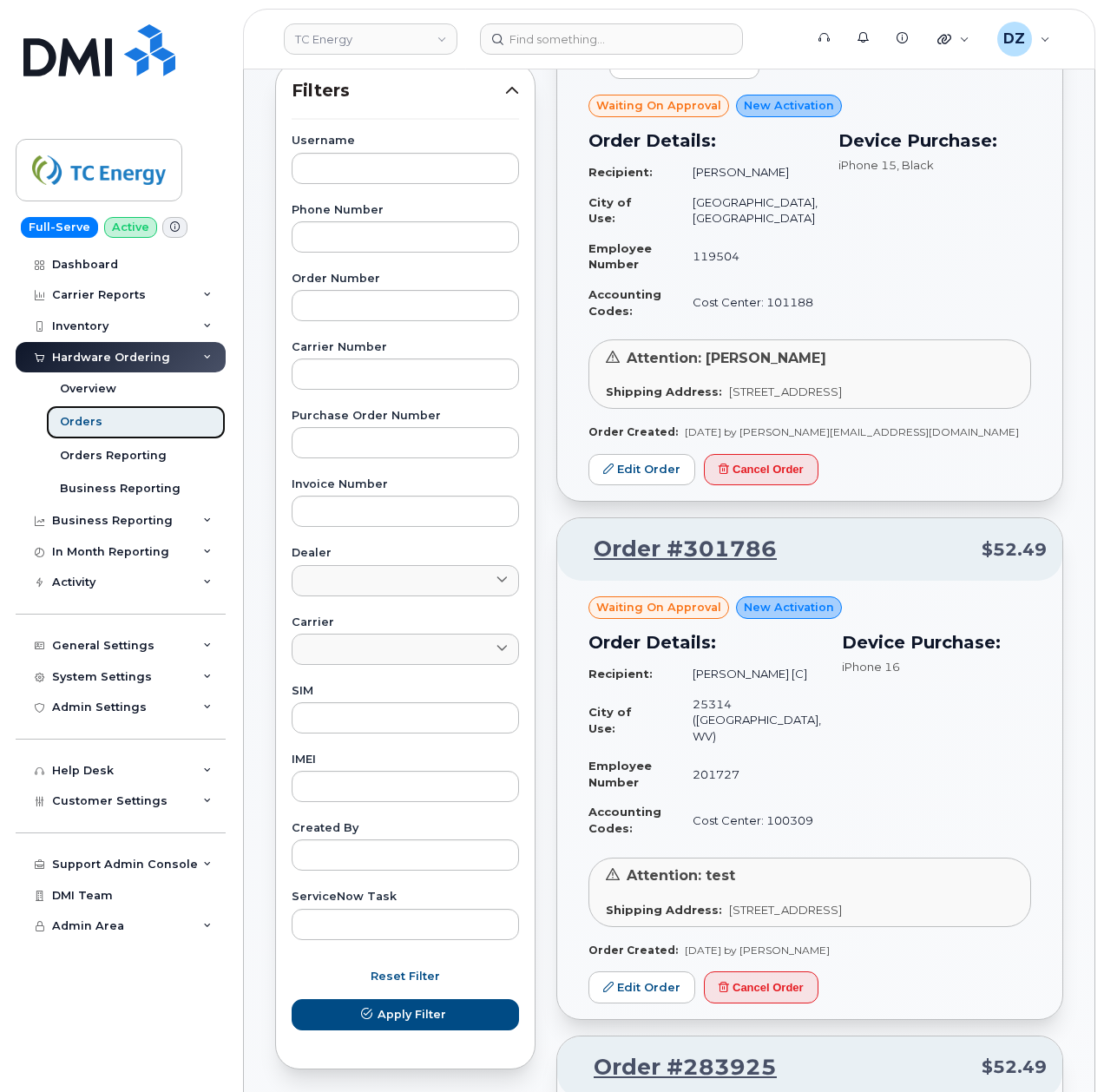
scroll to position [297, 0]
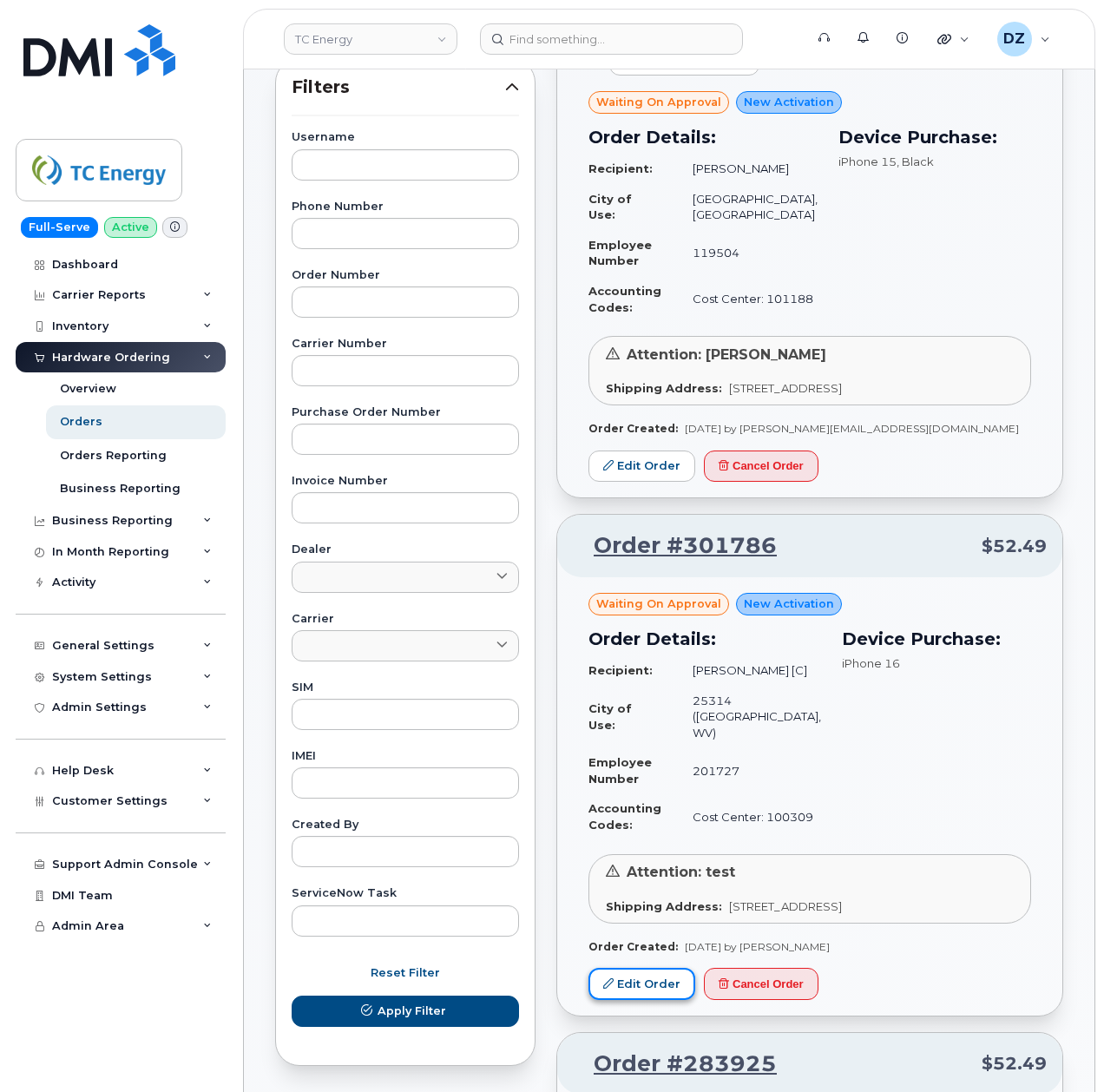
click at [652, 1000] on link "Edit Order" at bounding box center [642, 983] width 107 height 32
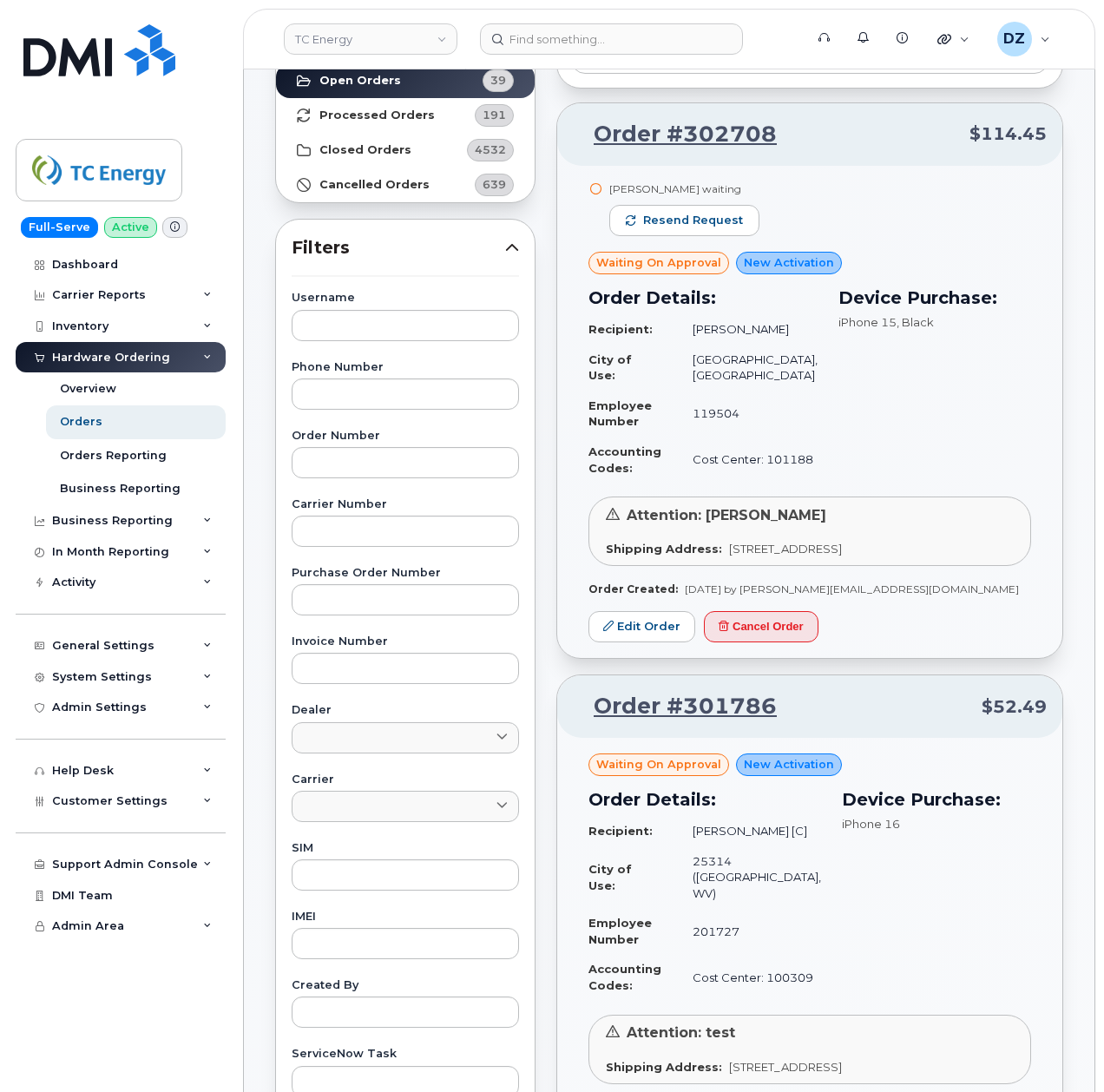
scroll to position [0, 0]
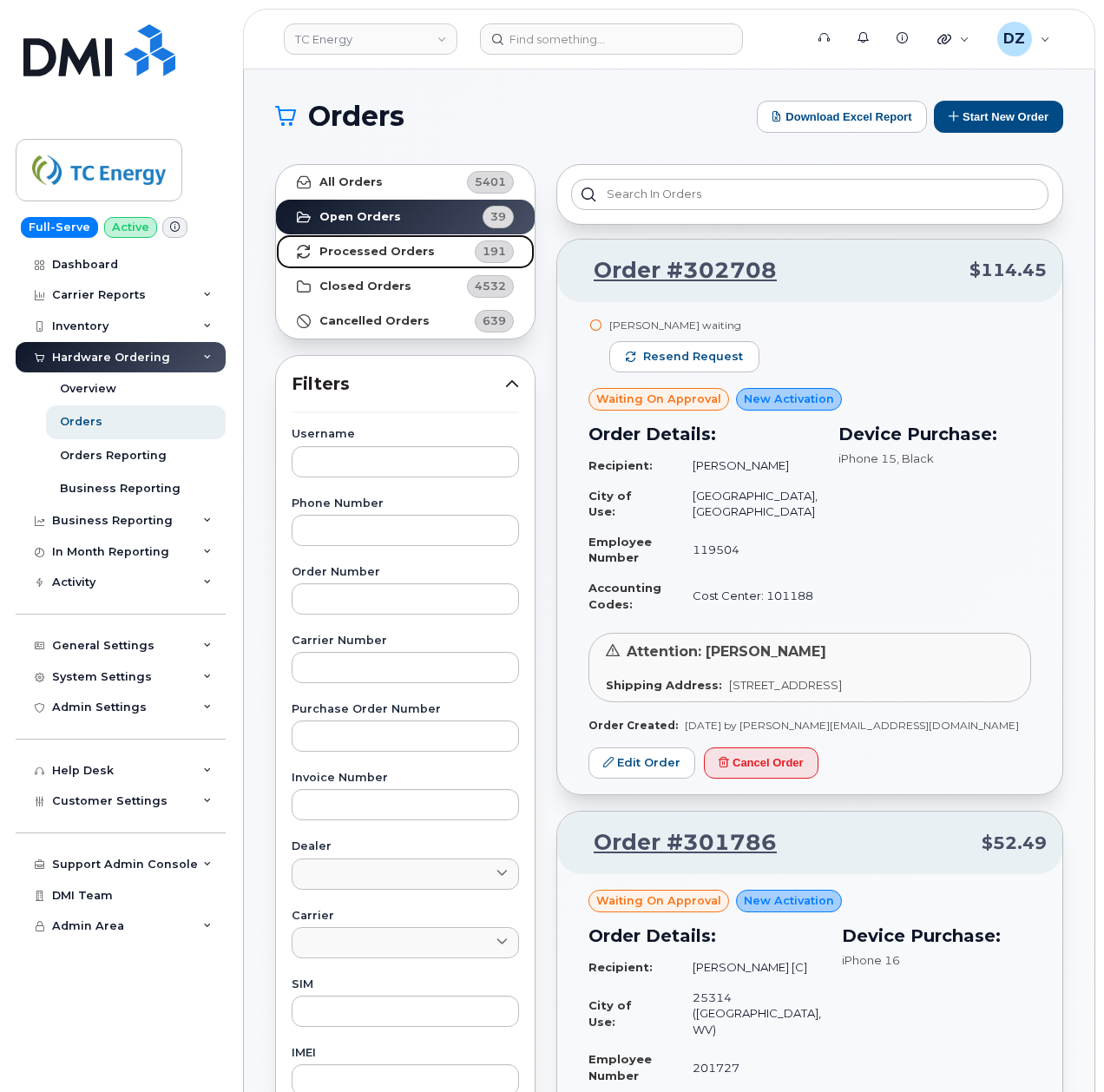
click at [405, 254] on strong "Processed Orders" at bounding box center [377, 251] width 116 height 14
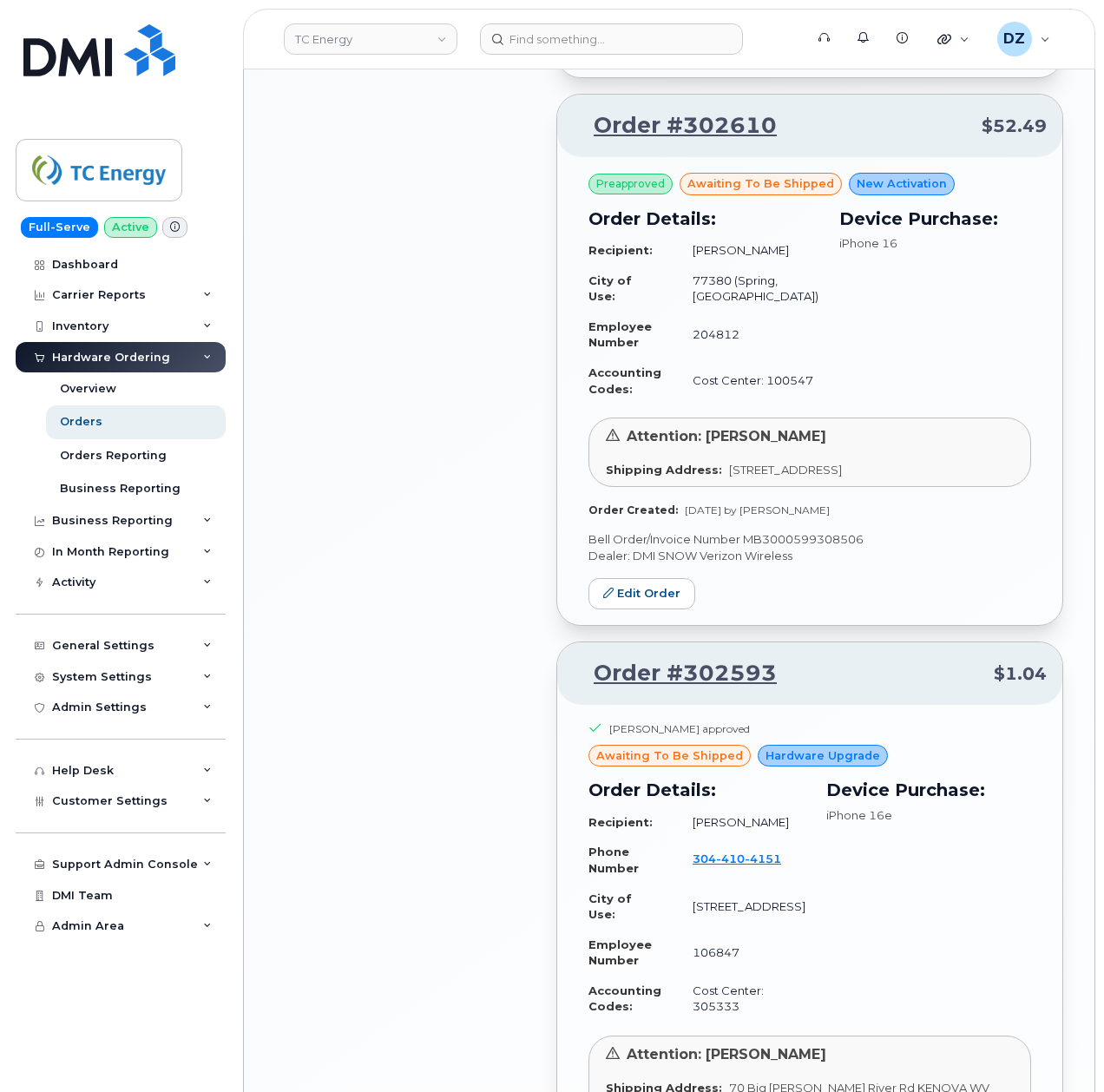
scroll to position [2451, 0]
